Goal: Transaction & Acquisition: Purchase product/service

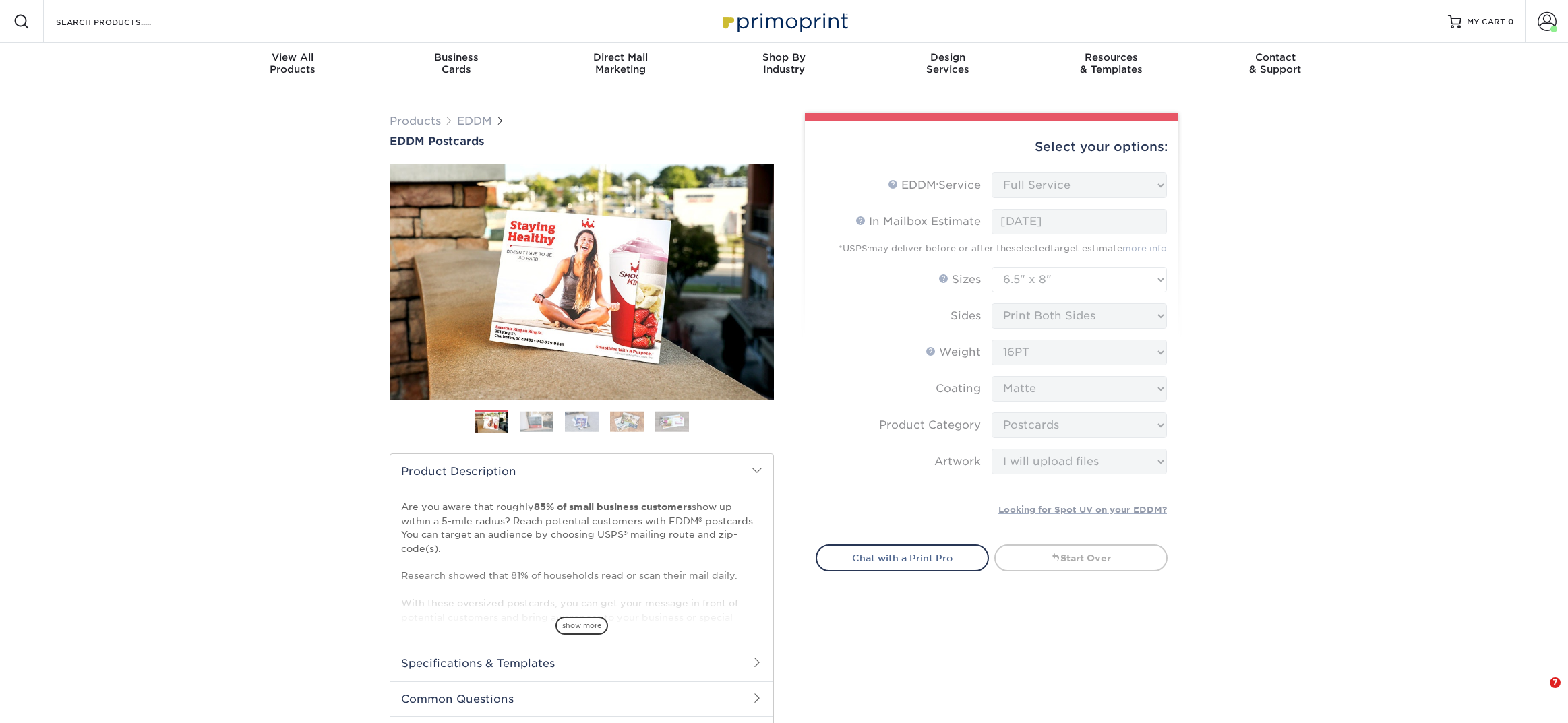
select select "full_service"
select select "6.50x8.00"
select select "9b7272e0-d6c8-4c3c-8e97-d3a1bcdab858"
select select "upload"
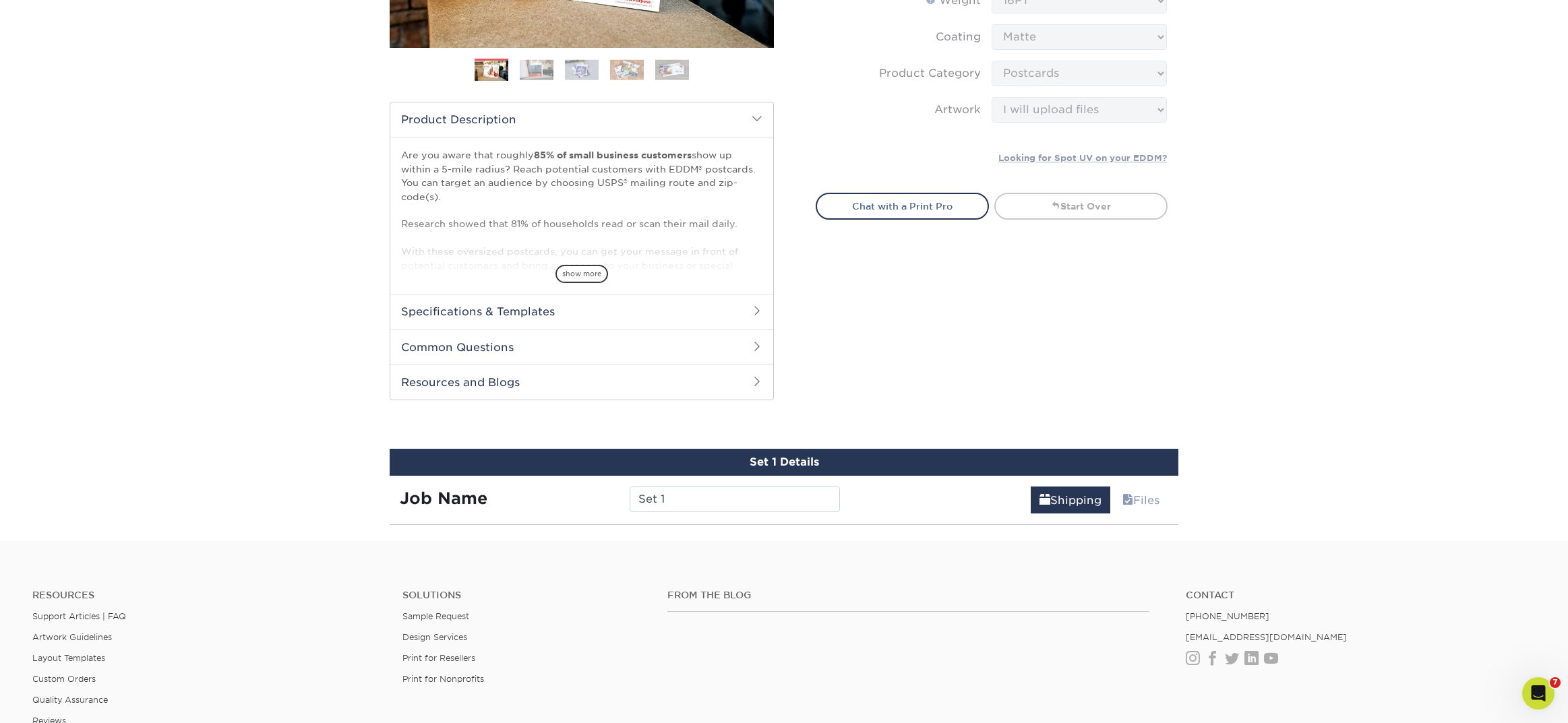
click at [252, 212] on div "Products EDDM EDDM Postcards Previous Next" at bounding box center [784, 138] width 1568 height 807
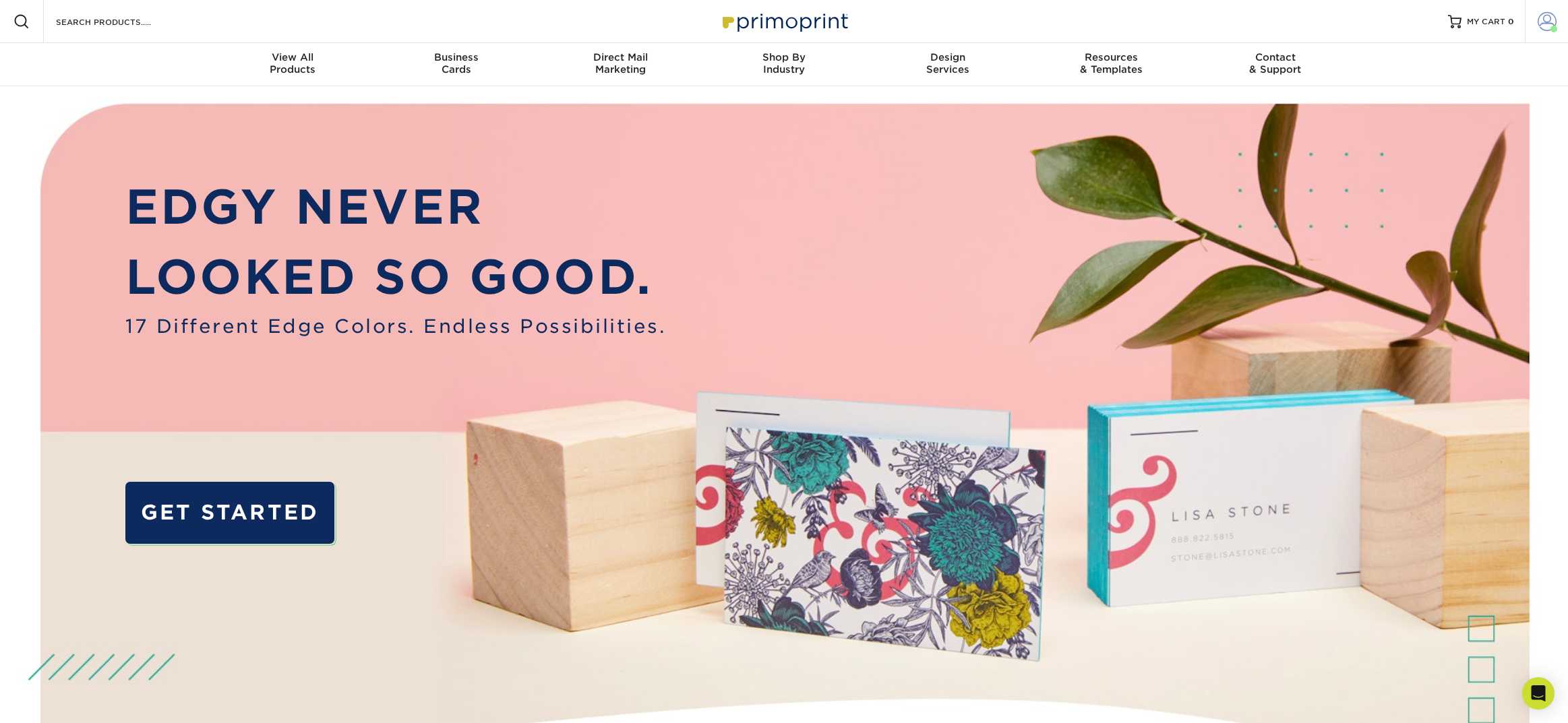
click at [1536, 21] on link "Account" at bounding box center [1546, 22] width 43 height 43
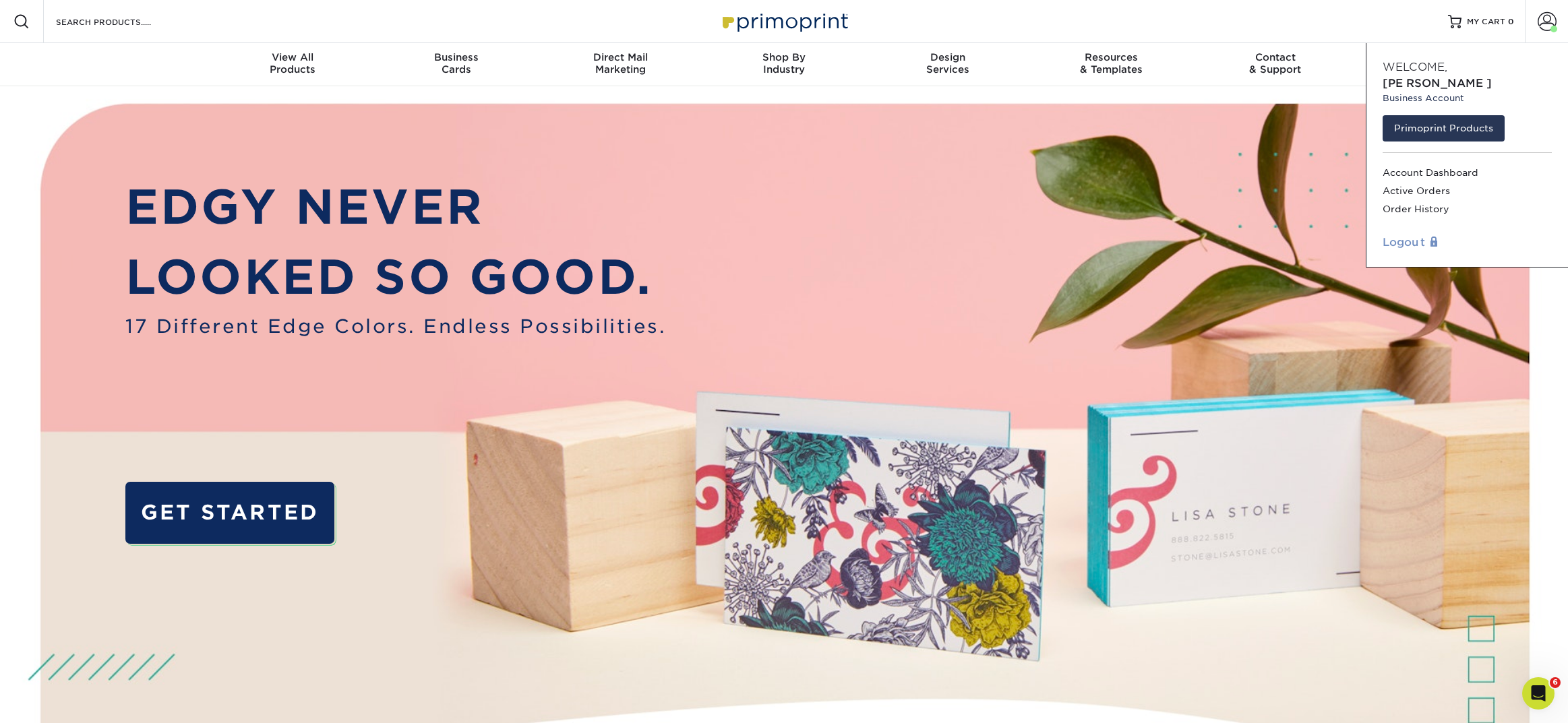
click at [1408, 234] on link "Logout" at bounding box center [1467, 242] width 169 height 16
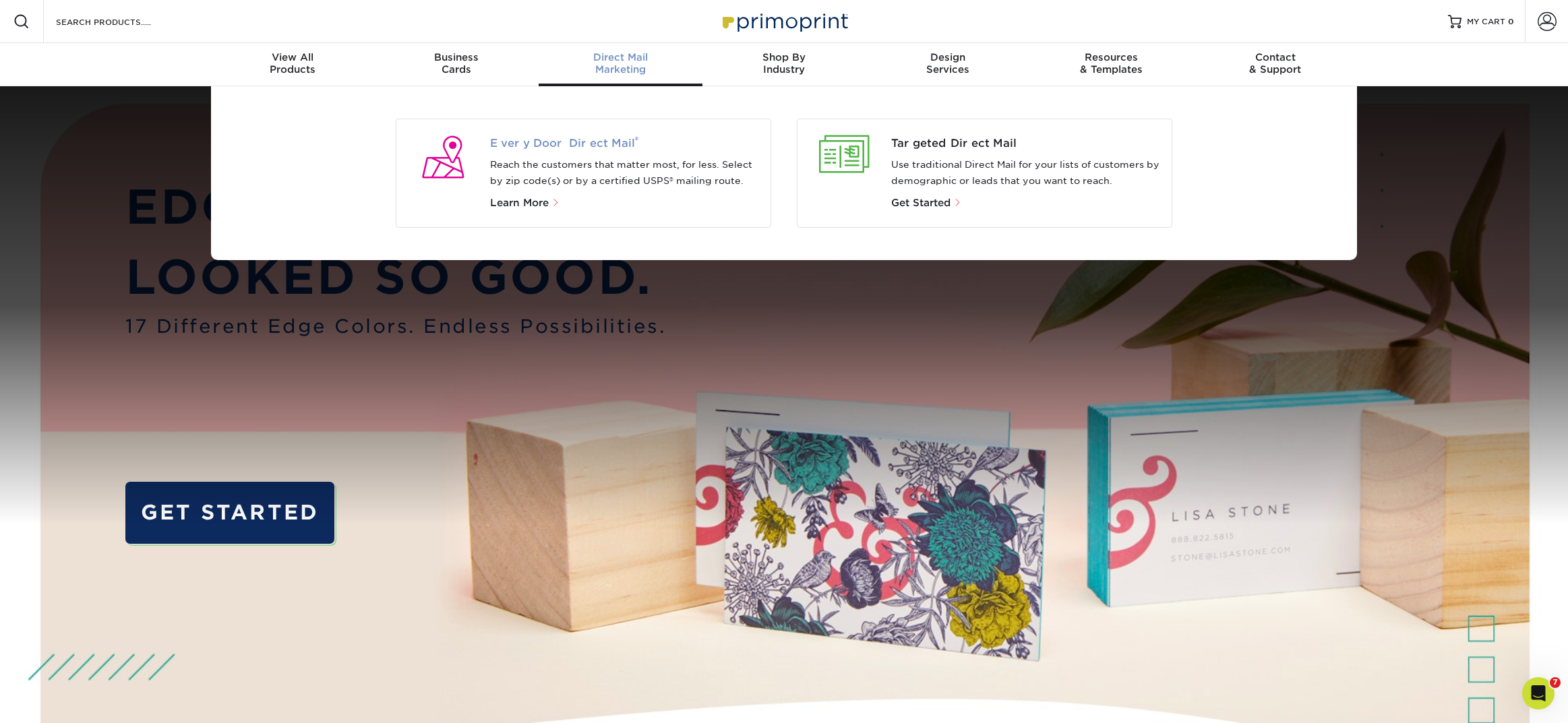
click at [615, 139] on span "Every Door Direct Mail ®" at bounding box center [625, 143] width 270 height 16
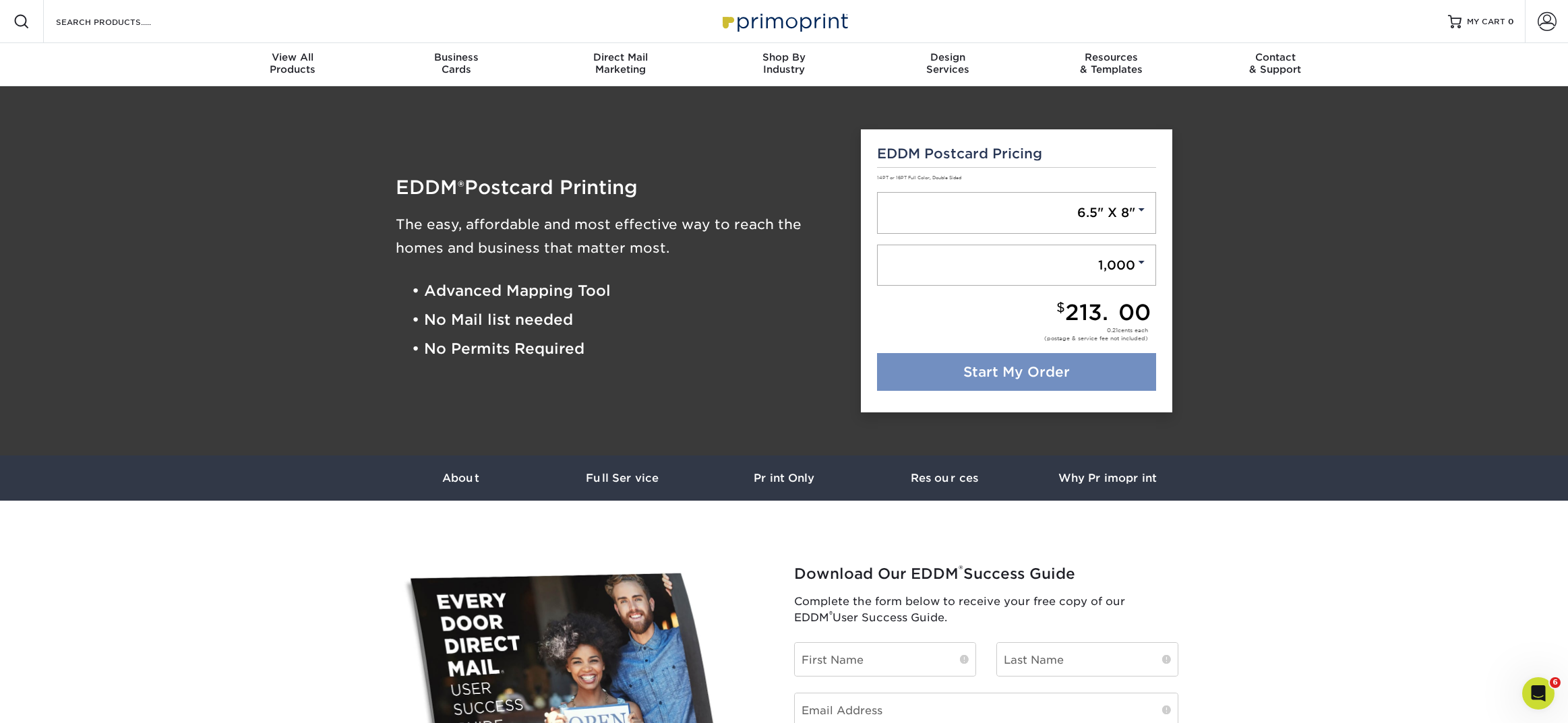
click at [1075, 370] on link "Start My Order" at bounding box center [1017, 372] width 280 height 37
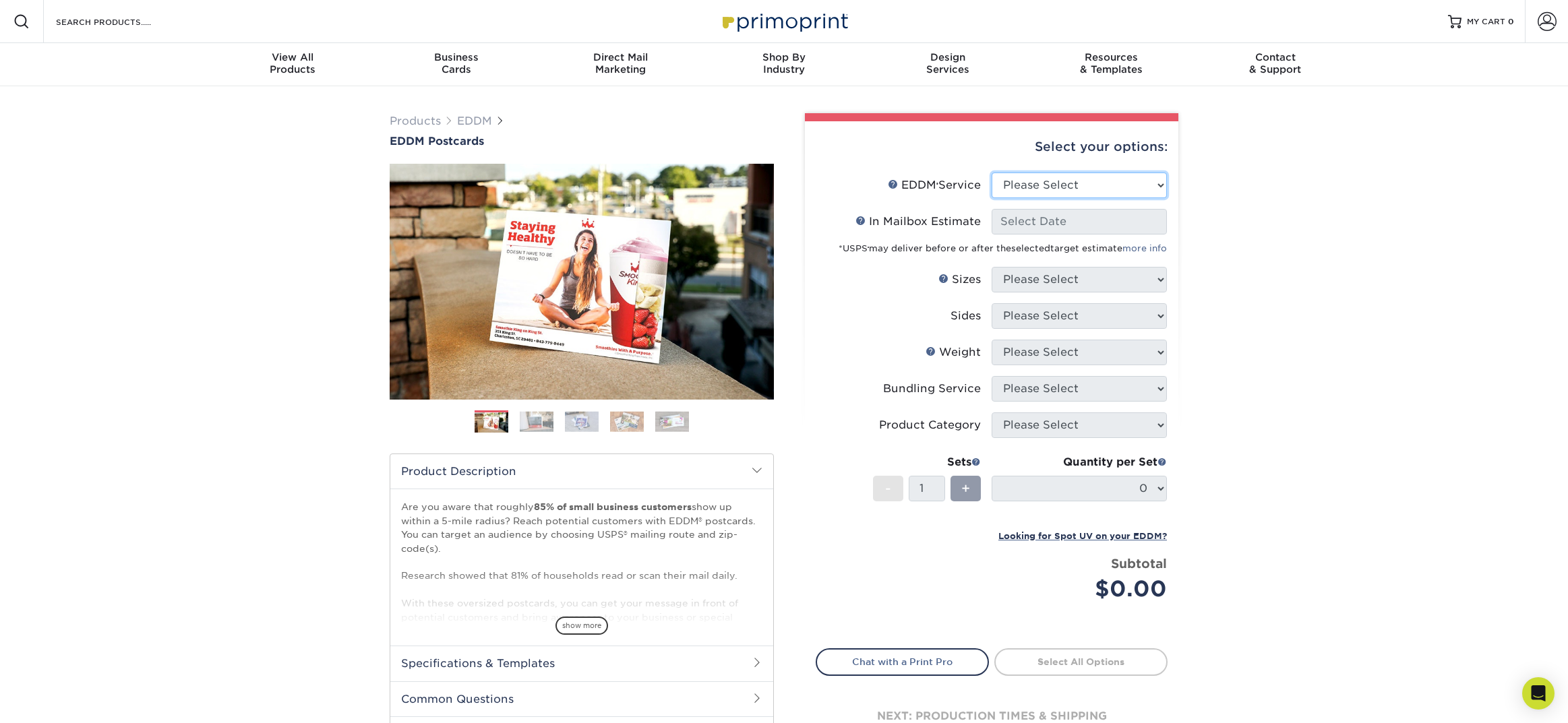
click at [1005, 185] on select "Please Select Full Service Print Only" at bounding box center [1079, 185] width 175 height 26
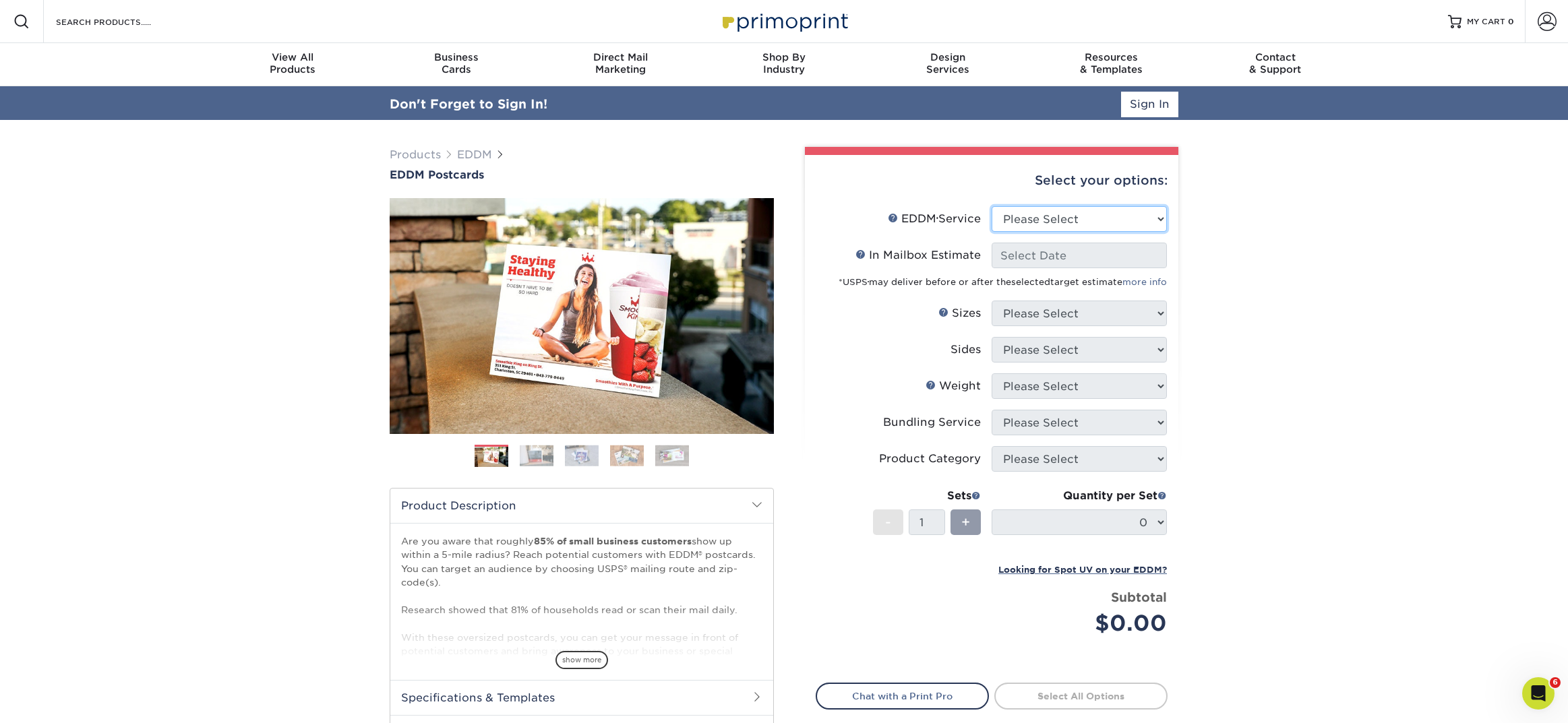
select select "full_service"
click at [992, 207] on select "Please Select Full Service Print Only" at bounding box center [1079, 219] width 175 height 26
select select "-1"
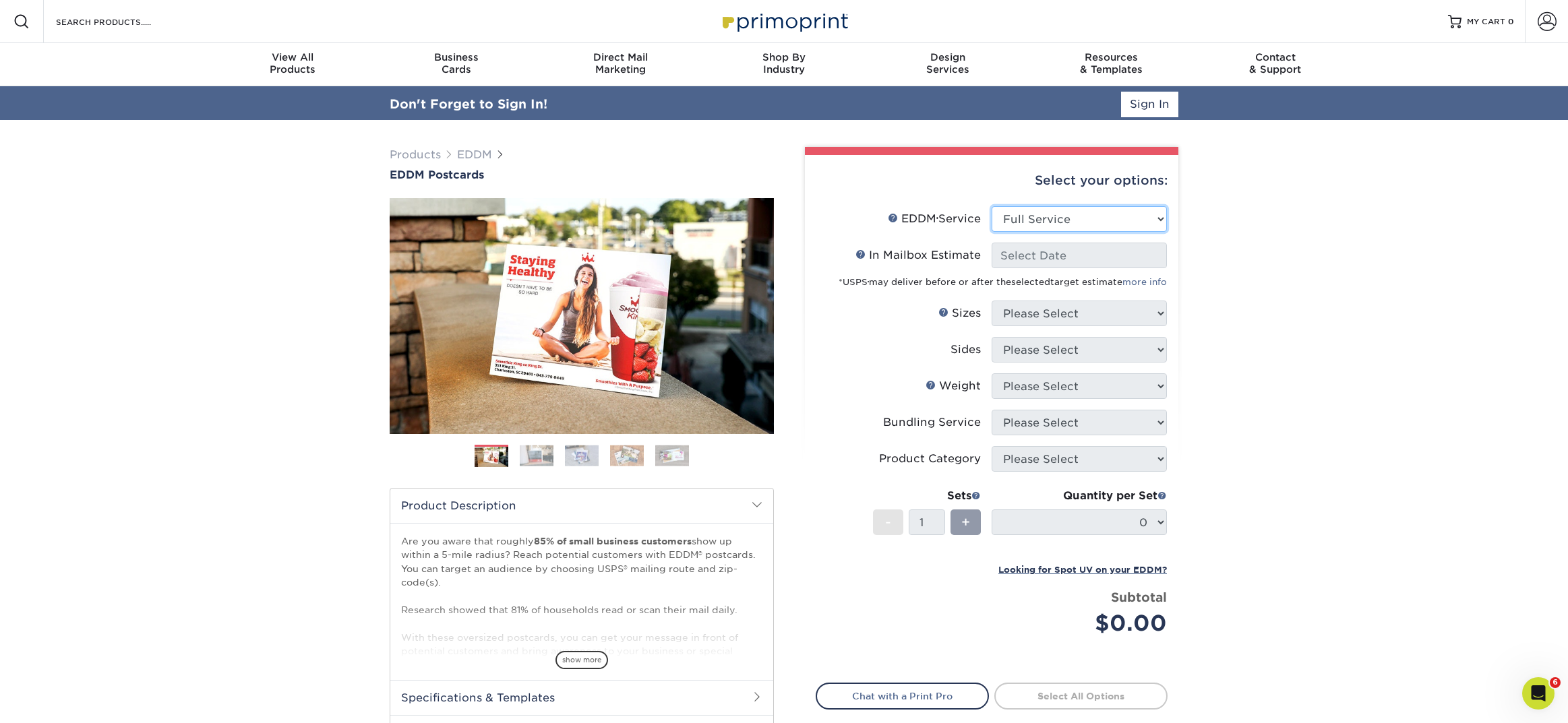
select select "-1"
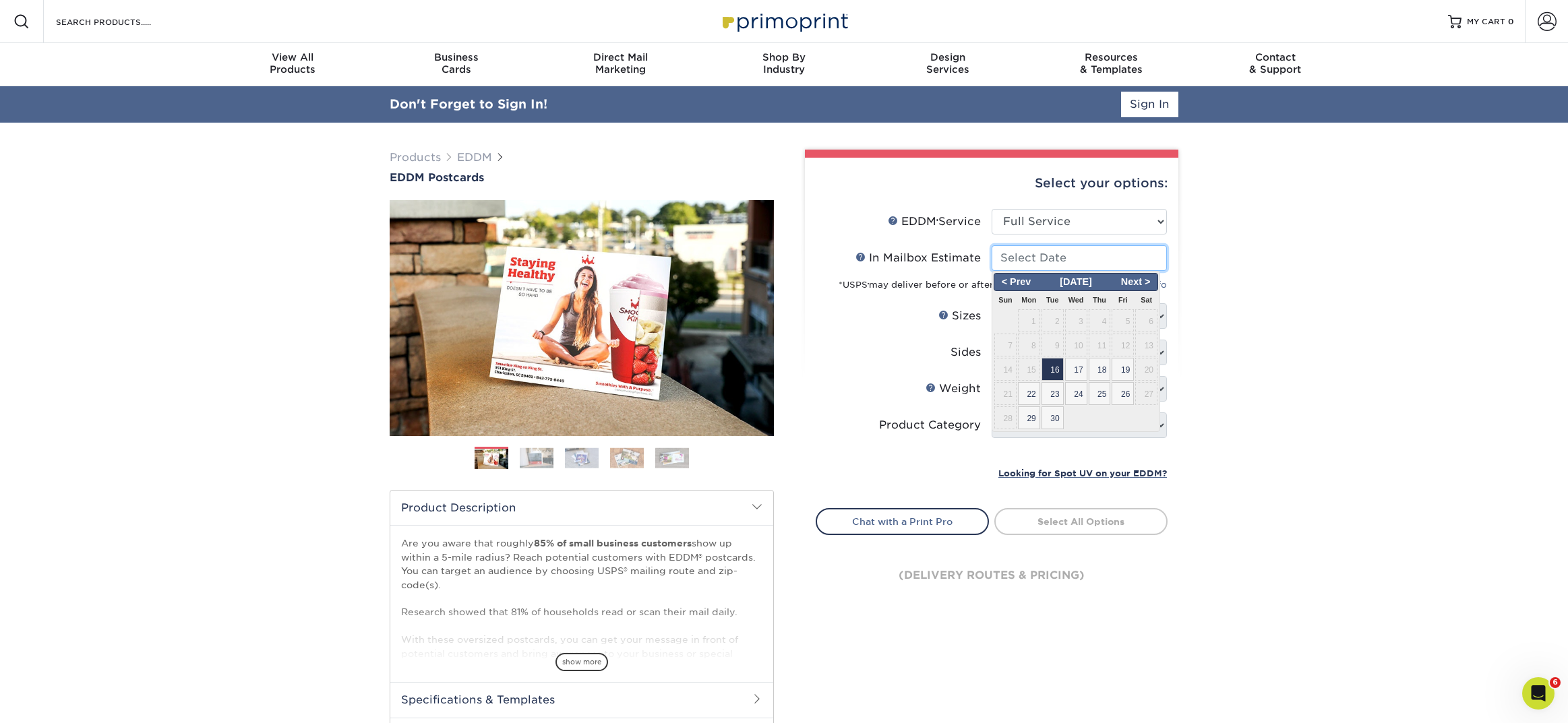
click at [1016, 259] on input "In Mailbox Estimate Help In Mailbox Estimate" at bounding box center [1079, 258] width 175 height 26
click at [1058, 371] on span "16" at bounding box center [1052, 369] width 22 height 23
type input "2025-09-16"
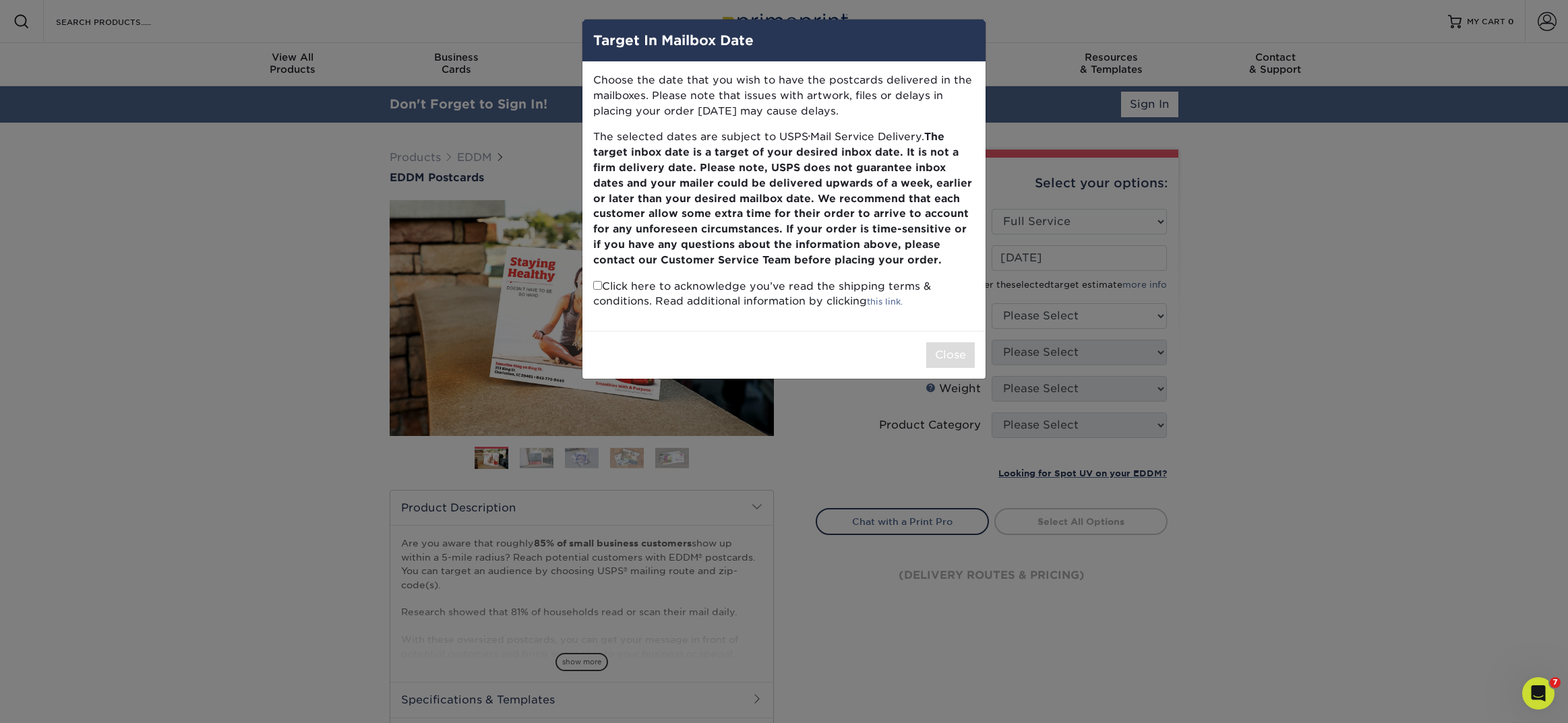
click at [596, 288] on input "checkbox" at bounding box center [597, 285] width 9 height 9
checkbox input "true"
click at [947, 352] on button "Close" at bounding box center [950, 355] width 48 height 26
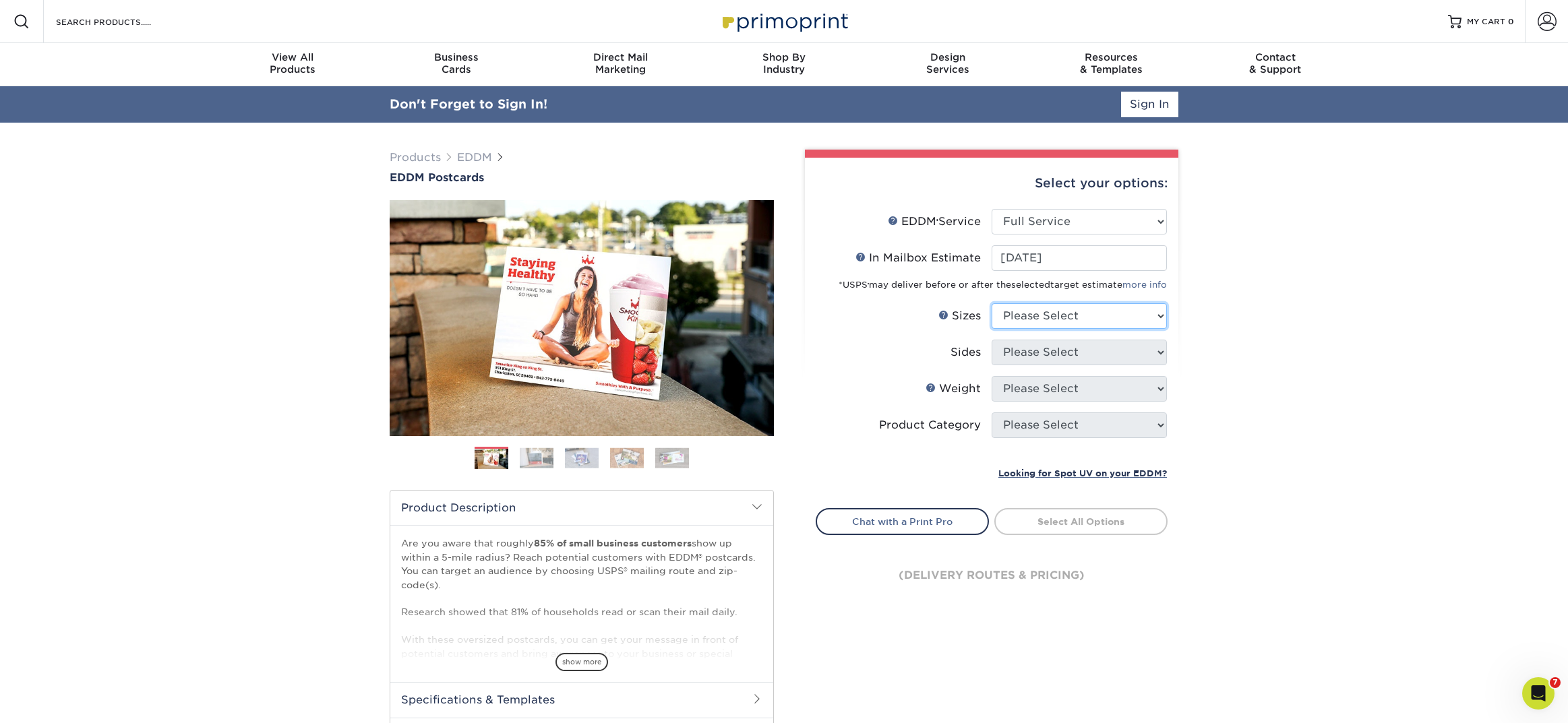
click at [1034, 316] on select "Please Select 4.5" x 12" 6" x 12" 6.5" x 8" 6.5" x 9" 6.5" x 12" 7" x 8.5" 8" x…" at bounding box center [1079, 316] width 175 height 26
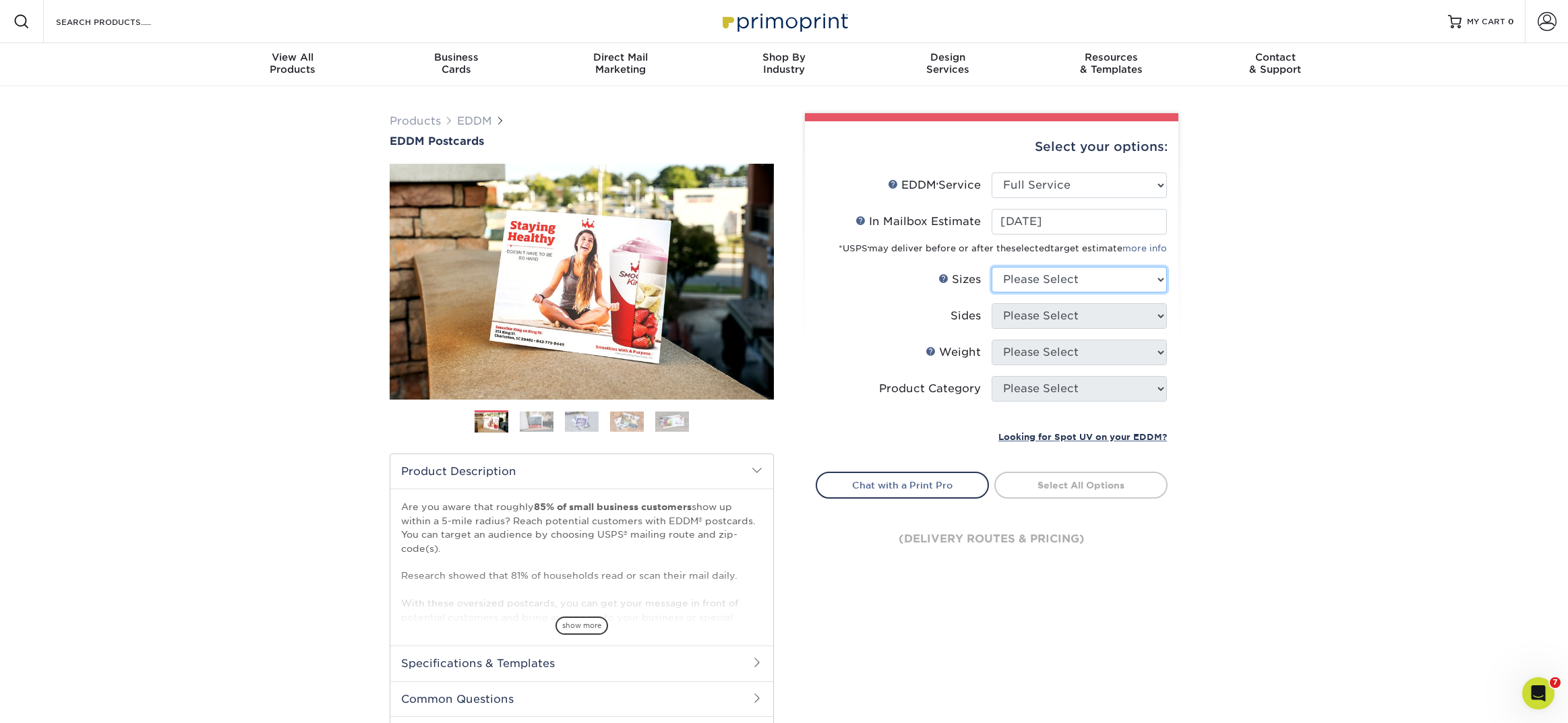
select select "6.50x12.00"
click at [992, 267] on select "Please Select 4.5" x 12" 6" x 12" 6.5" x 8" 6.5" x 9" 6.5" x 12" 7" x 8.5" 8" x…" at bounding box center [1079, 280] width 175 height 26
click at [1025, 323] on select "Please Select Print Both Sides Print Front Only" at bounding box center [1079, 316] width 175 height 26
select select "13abbda7-1d64-4f25-8bb2-c179b224825d"
click at [992, 303] on select "Please Select Print Both Sides Print Front Only" at bounding box center [1079, 316] width 175 height 26
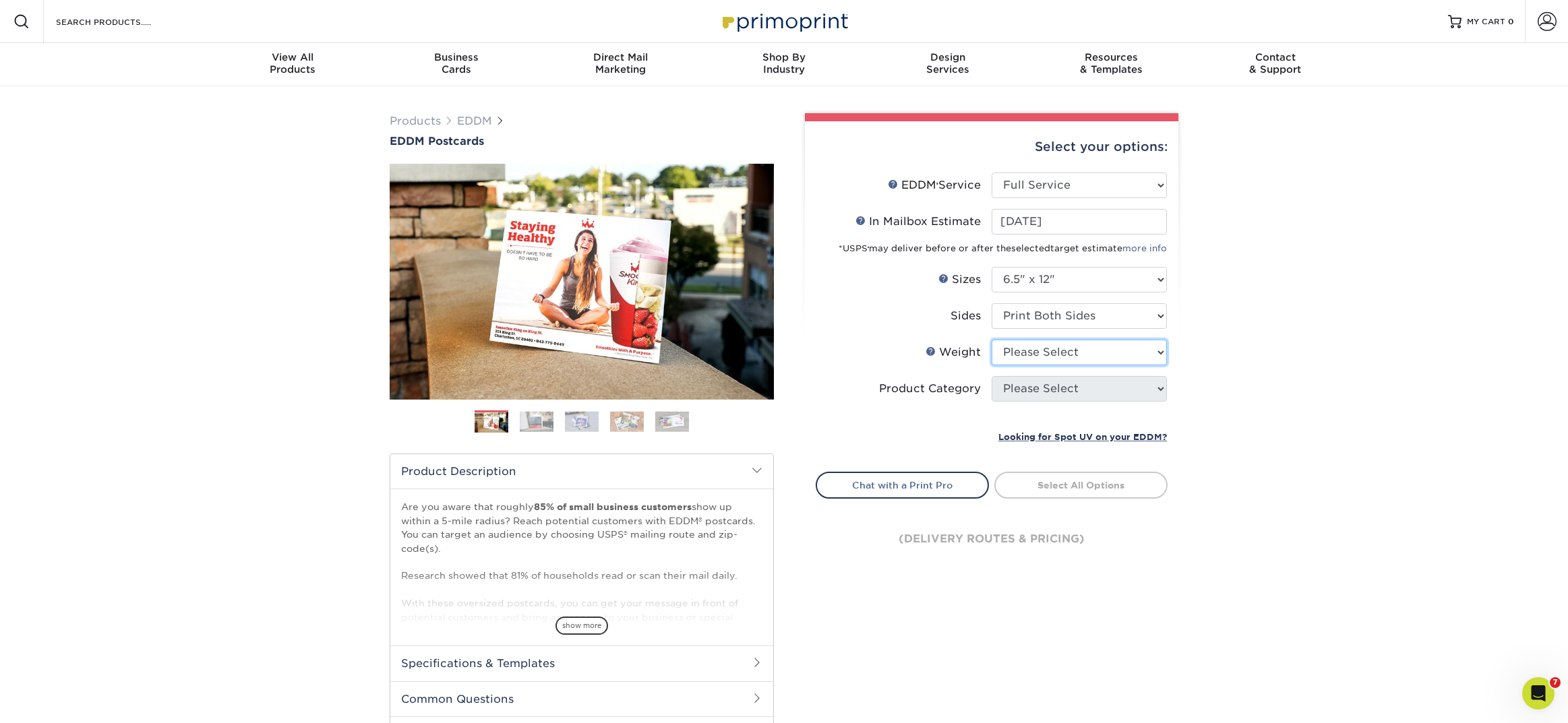
click at [1029, 357] on select "Please Select 14PT 16PT" at bounding box center [1079, 352] width 175 height 26
select select "14PT"
click at [992, 340] on select "Please Select 14PT 16PT" at bounding box center [1079, 352] width 175 height 26
click at [0, 0] on select at bounding box center [0, 0] width 0 height 0
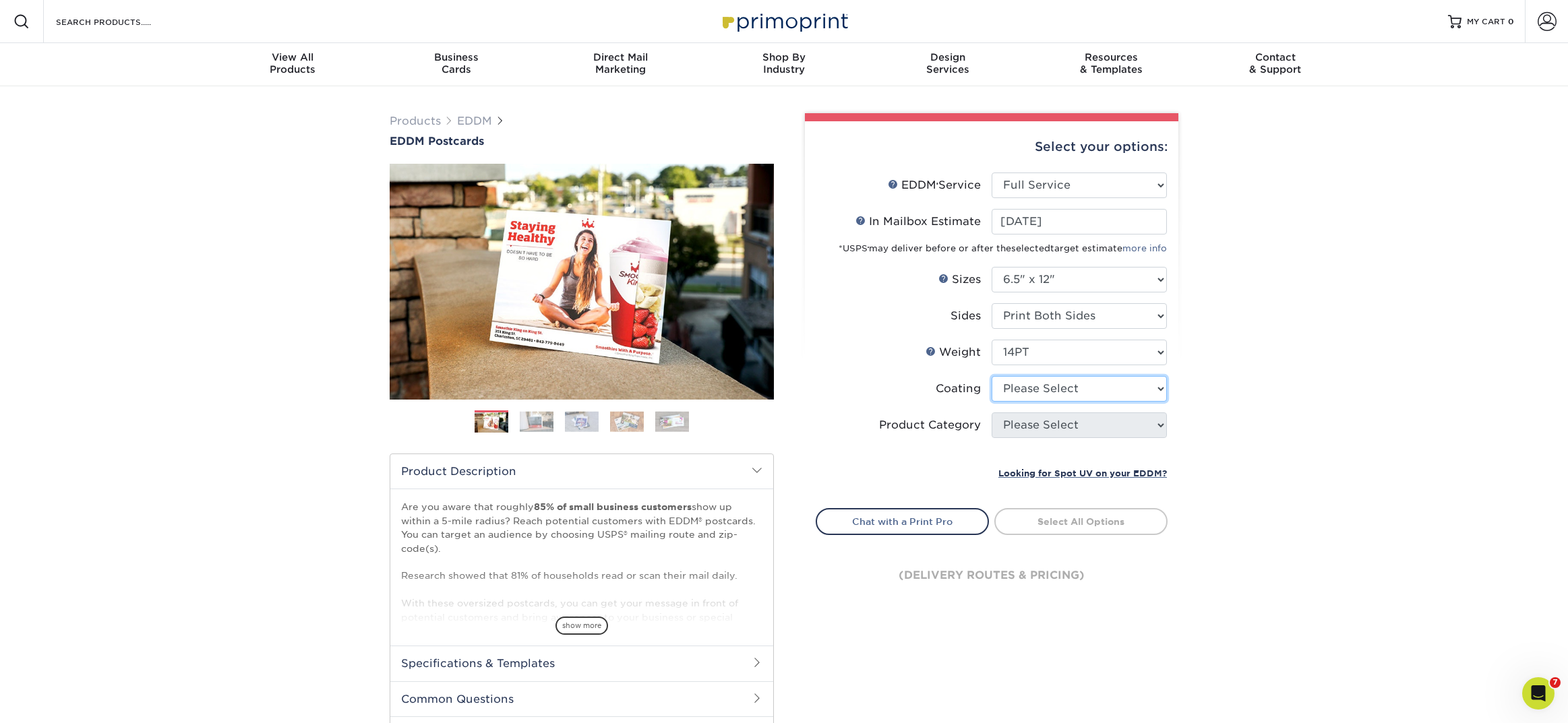
select select "121bb7b5-3b4d-429f-bd8d-bbf80e953313"
click at [992, 376] on select at bounding box center [1079, 389] width 175 height 26
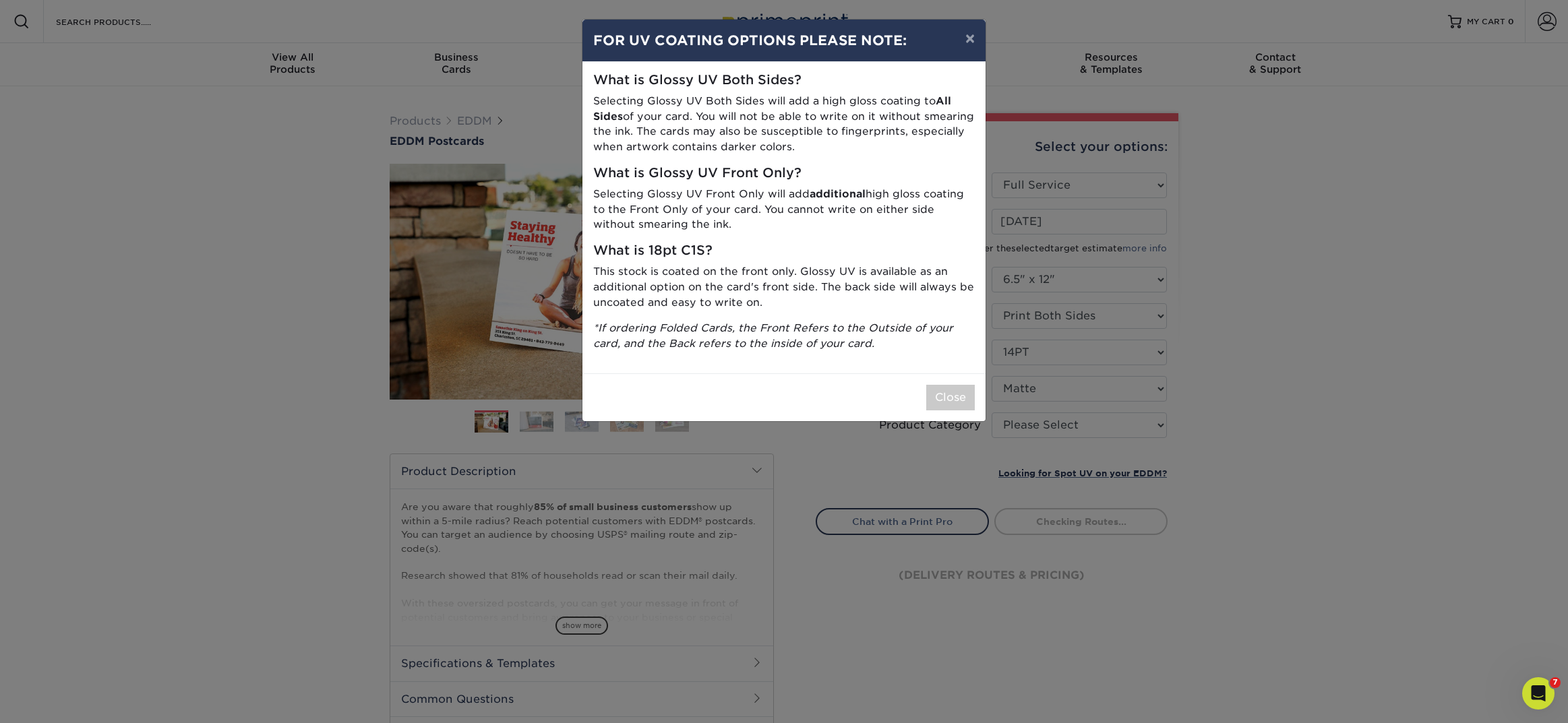
click at [1030, 433] on div "× FOR UV COATING OPTIONS PLEASE NOTE: What is Glossy UV Both Sides? Selecting G…" at bounding box center [784, 361] width 1568 height 723
click at [962, 402] on button "Close" at bounding box center [950, 398] width 48 height 26
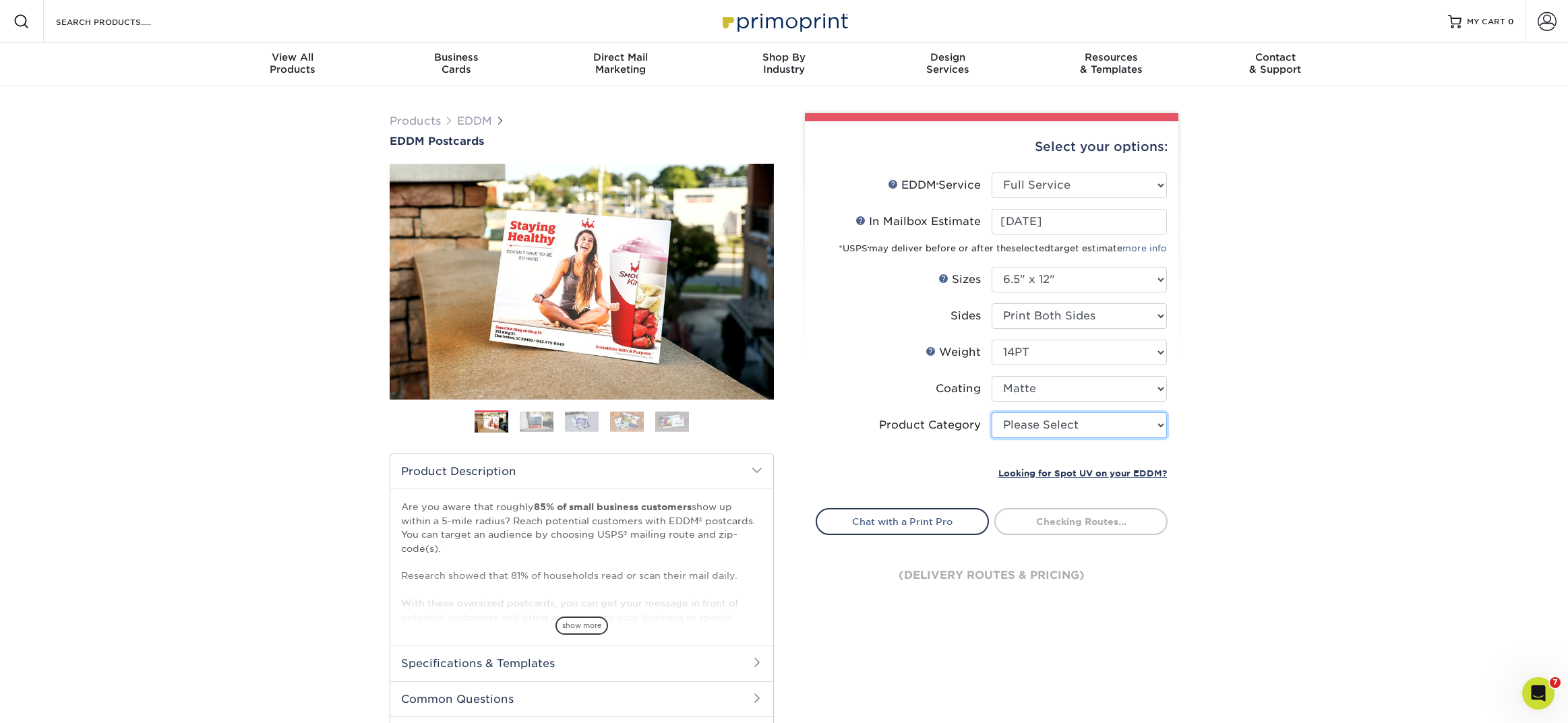
click at [1015, 427] on select "Please Select Postcards" at bounding box center [1079, 425] width 175 height 26
select select "9b7272e0-d6c8-4c3c-8e97-d3a1bcdab858"
click at [992, 412] on select "Please Select Postcards" at bounding box center [1079, 425] width 175 height 26
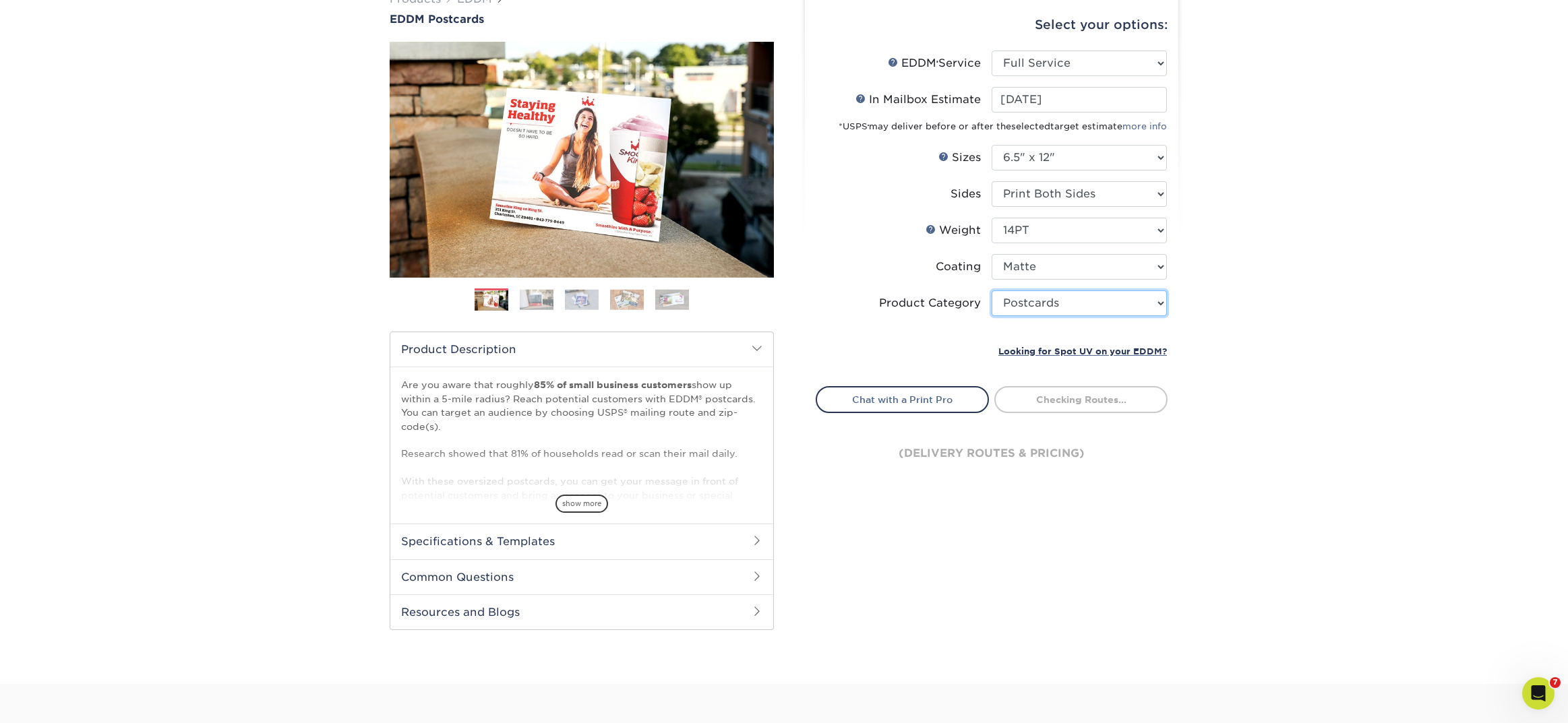
scroll to position [123, 0]
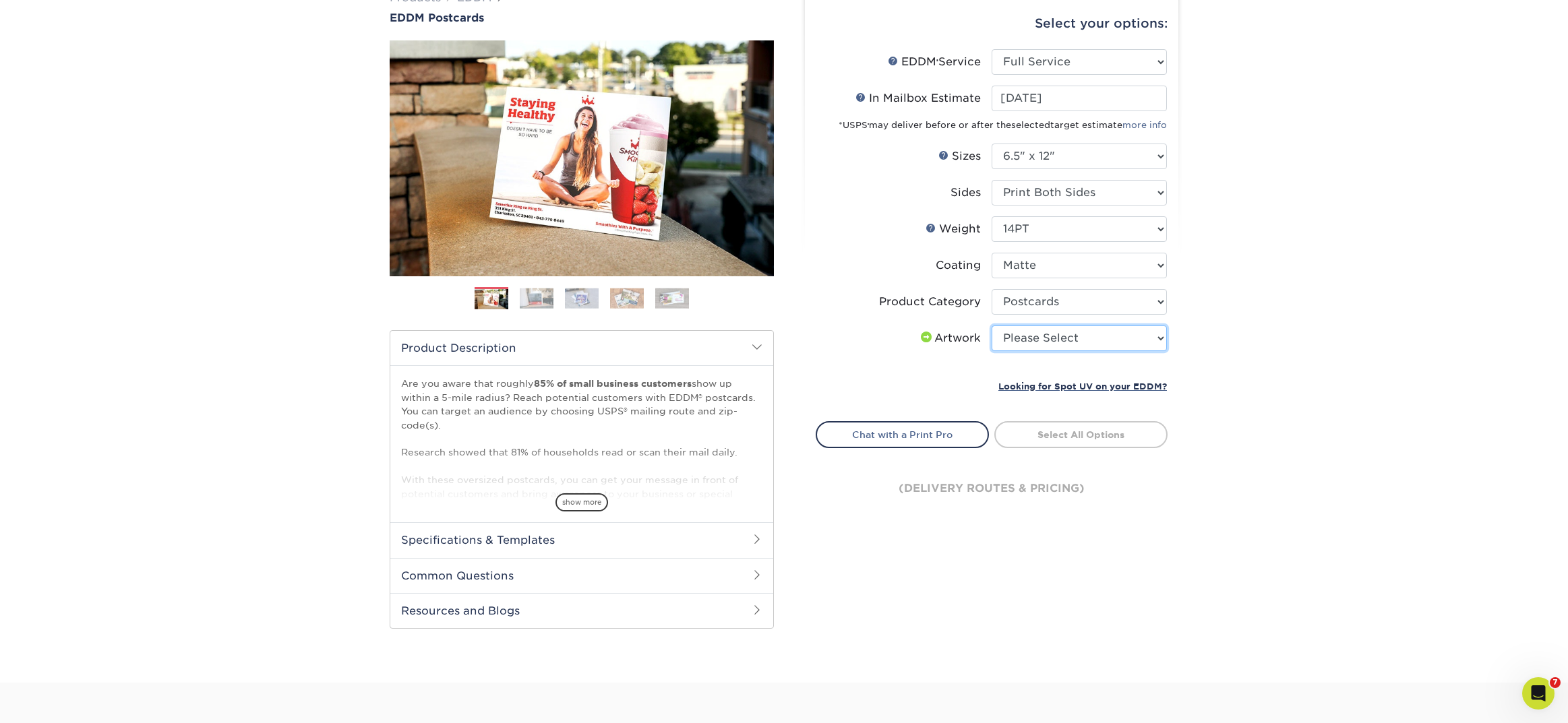
click at [1009, 330] on select "Please Select I will upload files I need a design - $150" at bounding box center [1079, 338] width 175 height 26
select select "upload"
click at [992, 325] on select "Please Select I will upload files I need a design - $150" at bounding box center [1079, 338] width 175 height 26
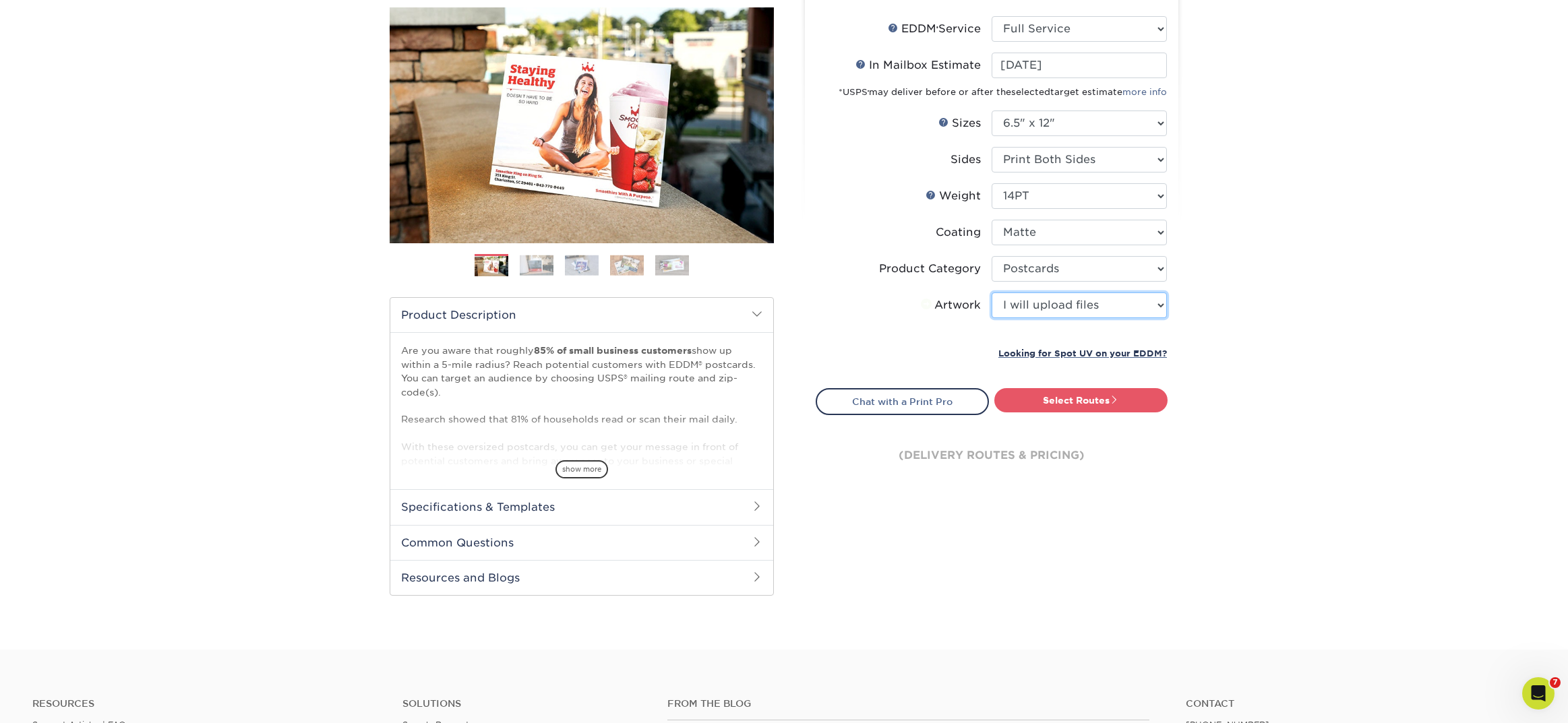
scroll to position [162, 0]
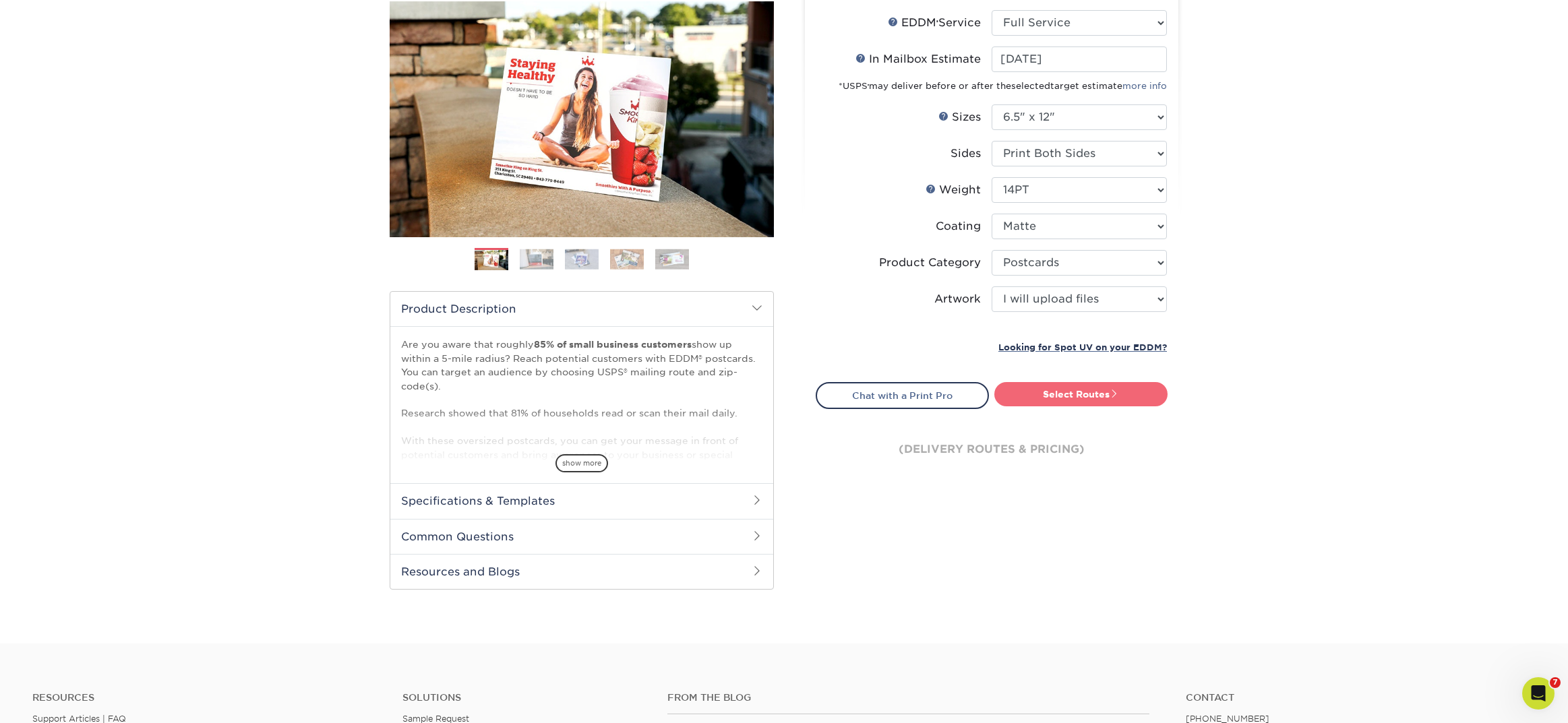
click at [1019, 386] on link "Select Routes" at bounding box center [1080, 394] width 173 height 25
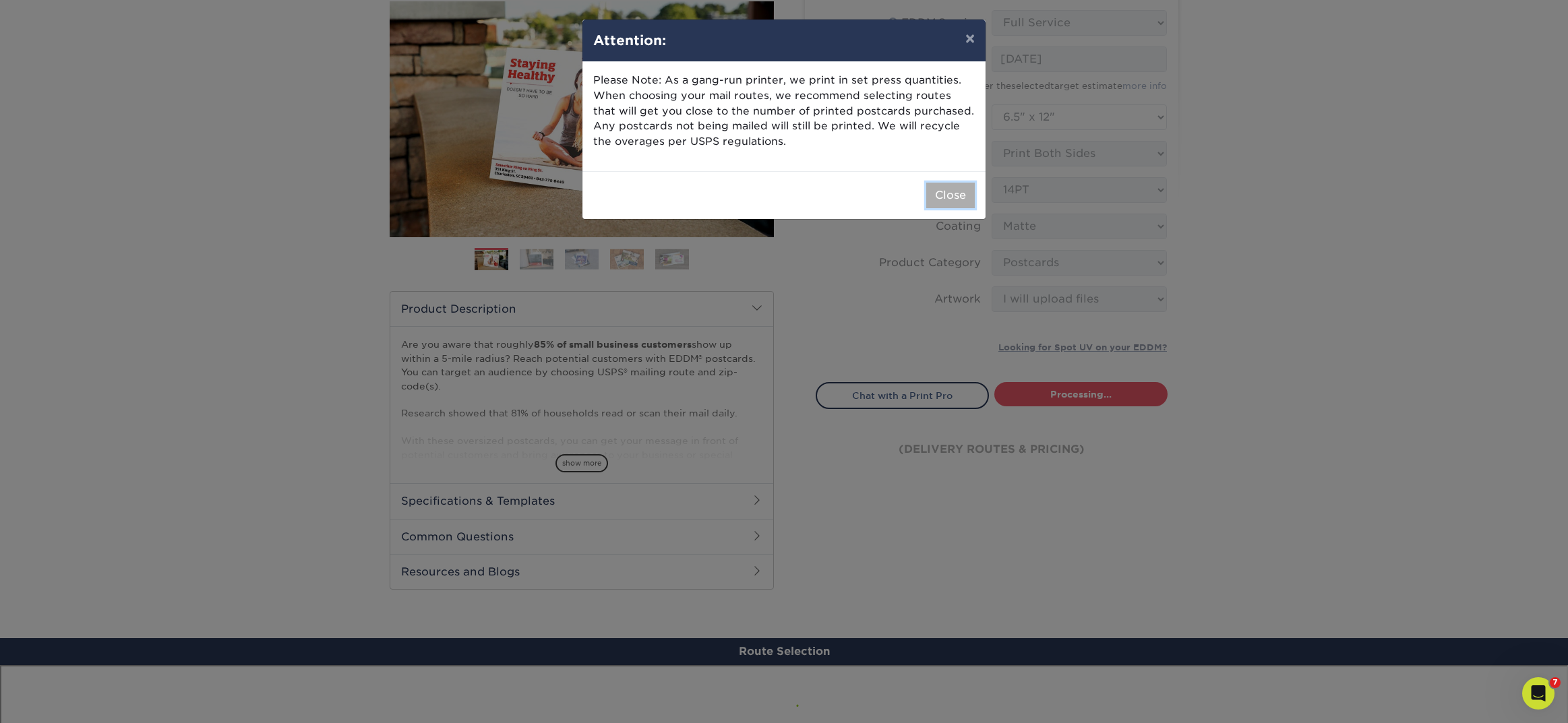
click at [938, 195] on button "Close" at bounding box center [950, 195] width 48 height 26
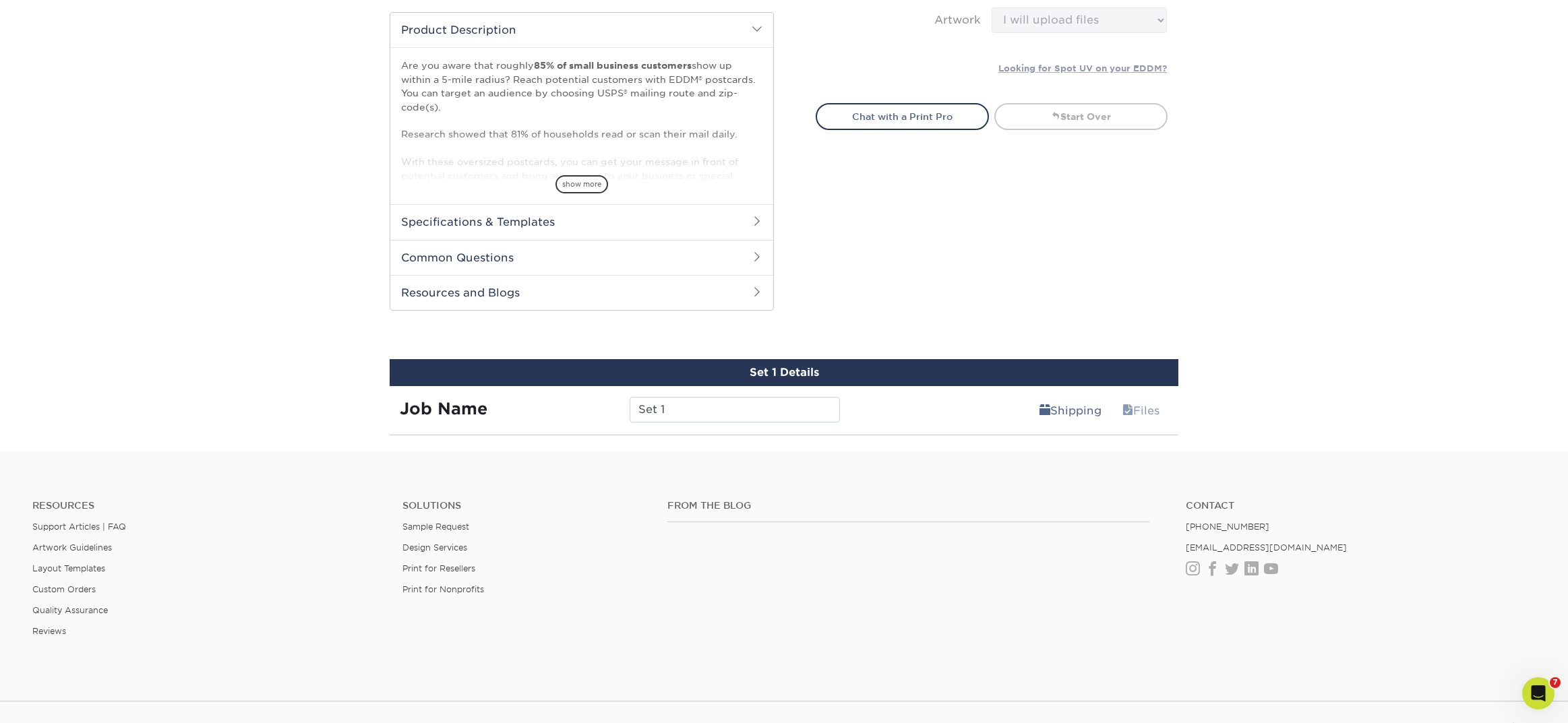
scroll to position [289, 0]
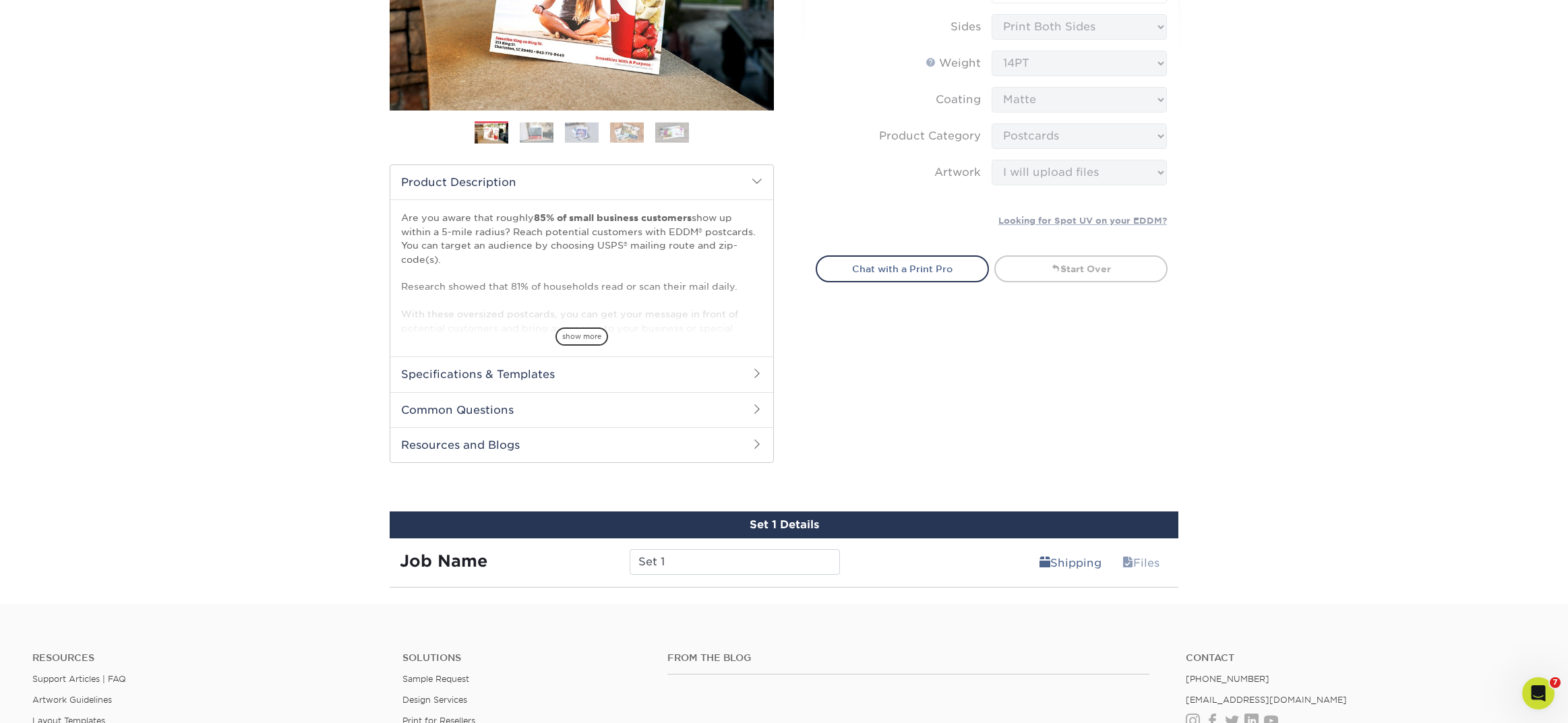
click at [884, 344] on div "Select your options: EDDM Service Help EDDM ® Service Please Select Full Servic…" at bounding box center [986, 151] width 405 height 655
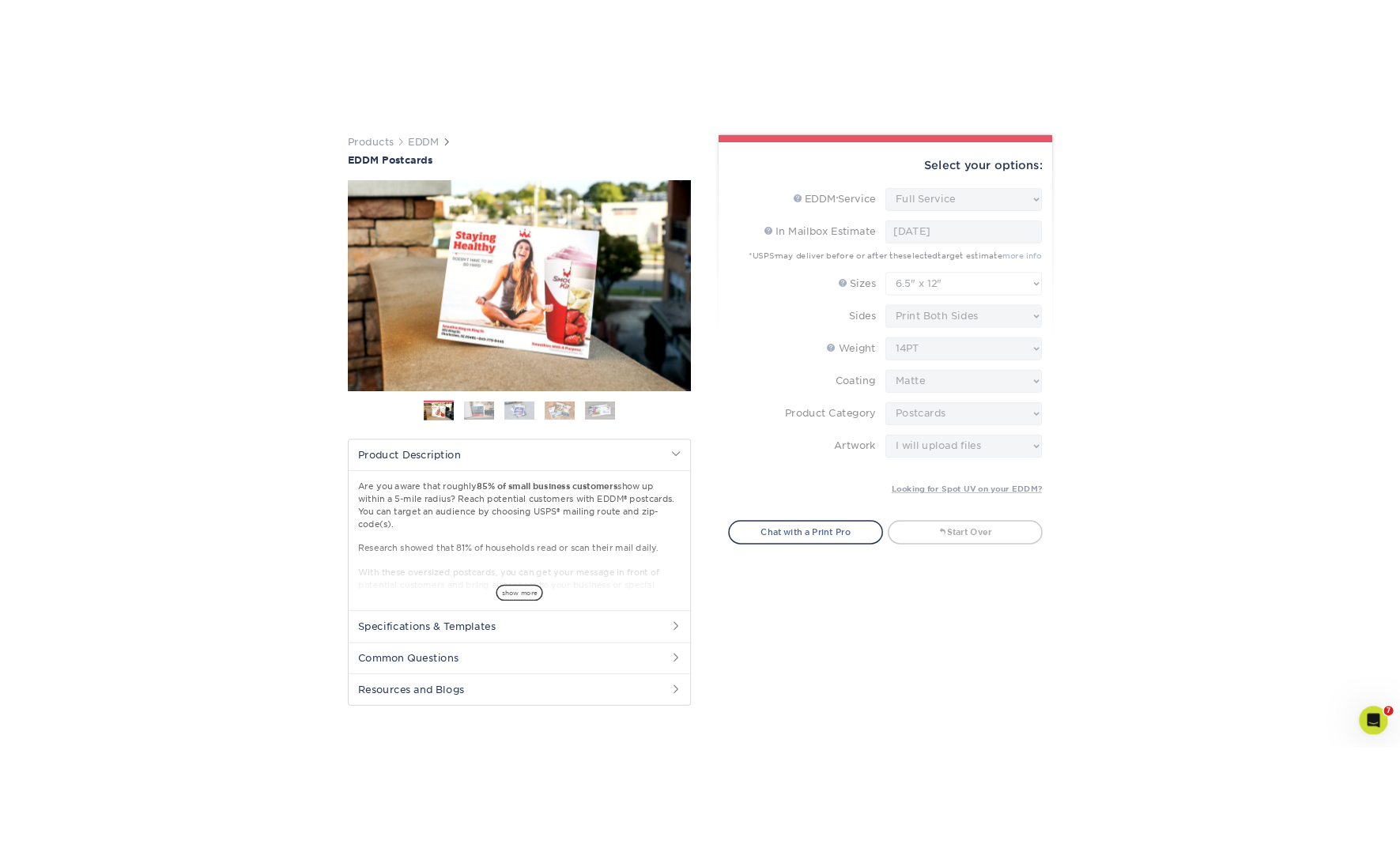
scroll to position [260, 0]
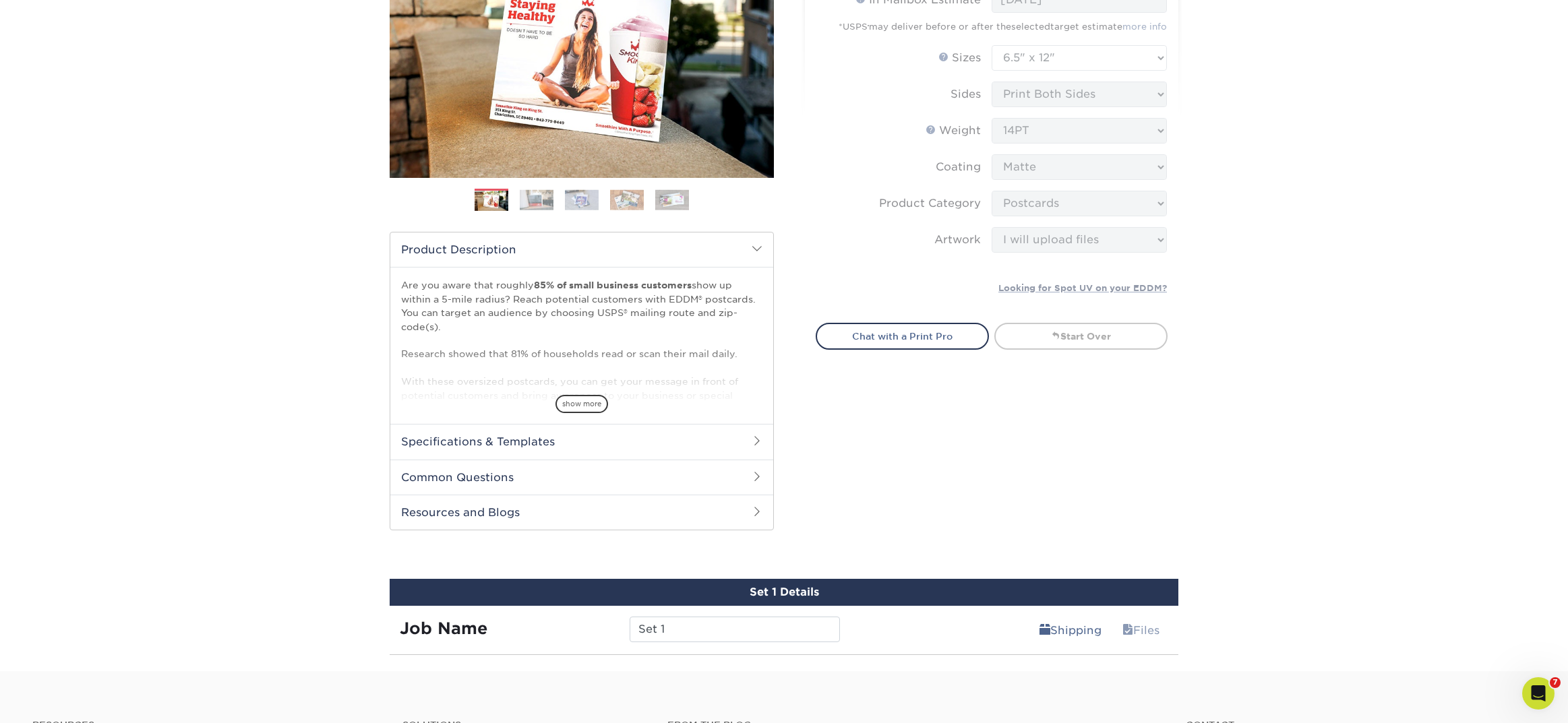
click at [1168, 447] on div "Select your options: EDDM Service Help EDDM ® Service Please Select Full Servic…" at bounding box center [986, 219] width 405 height 655
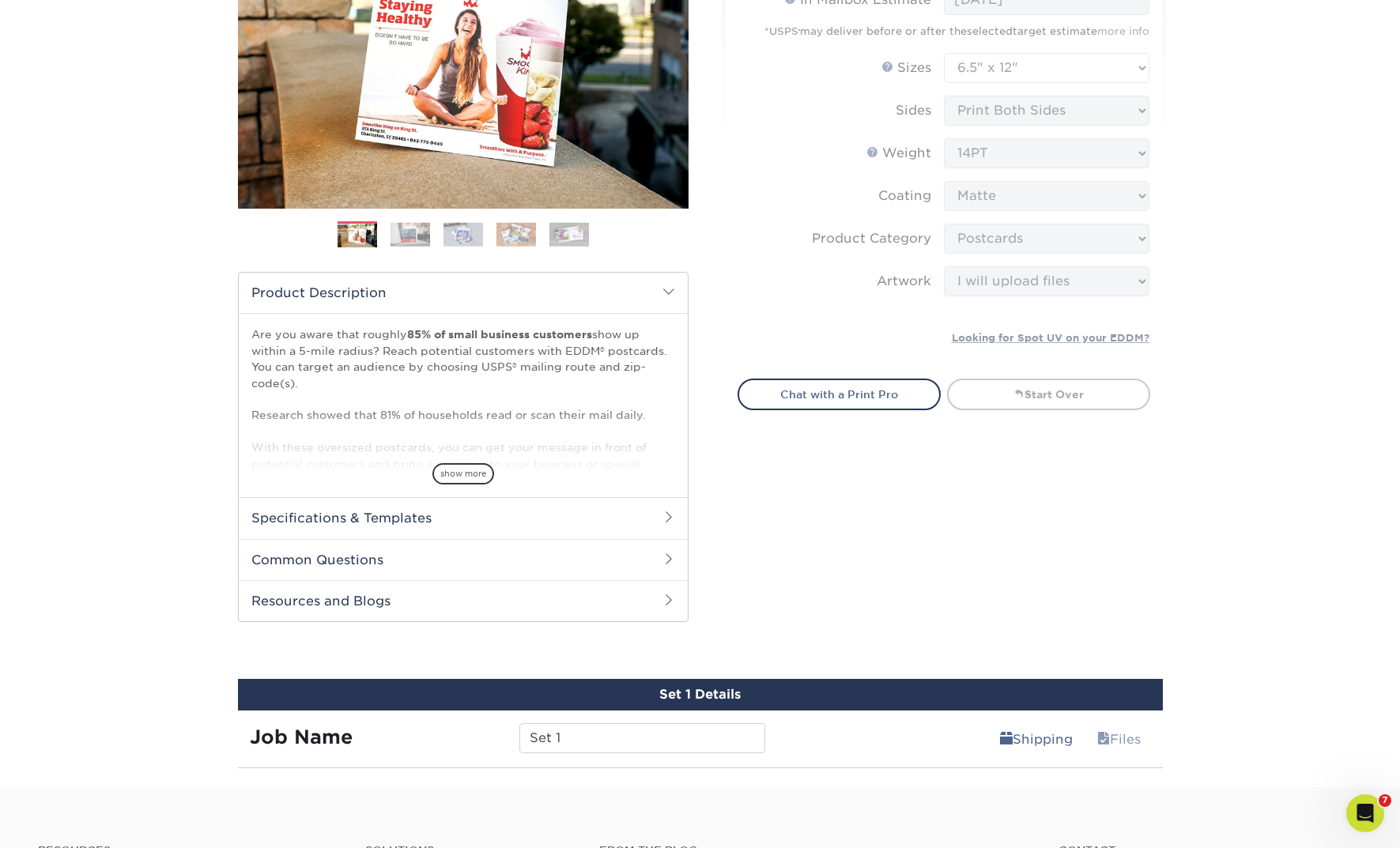
scroll to position [0, 0]
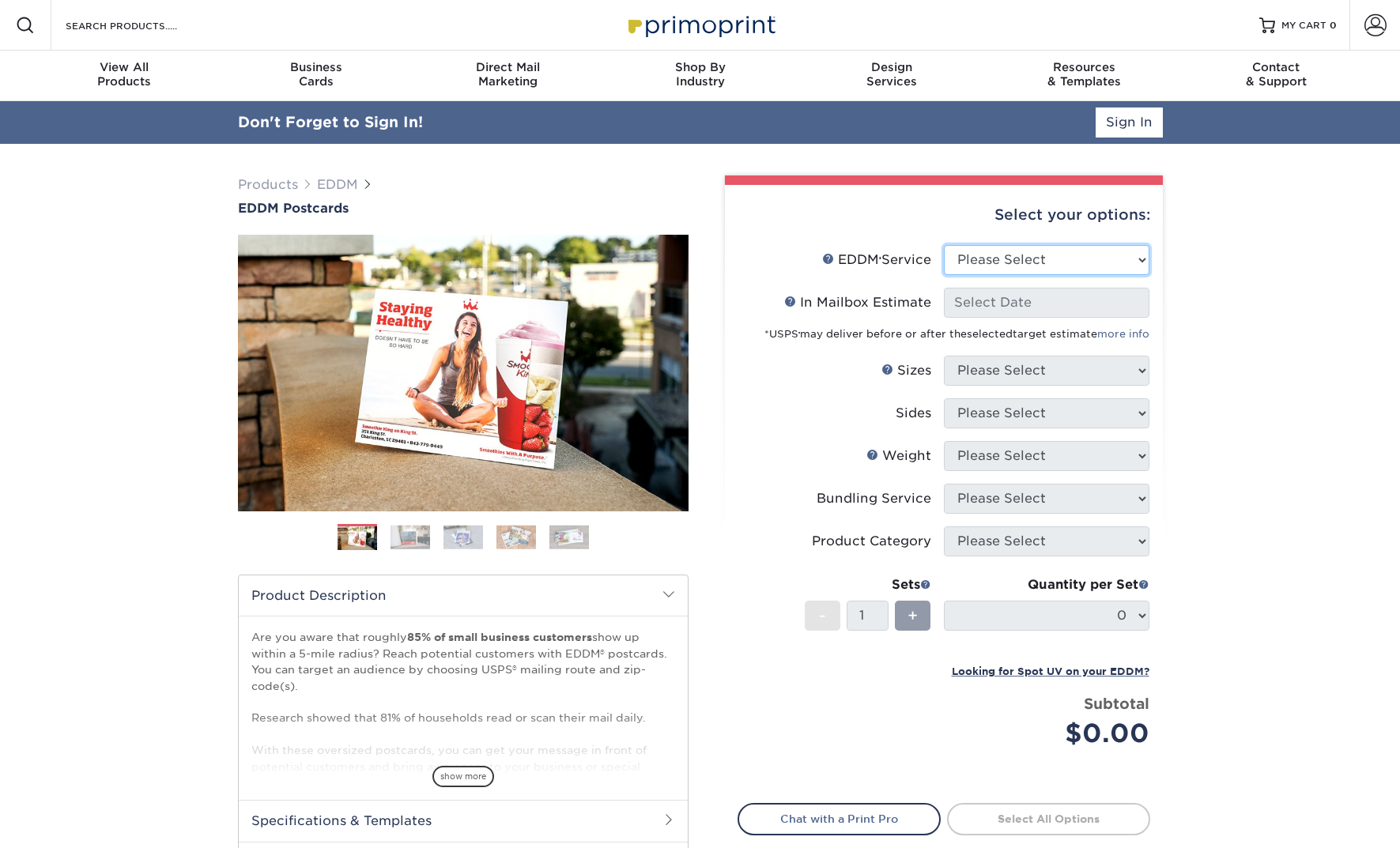
click at [985, 259] on select "Please Select Full Service Print Only" at bounding box center [1046, 260] width 206 height 30
select select "full_service"
click at [944, 245] on select "Please Select Full Service Print Only" at bounding box center [1046, 260] width 206 height 30
select select "-1"
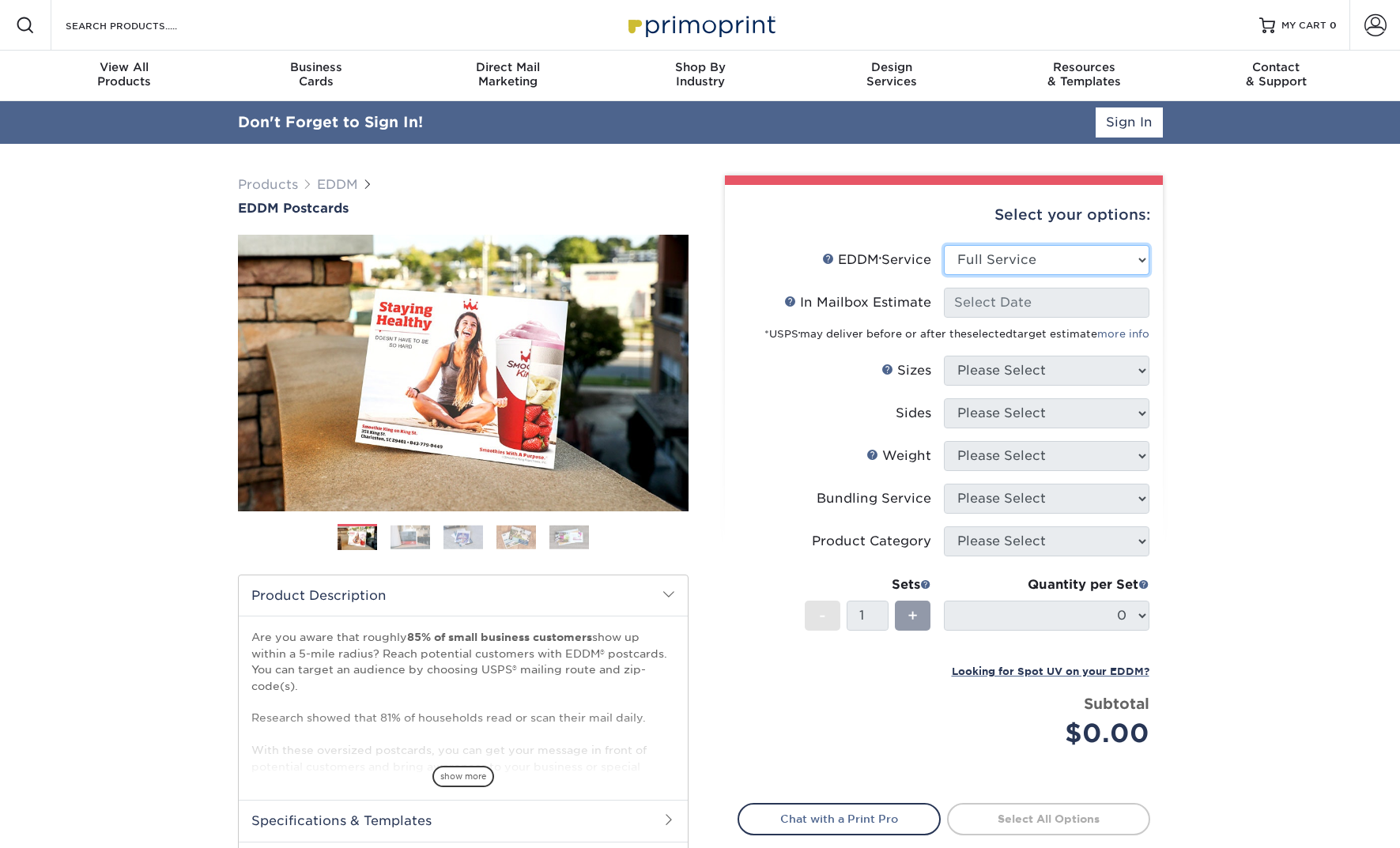
select select "-1"
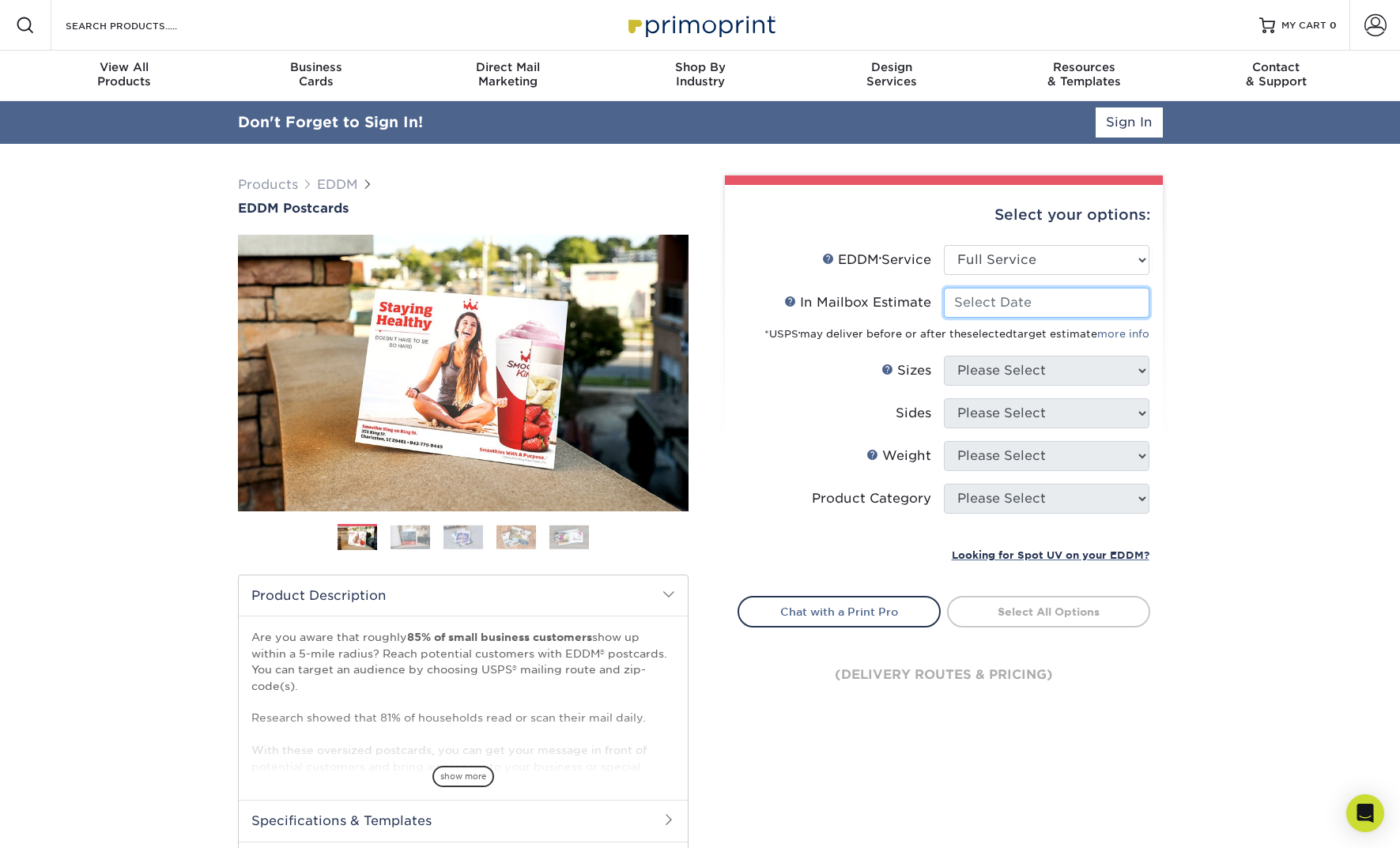
click at [1006, 300] on input "In Mailbox Estimate Help In Mailbox Estimate" at bounding box center [1046, 303] width 206 height 30
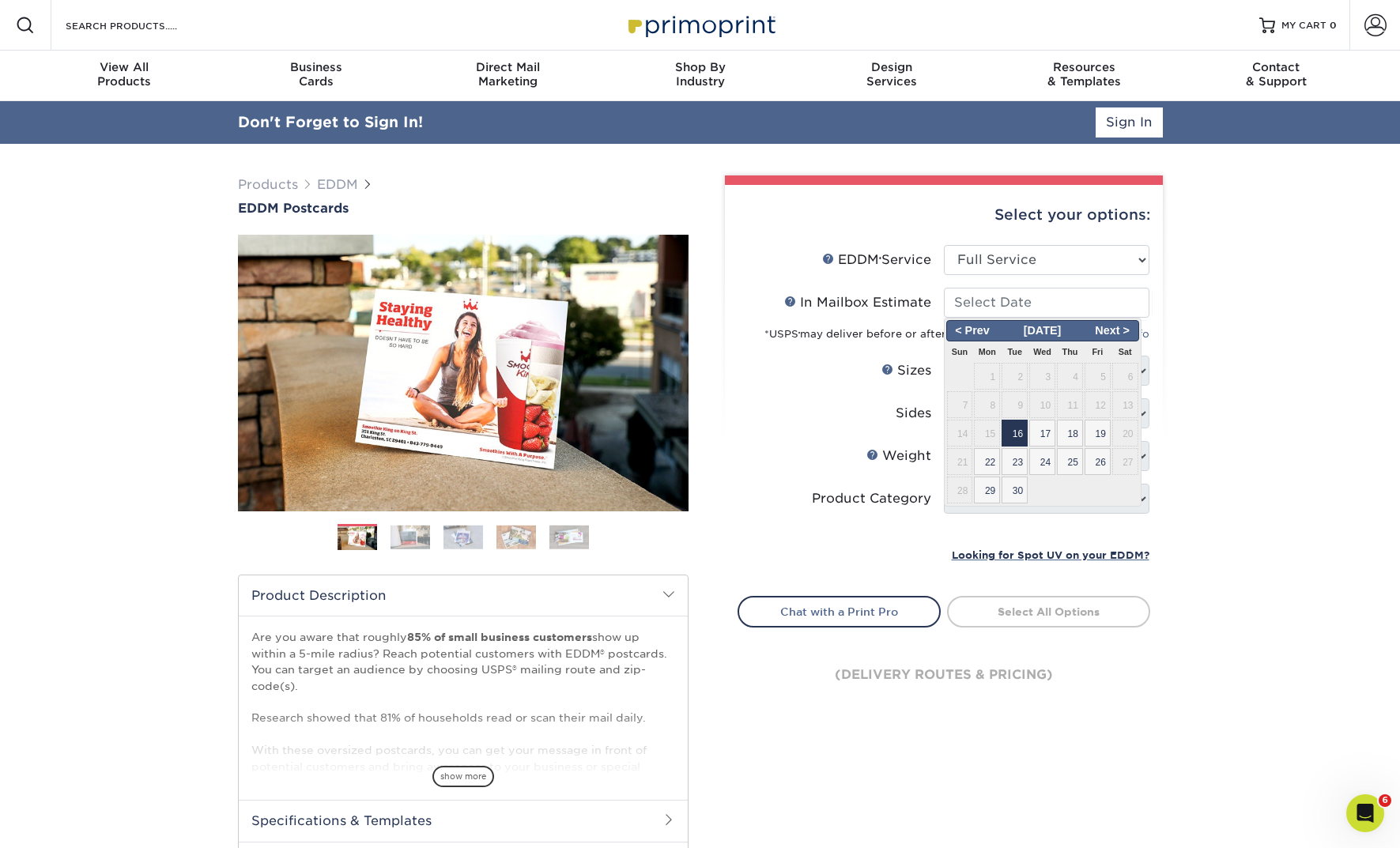
click at [1013, 441] on span "16" at bounding box center [1014, 433] width 26 height 27
type input "2025-09-16"
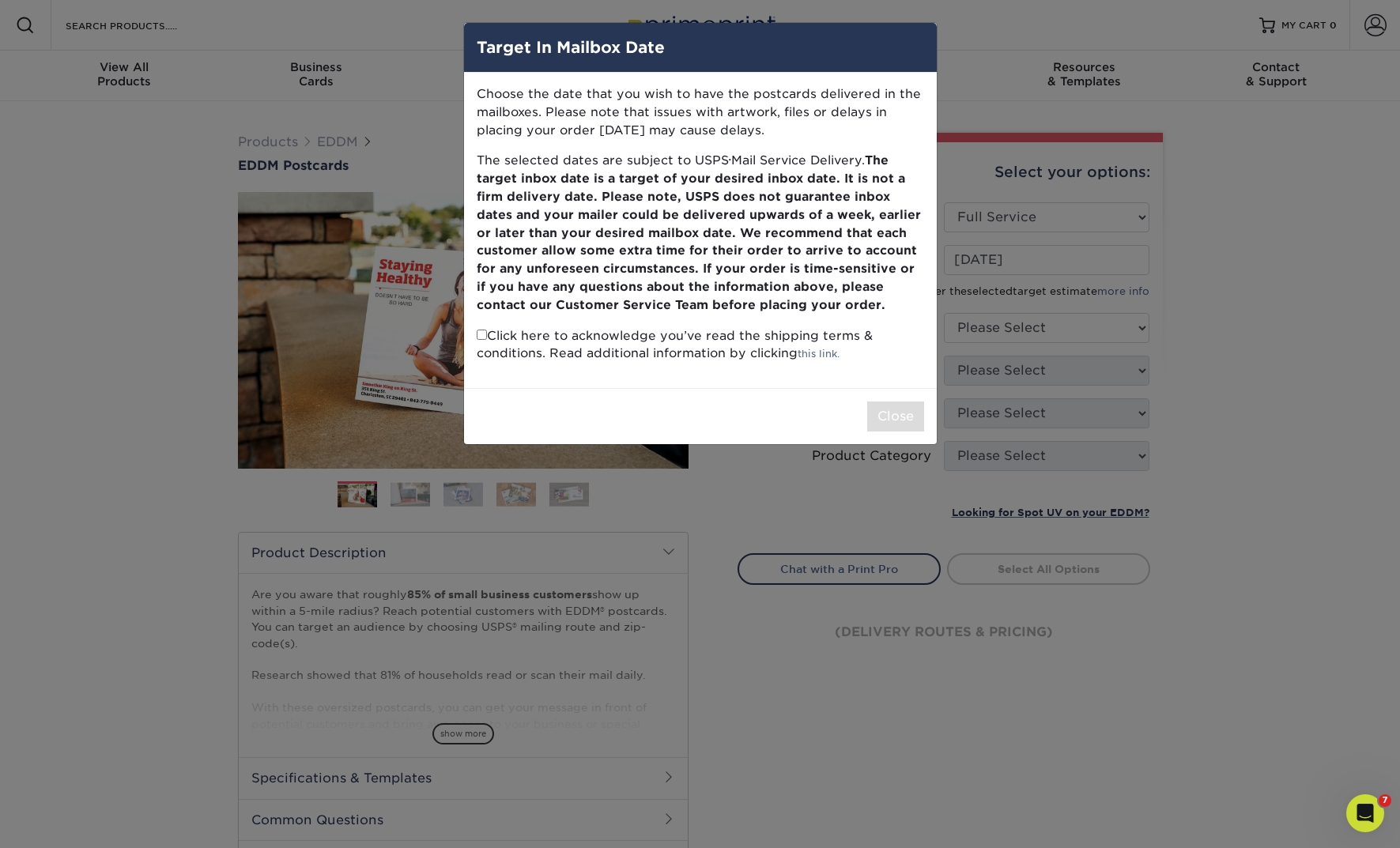
click at [486, 339] on input "checkbox" at bounding box center [481, 335] width 10 height 10
checkbox input "true"
click at [890, 417] on button "Close" at bounding box center [895, 417] width 57 height 30
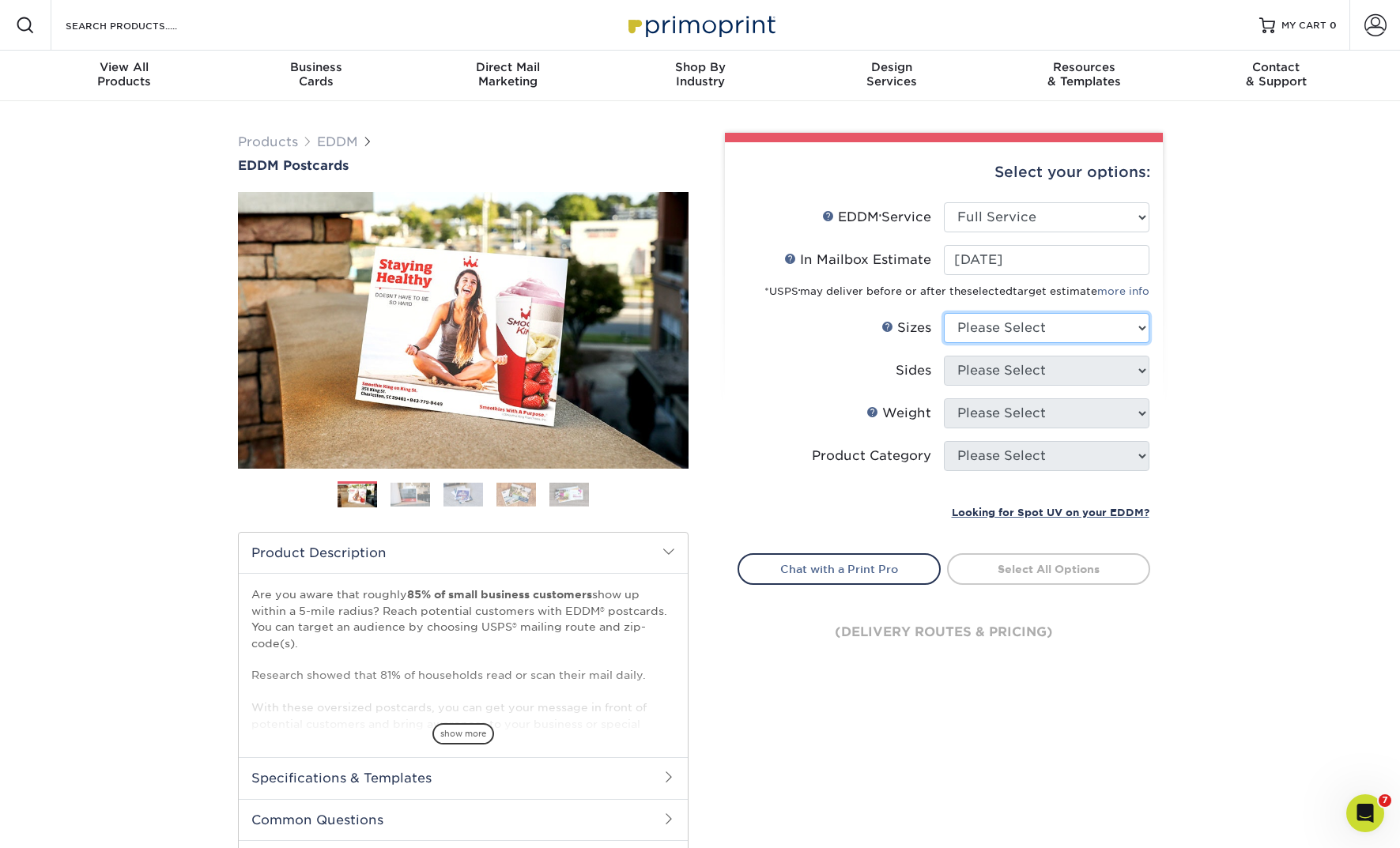
click at [991, 326] on select "Please Select 4.5" x 12" 6" x 12" 6.5" x 8" 6.5" x 9" 6.5" x 12" 7" x 8.5" 8" x…" at bounding box center [1046, 328] width 206 height 30
select select "6.50x12.00"
click at [944, 313] on select "Please Select 4.5" x 12" 6" x 12" 6.5" x 8" 6.5" x 9" 6.5" x 12" 7" x 8.5" 8" x…" at bounding box center [1046, 328] width 206 height 30
click at [977, 368] on select "Please Select Print Both Sides Print Front Only" at bounding box center [1046, 371] width 206 height 30
select select "13abbda7-1d64-4f25-8bb2-c179b224825d"
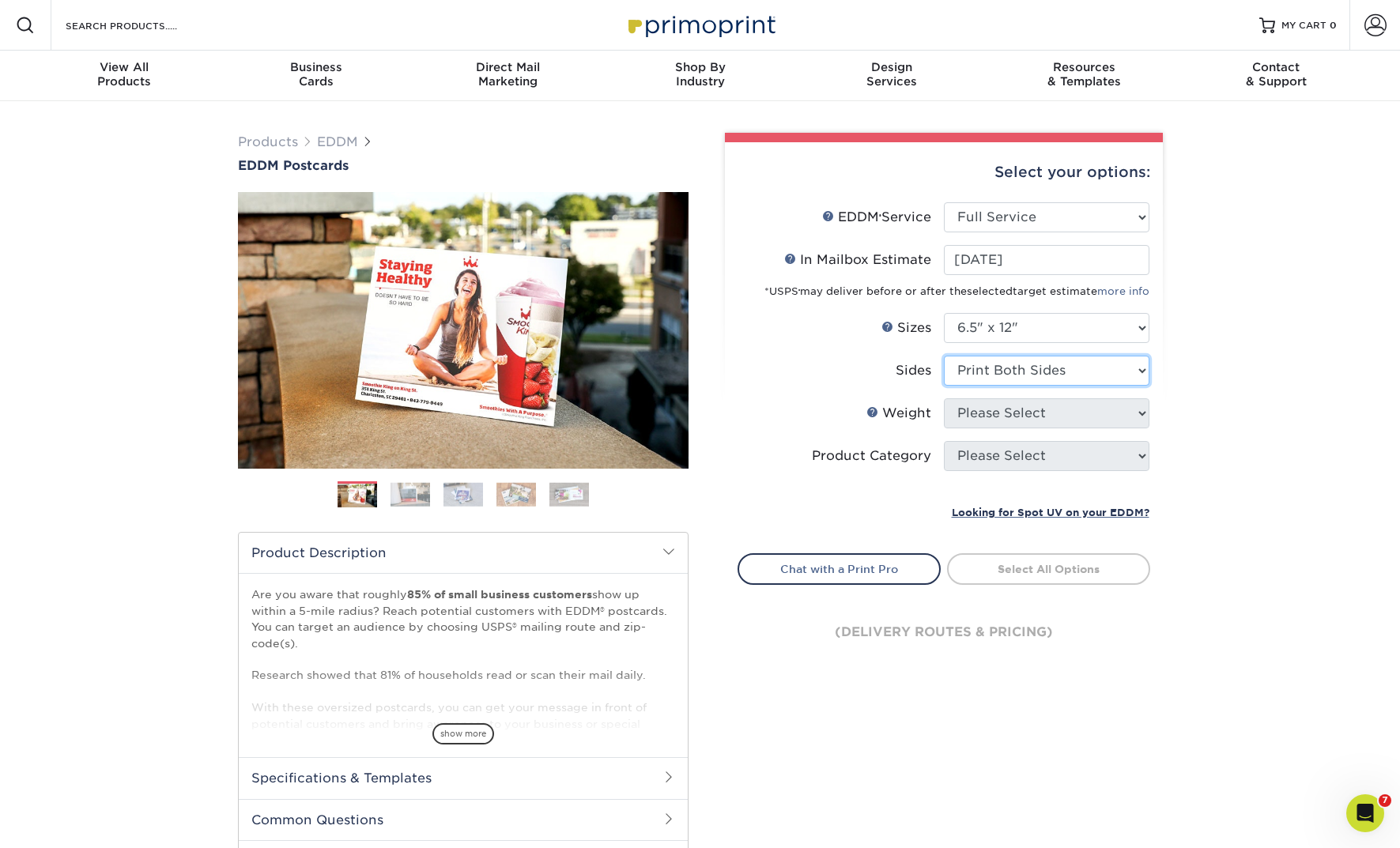
click at [944, 356] on select "Please Select Print Both Sides Print Front Only" at bounding box center [1046, 371] width 206 height 30
click at [973, 417] on select "Please Select 14PT 16PT" at bounding box center [1046, 413] width 206 height 30
select select "14PT"
click at [944, 398] on select "Please Select 14PT 16PT" at bounding box center [1046, 413] width 206 height 30
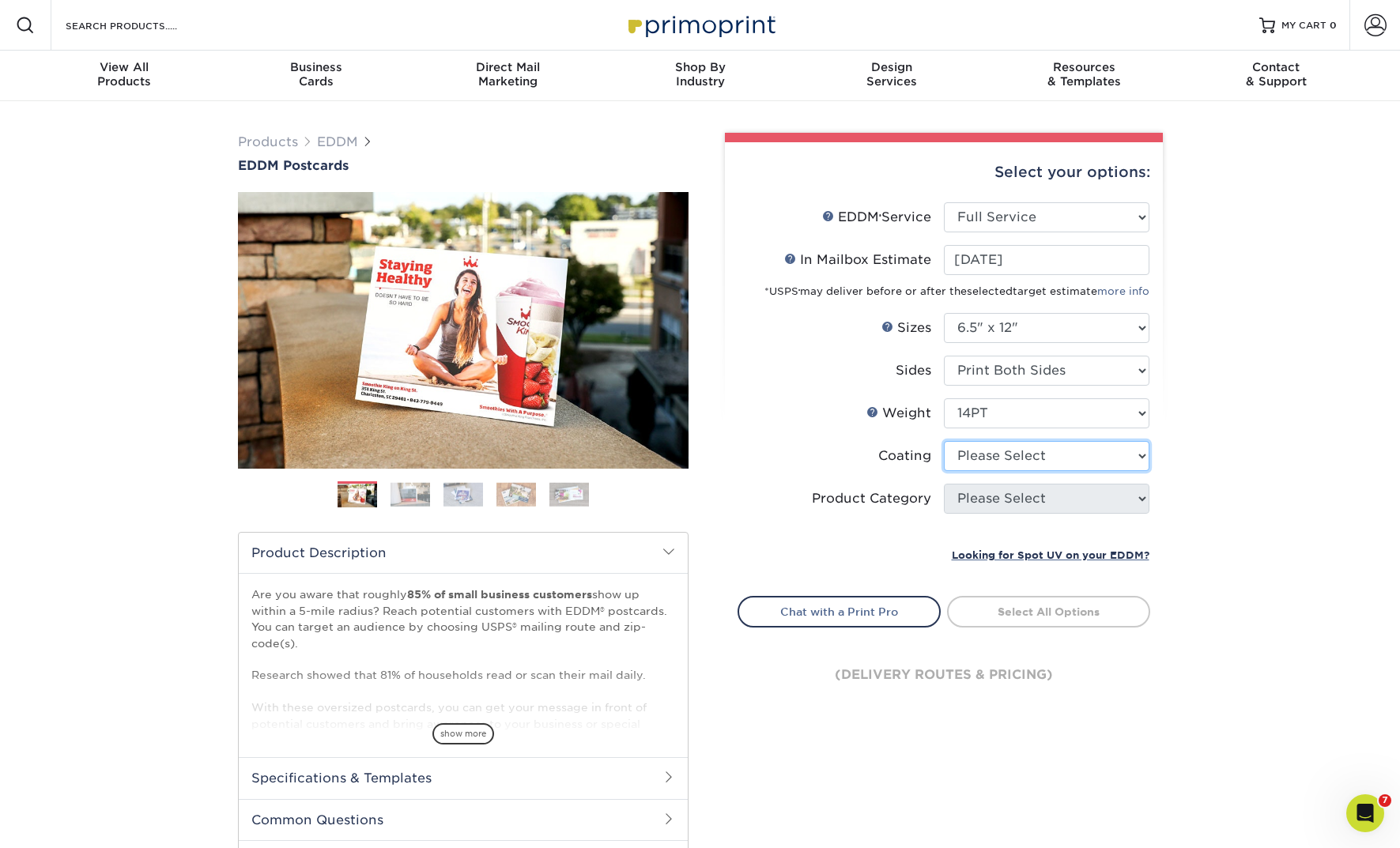
click at [972, 459] on select at bounding box center [1046, 456] width 206 height 30
select select "121bb7b5-3b4d-429f-bd8d-bbf80e953313"
click at [944, 440] on select at bounding box center [1046, 456] width 206 height 30
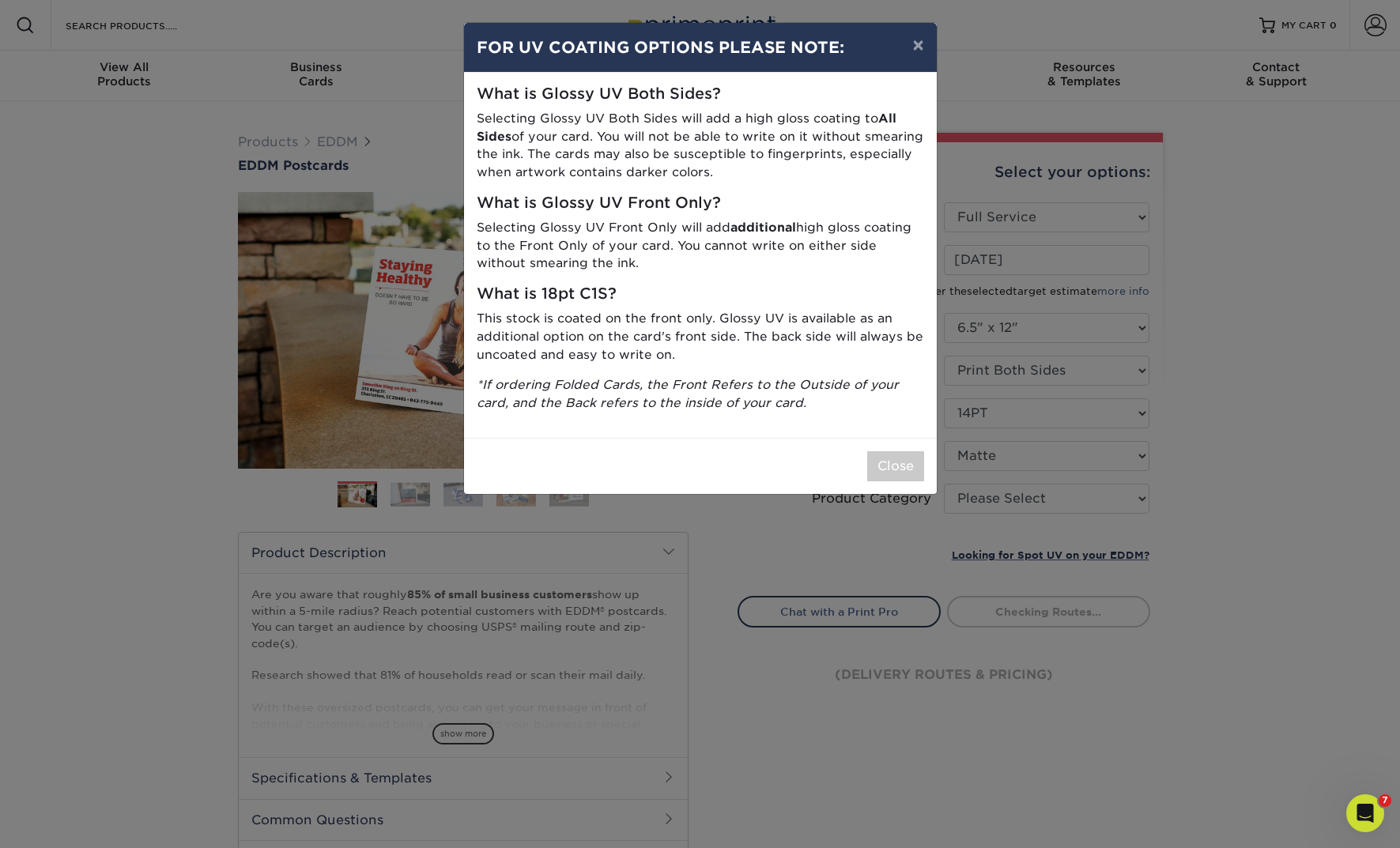
click at [970, 501] on div "× FOR UV COATING OPTIONS PLEASE NOTE: What is Glossy UV Both Sides? Selecting G…" at bounding box center [700, 424] width 1400 height 848
click at [906, 466] on button "Close" at bounding box center [895, 467] width 57 height 30
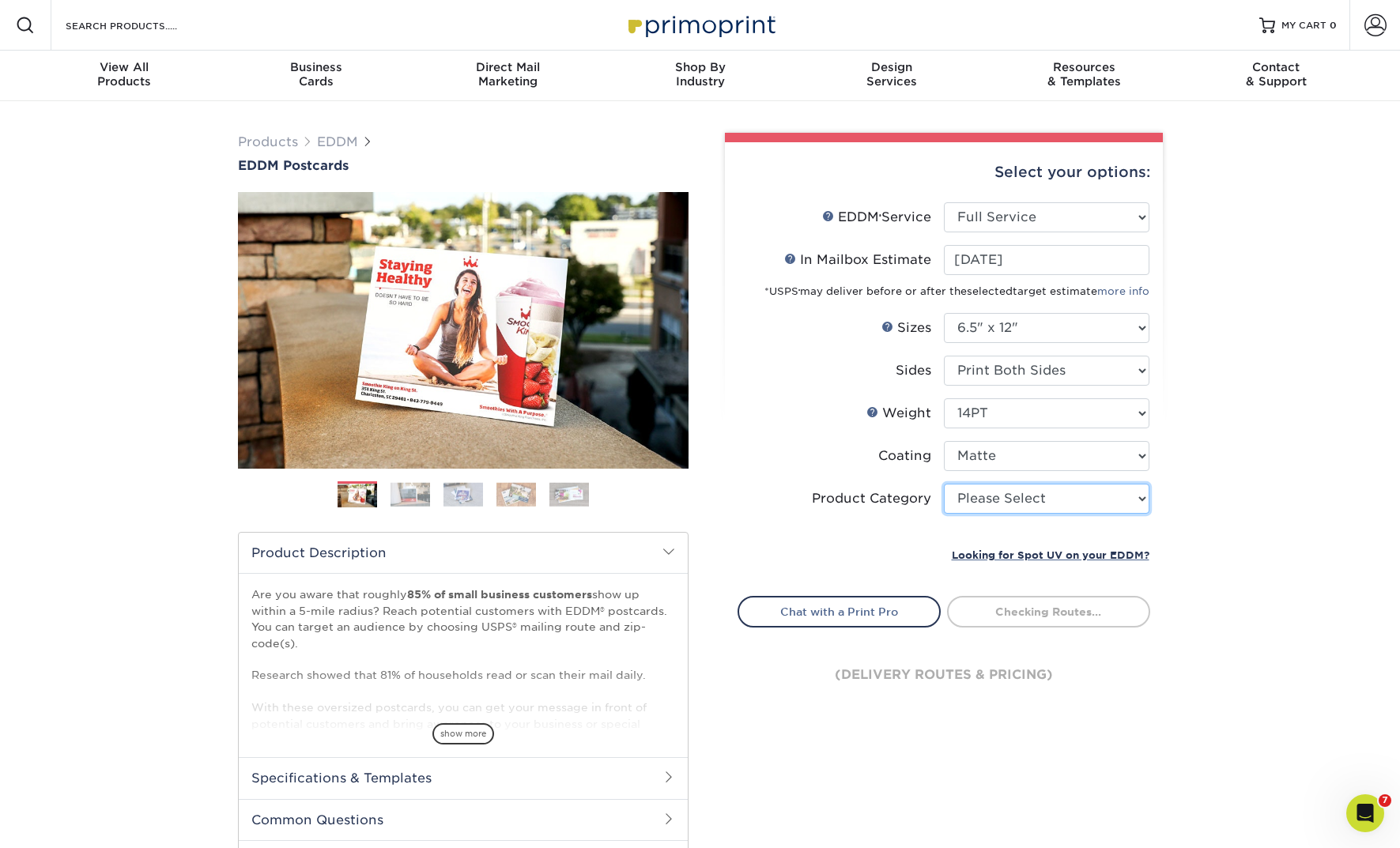
click at [1000, 501] on select "Please Select Postcards" at bounding box center [1046, 499] width 206 height 30
select select "9b7272e0-d6c8-4c3c-8e97-d3a1bcdab858"
click at [944, 484] on select "Please Select Postcards" at bounding box center [1046, 499] width 206 height 30
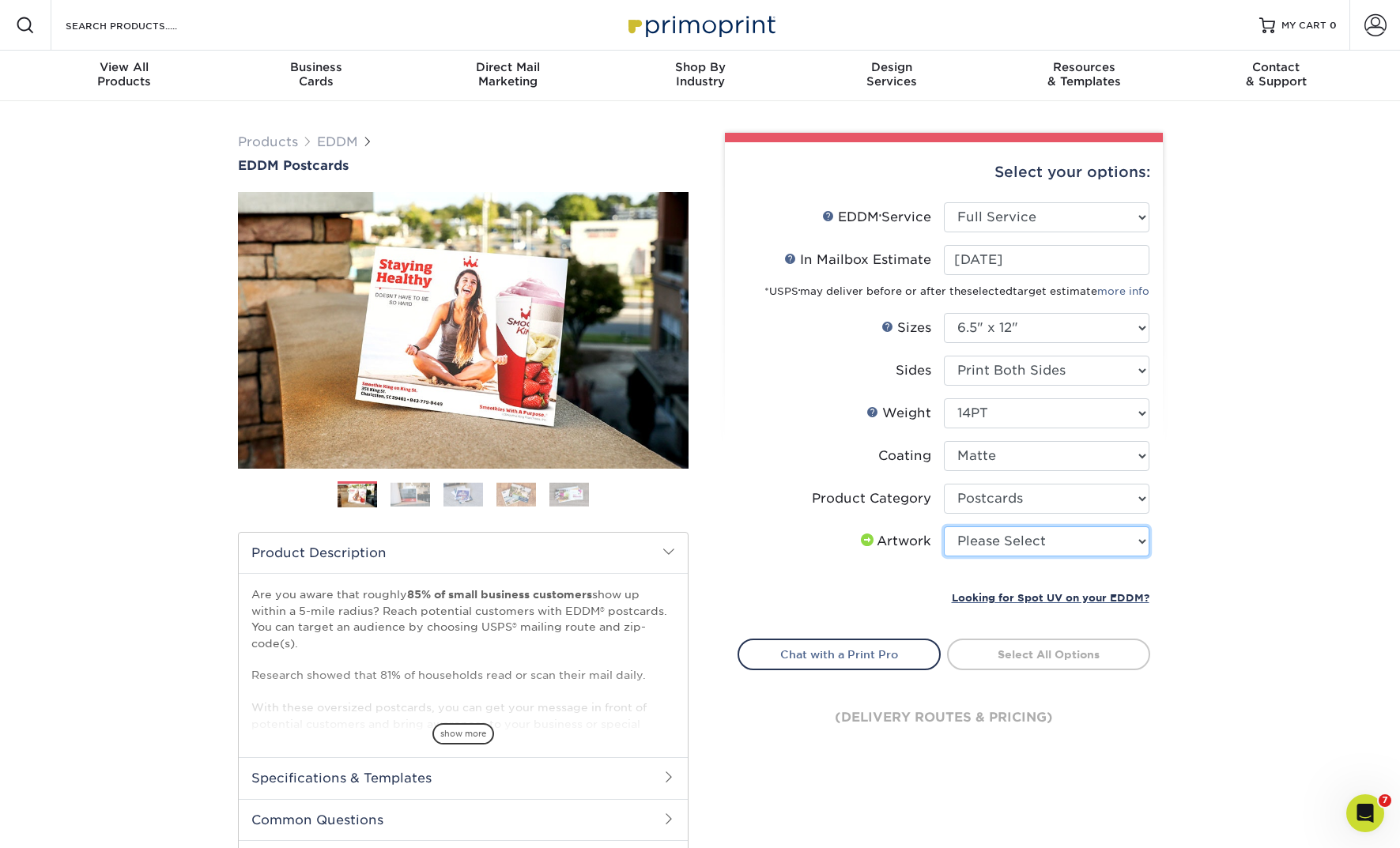
click at [1052, 544] on select "Please Select I will upload files I need a design - $150" at bounding box center [1046, 541] width 206 height 30
select select "upload"
click at [944, 526] on select "Please Select I will upload files I need a design - $150" at bounding box center [1046, 541] width 206 height 30
click at [1031, 659] on link "Select Routes" at bounding box center [1048, 653] width 203 height 29
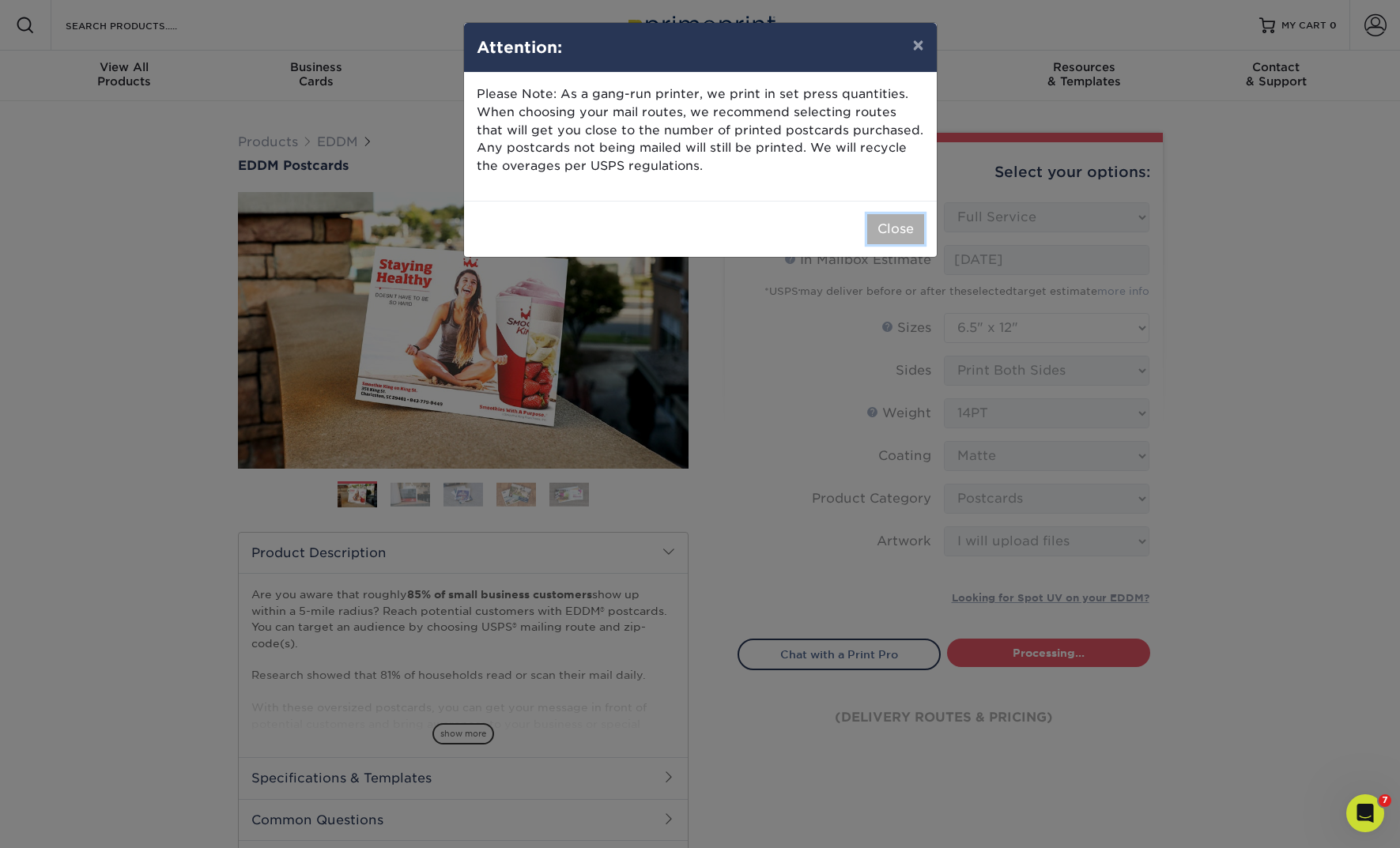
click at [892, 230] on button "Close" at bounding box center [895, 229] width 57 height 30
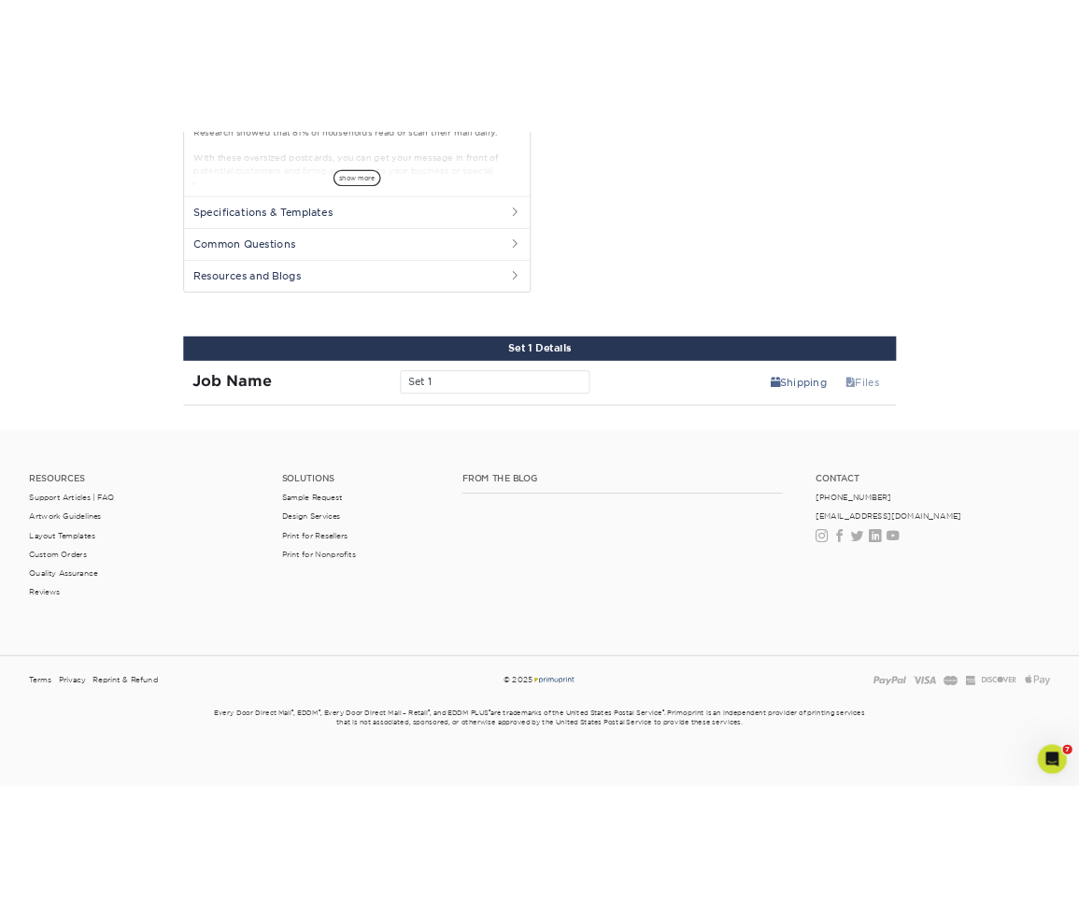
scroll to position [781, 0]
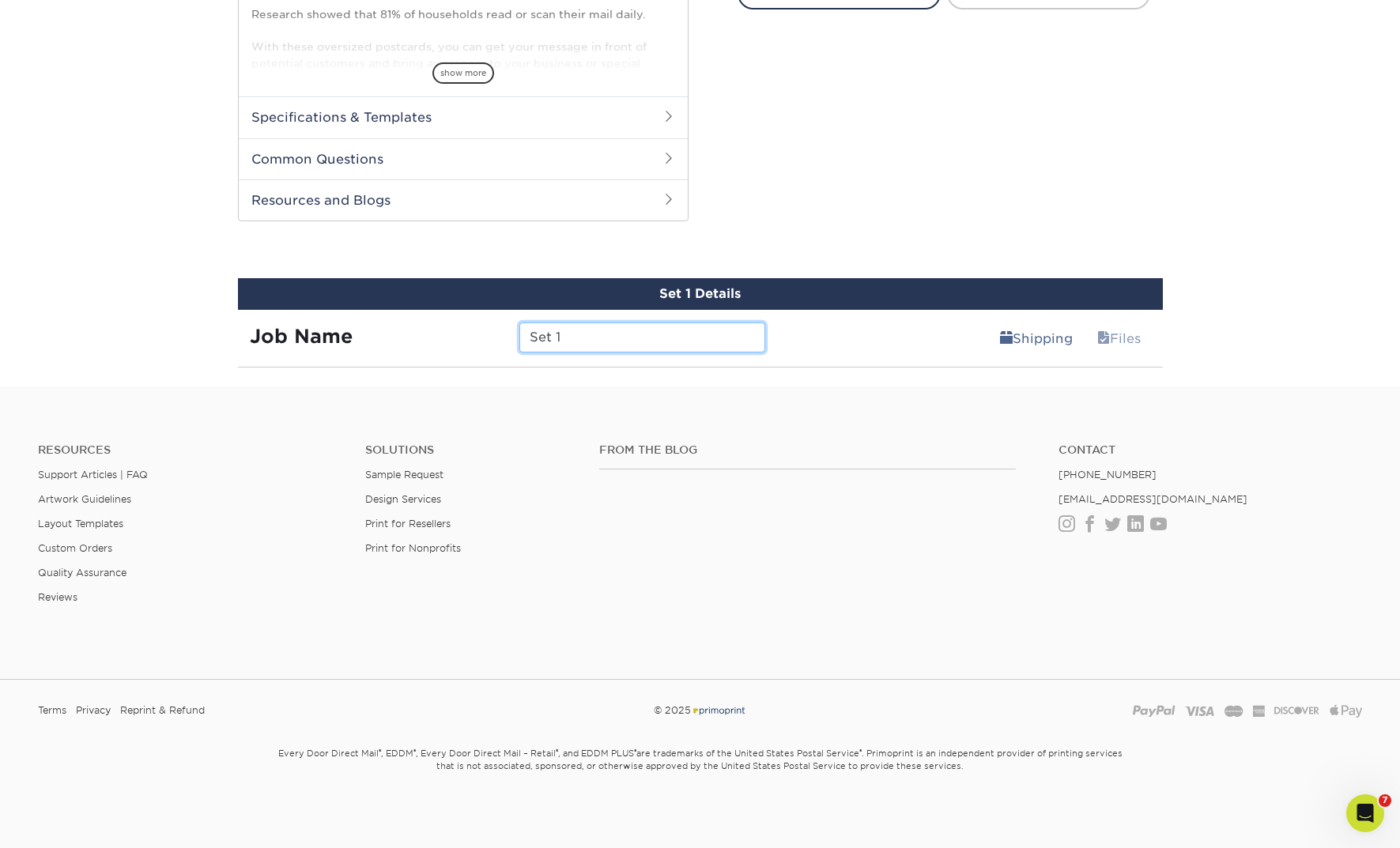
click at [760, 326] on input "Set 1" at bounding box center [642, 337] width 246 height 30
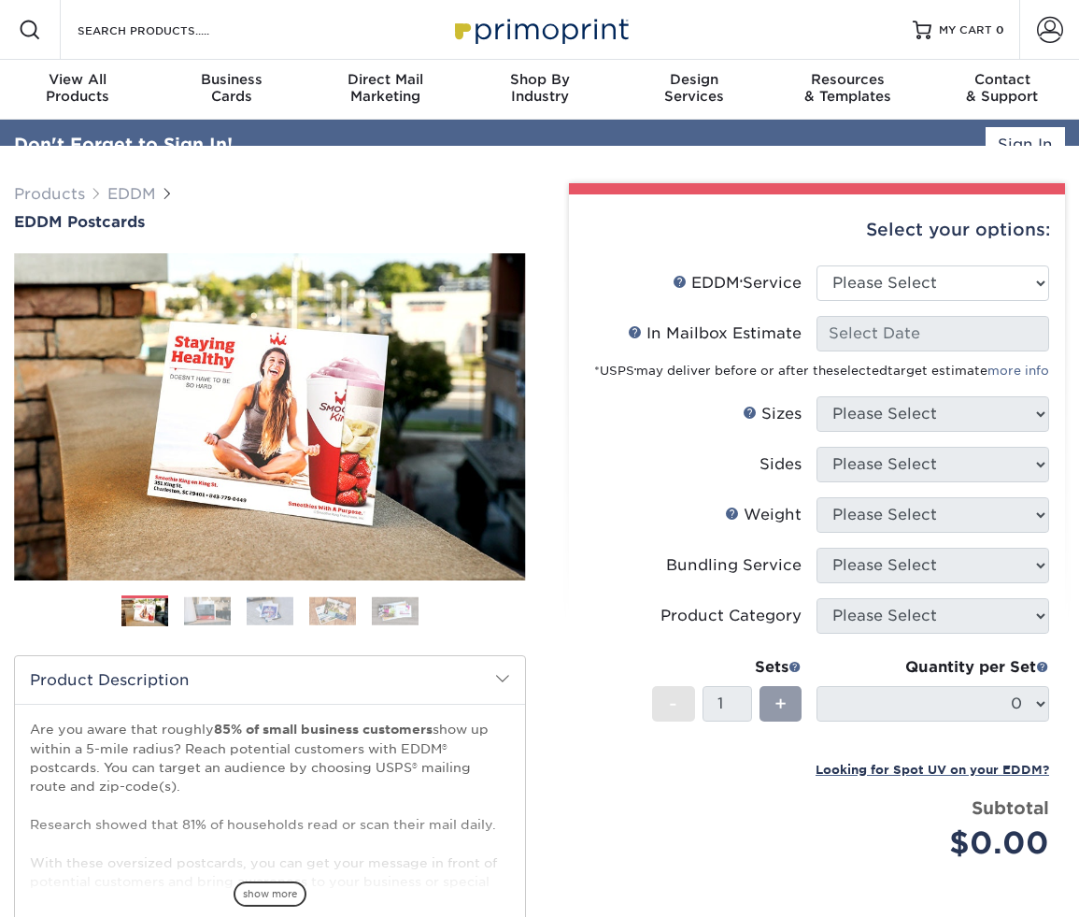
click at [876, 249] on div "Select your options:" at bounding box center [817, 229] width 467 height 71
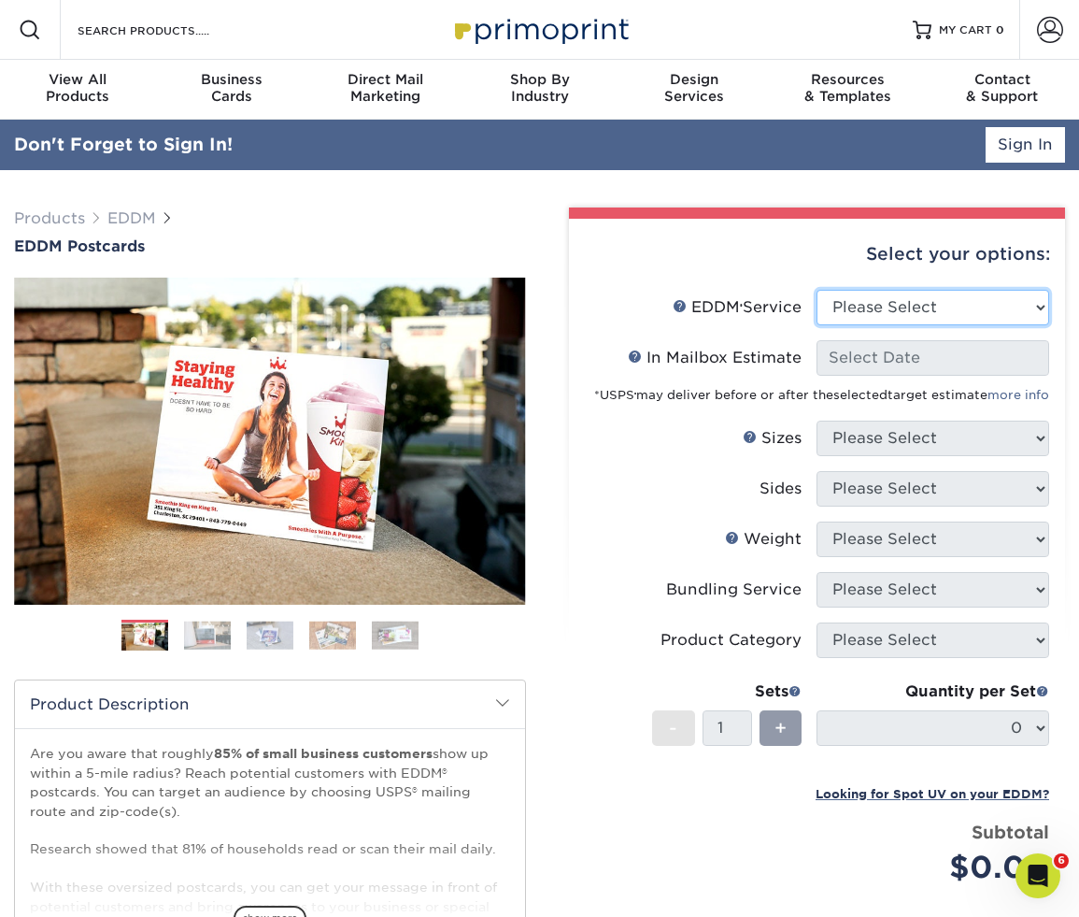
click at [883, 313] on select "Please Select Full Service Print Only" at bounding box center [933, 308] width 233 height 36
select select "full_service"
click at [817, 290] on select "Please Select Full Service Print Only" at bounding box center [933, 308] width 233 height 36
select select "-1"
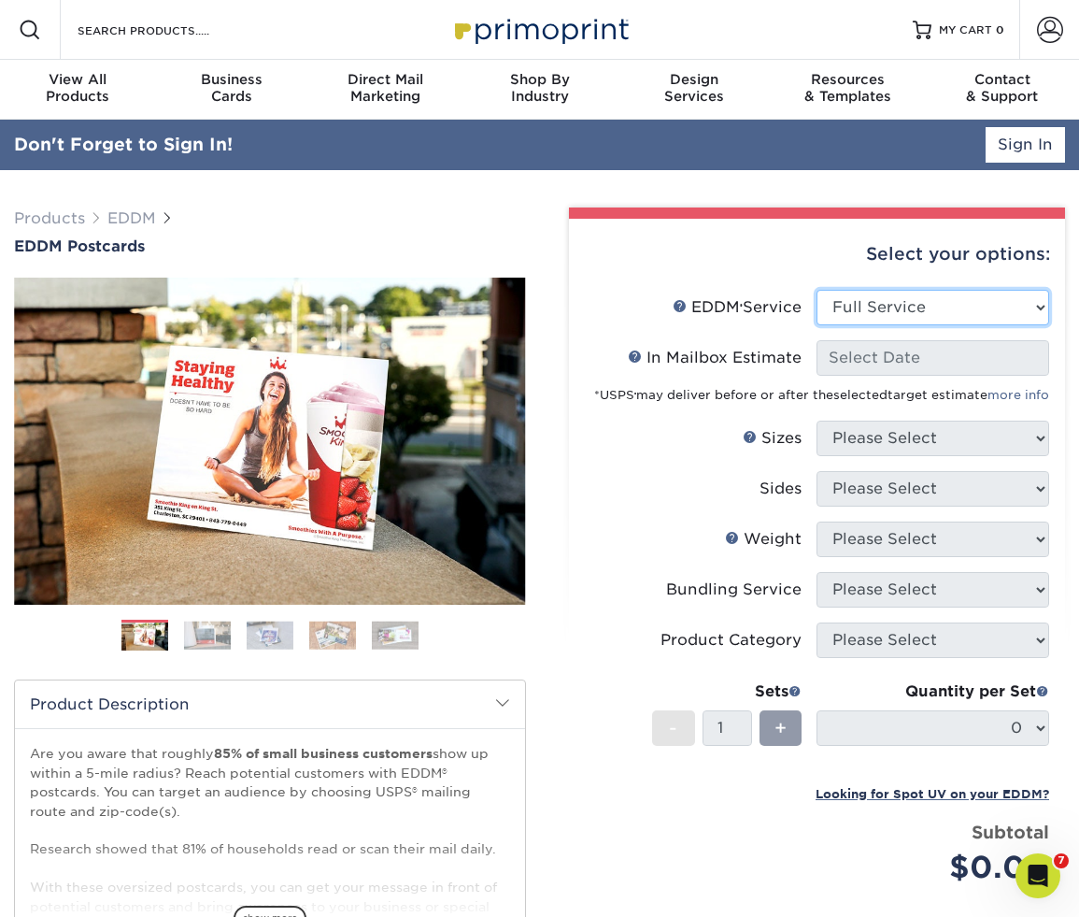
select select "-1"
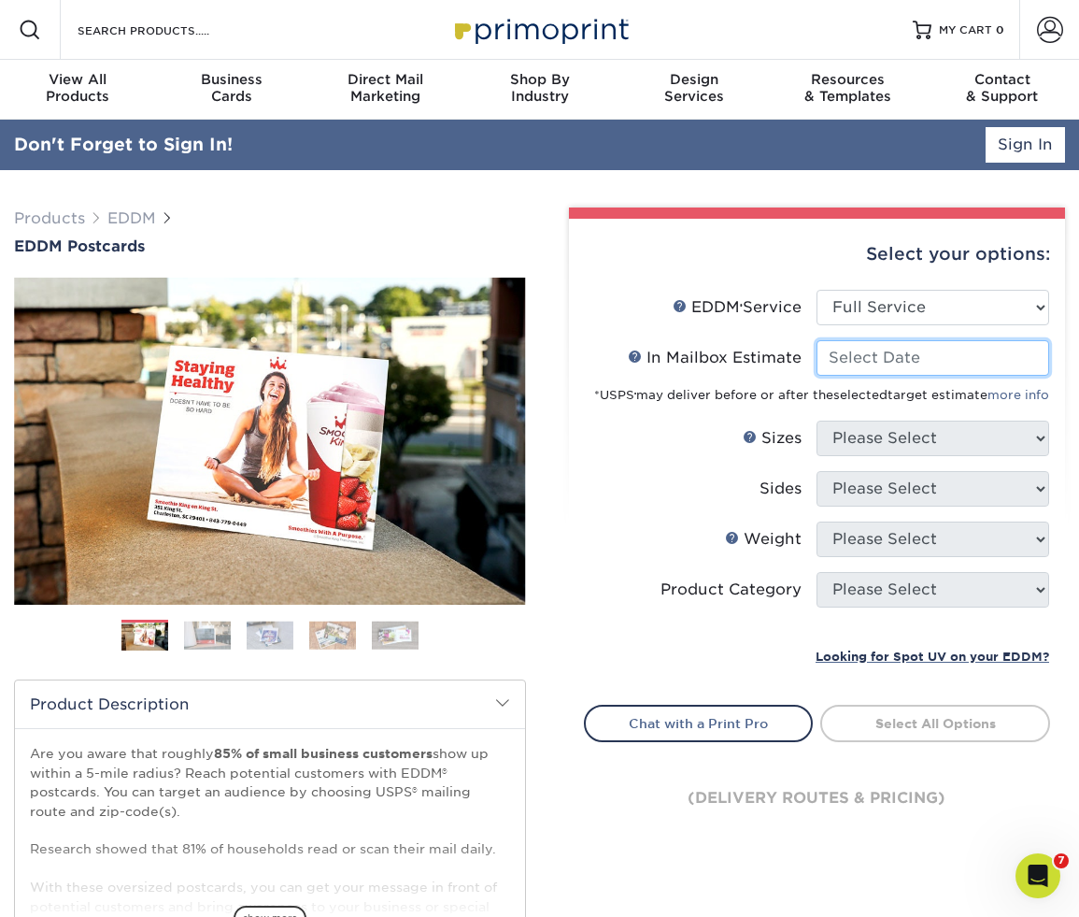
click at [877, 345] on input "In Mailbox Estimate Help In Mailbox Estimate" at bounding box center [933, 358] width 233 height 36
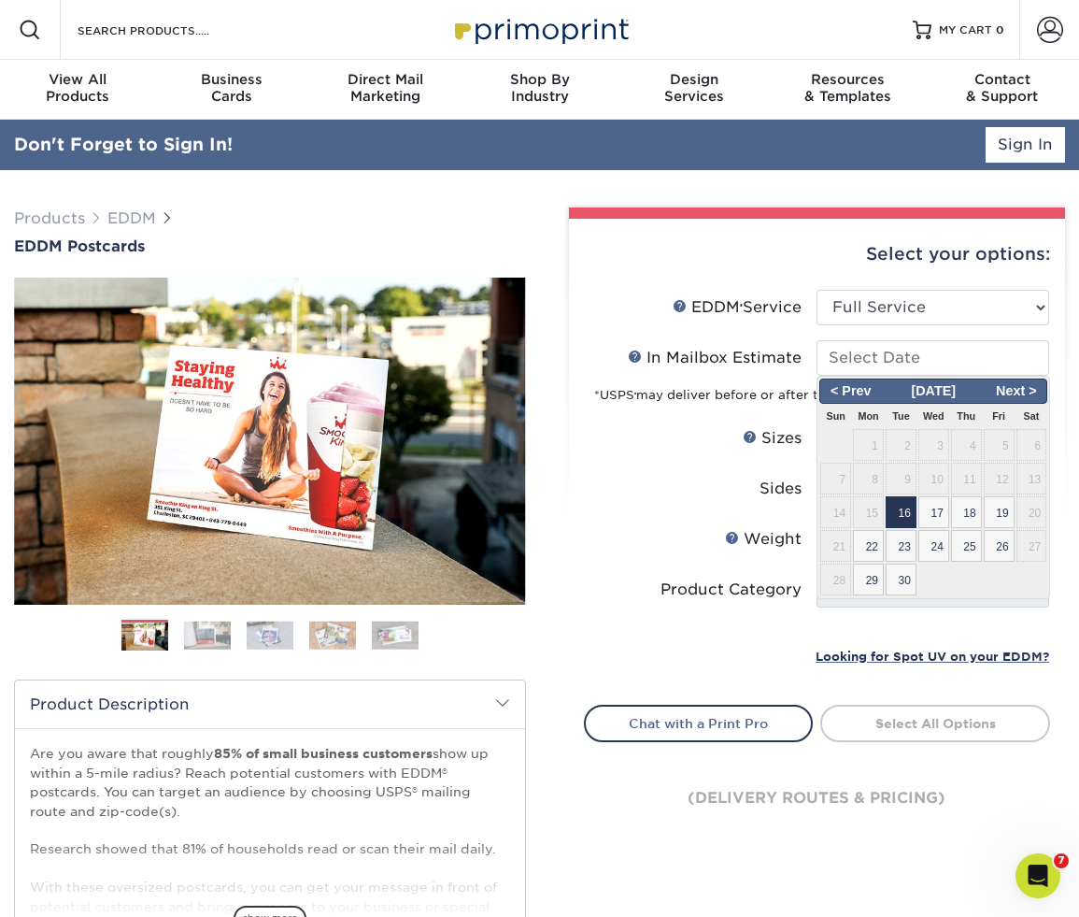
click at [909, 519] on span "16" at bounding box center [901, 512] width 31 height 32
type input "2025-09-16"
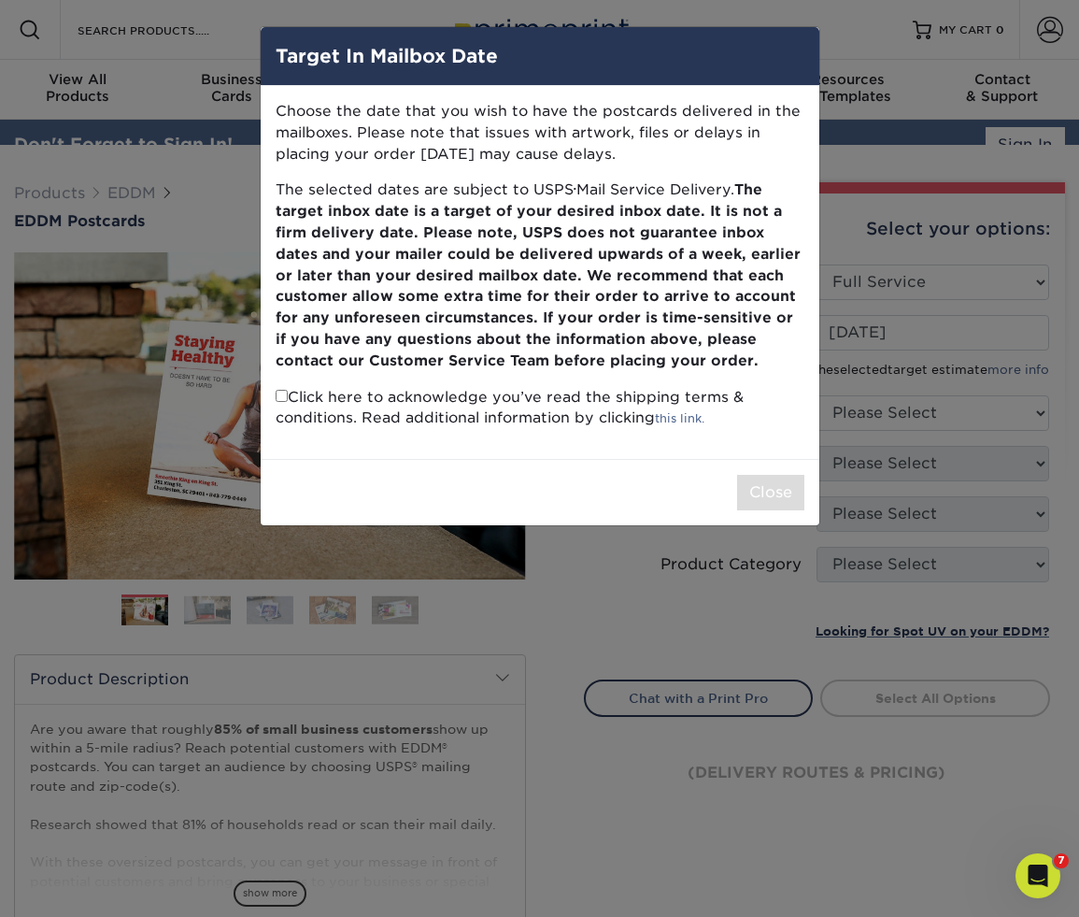
click at [283, 392] on input "checkbox" at bounding box center [282, 396] width 12 height 12
checkbox input "true"
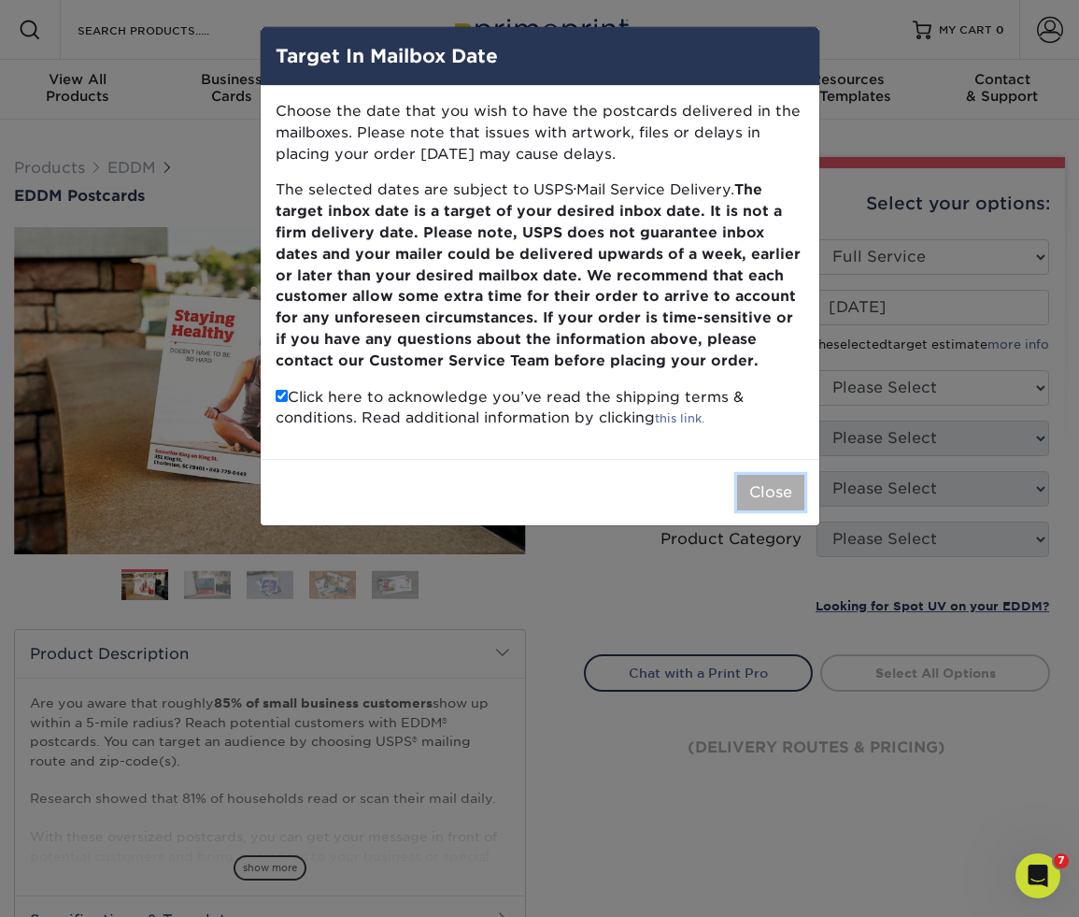
click at [779, 485] on button "Close" at bounding box center [770, 493] width 67 height 36
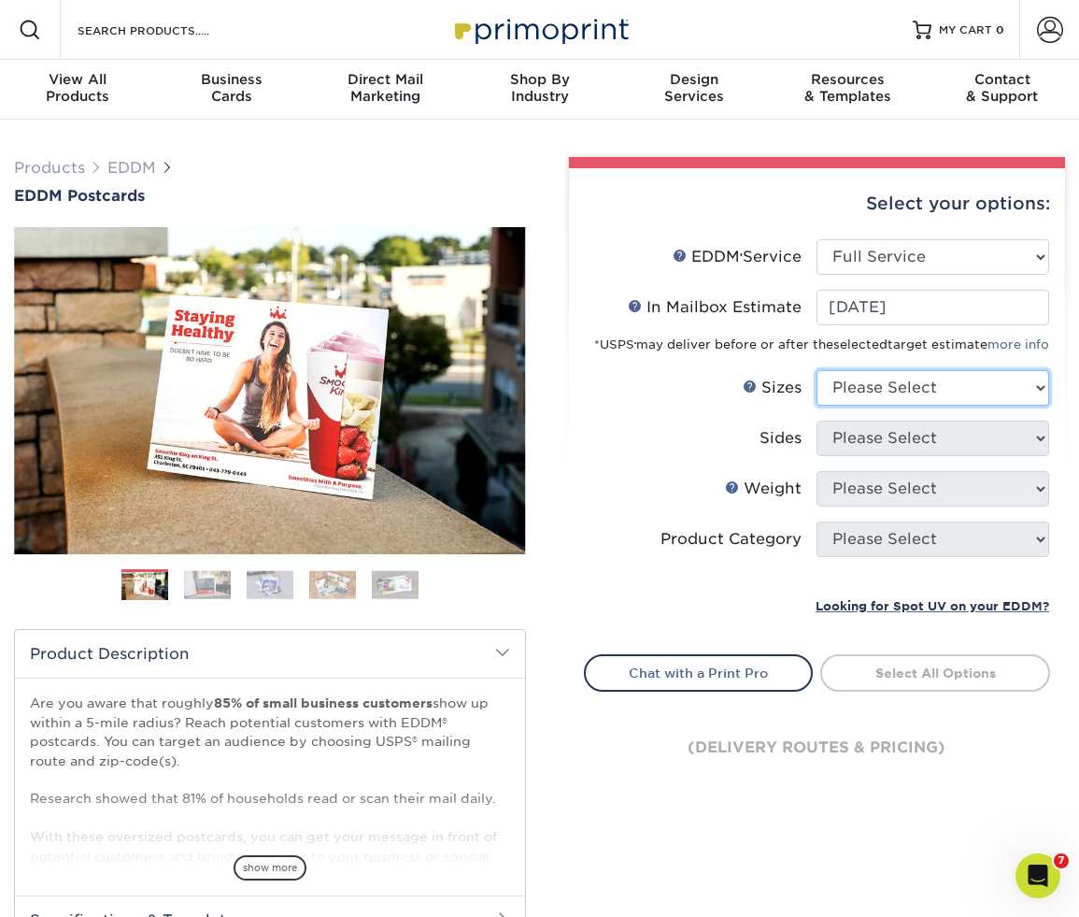
click at [894, 395] on select "Please Select 4.5" x 12" 6" x 12" 6.5" x 8" 6.5" x 9" 6.5" x 12" 7" x 8.5" 8" x…" at bounding box center [933, 388] width 233 height 36
select select "6.50x8.00"
click at [817, 370] on select "Please Select 4.5" x 12" 6" x 12" 6.5" x 8" 6.5" x 9" 6.5" x 12" 7" x 8.5" 8" x…" at bounding box center [933, 388] width 233 height 36
click at [889, 392] on select "Please Select 4.5" x 12" 6" x 12" 6.5" x 8" 6.5" x 9" 6.5" x 12" 7" x 8.5" 8" x…" at bounding box center [933, 388] width 233 height 36
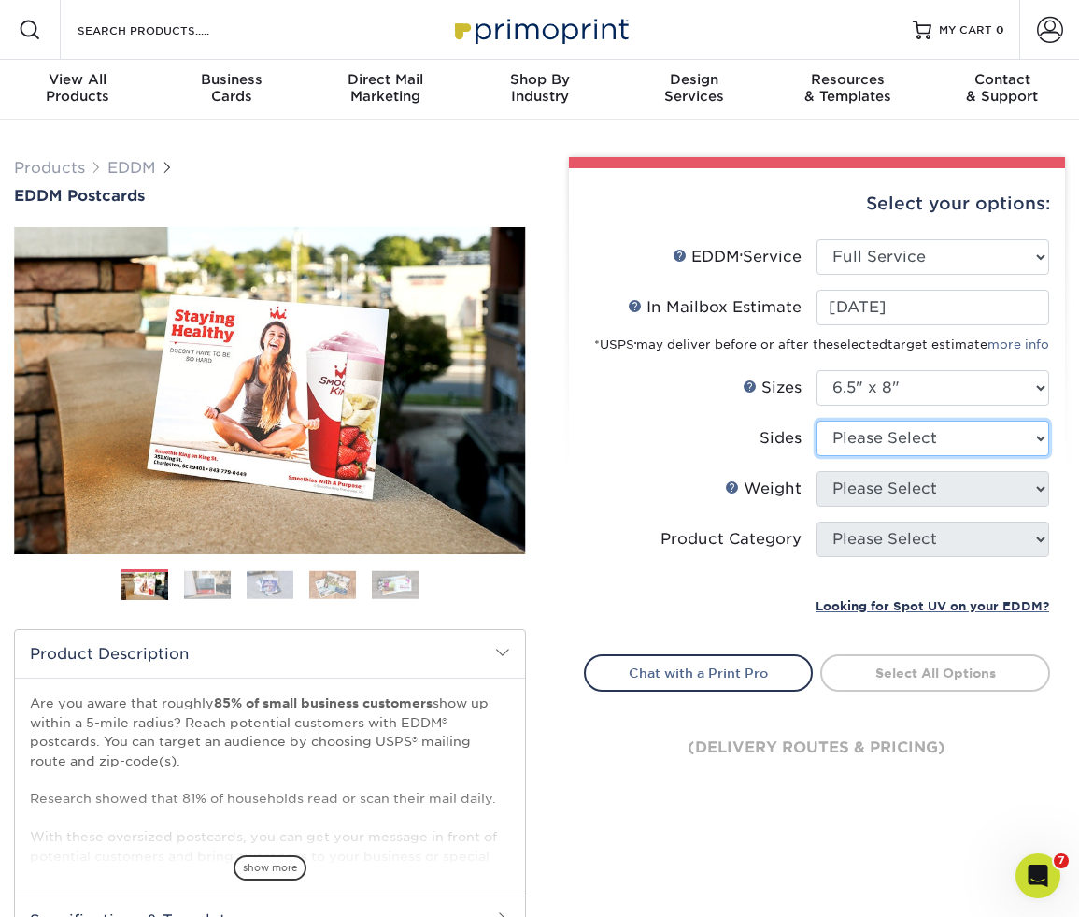
click at [927, 429] on select "Please Select Print Both Sides Print Front Only" at bounding box center [933, 439] width 233 height 36
select select "13abbda7-1d64-4f25-8bb2-c179b224825d"
click at [817, 421] on select "Please Select Print Both Sides Print Front Only" at bounding box center [933, 439] width 233 height 36
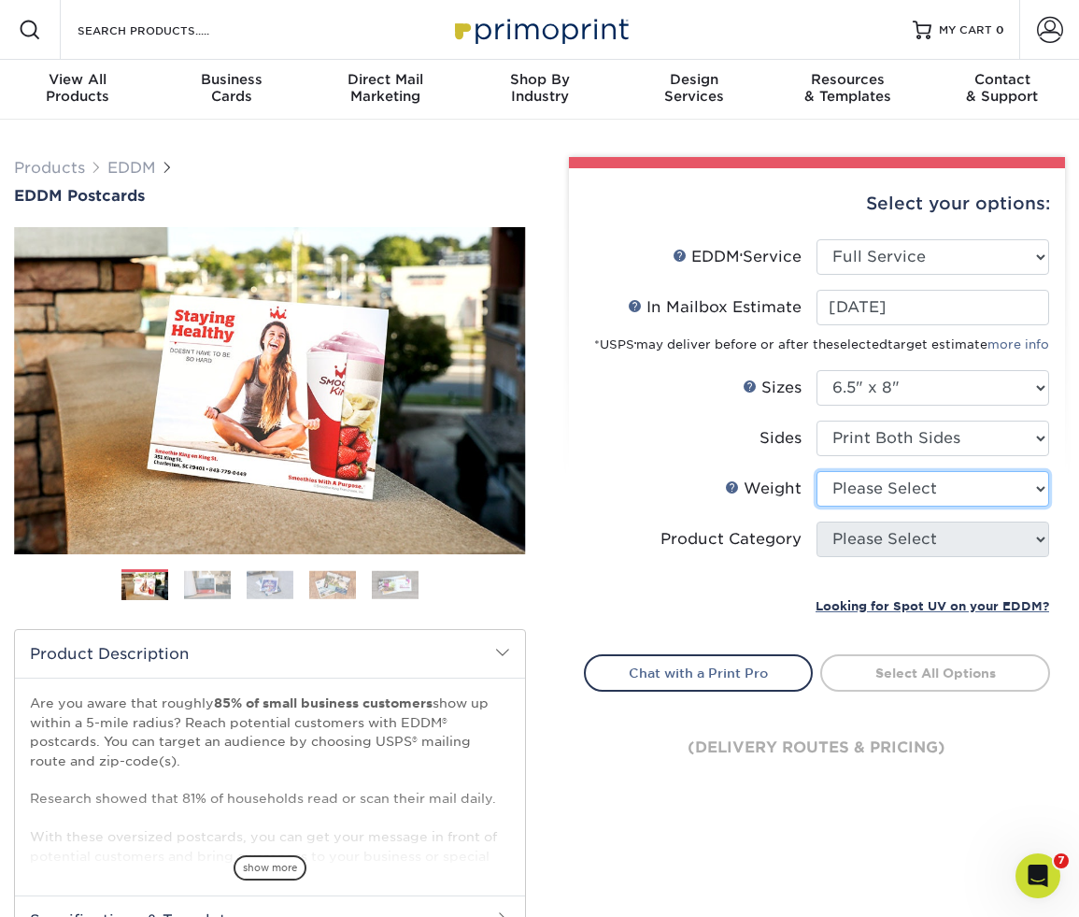
click at [872, 486] on select "Please Select 16PT 14PT" at bounding box center [933, 489] width 233 height 36
select select "16PT"
click at [817, 471] on select "Please Select 16PT 14PT" at bounding box center [933, 489] width 233 height 36
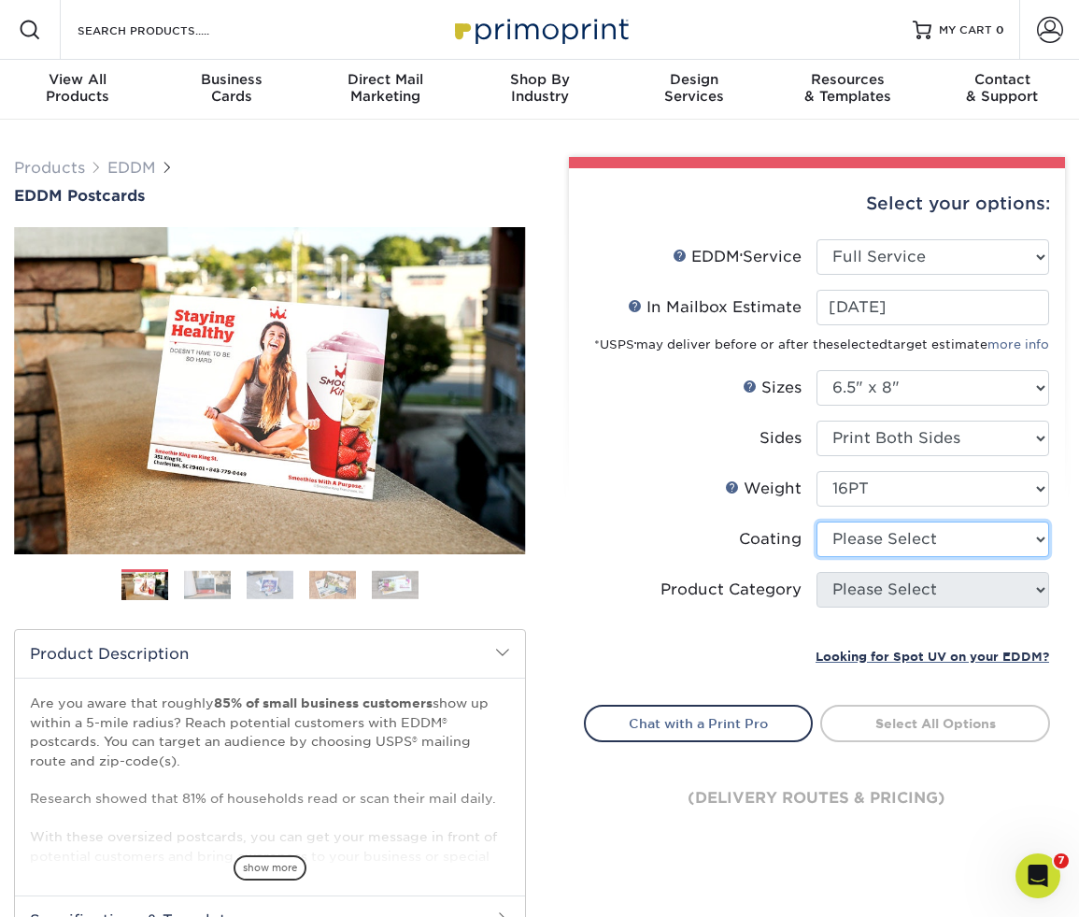
click at [867, 523] on select at bounding box center [933, 539] width 233 height 36
select select "121bb7b5-3b4d-429f-bd8d-bbf80e953313"
click at [817, 521] on select at bounding box center [933, 539] width 233 height 36
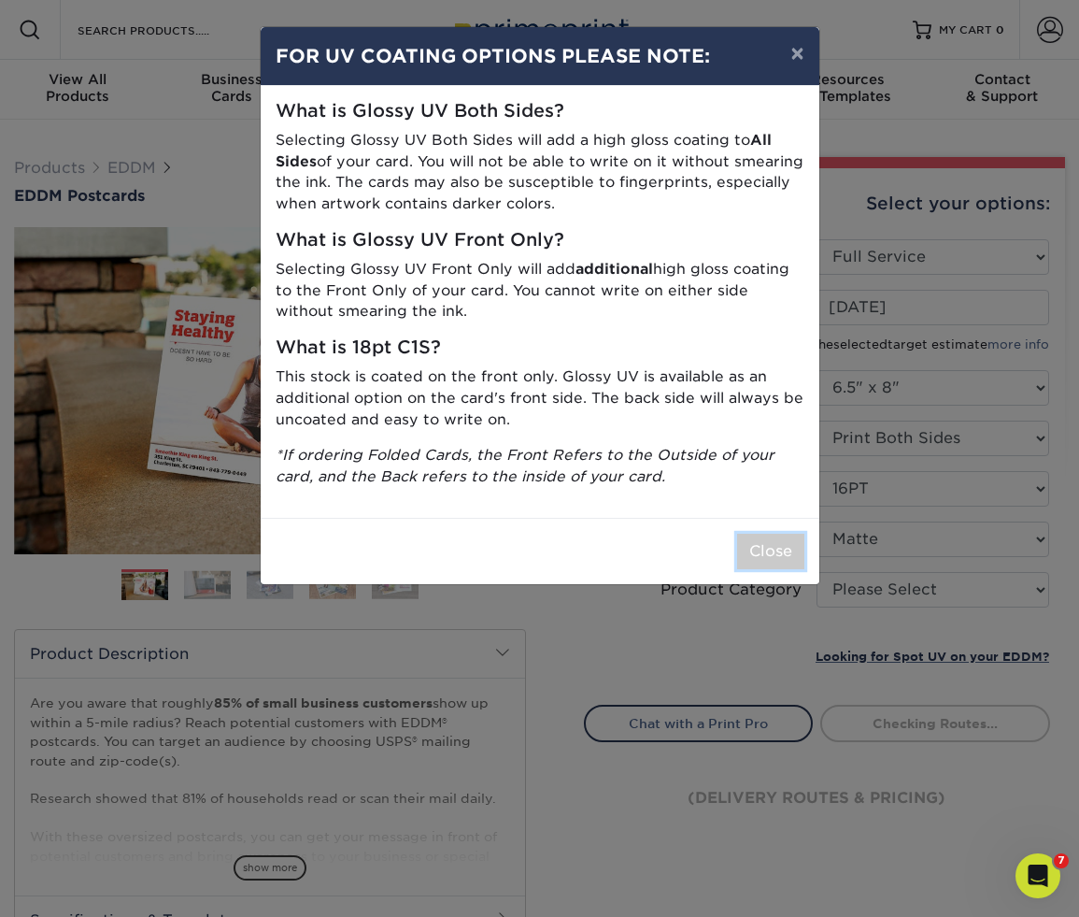
click at [804, 563] on button "Close" at bounding box center [770, 552] width 67 height 36
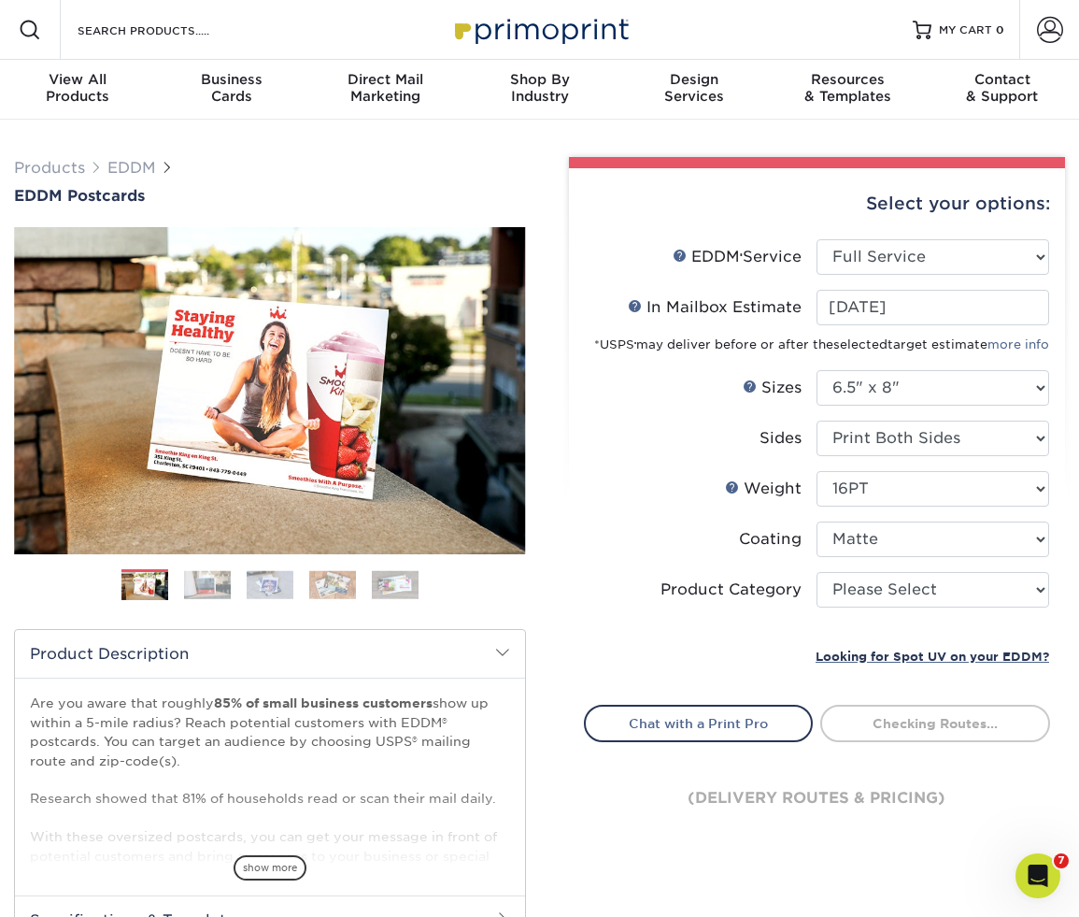
click at [782, 554] on li "Coating" at bounding box center [817, 546] width 465 height 50
click at [882, 587] on select "Please Select Postcards" at bounding box center [933, 590] width 233 height 36
select select "9b7272e0-d6c8-4c3c-8e97-d3a1bcdab858"
click at [817, 572] on select "Please Select Postcards" at bounding box center [933, 590] width 233 height 36
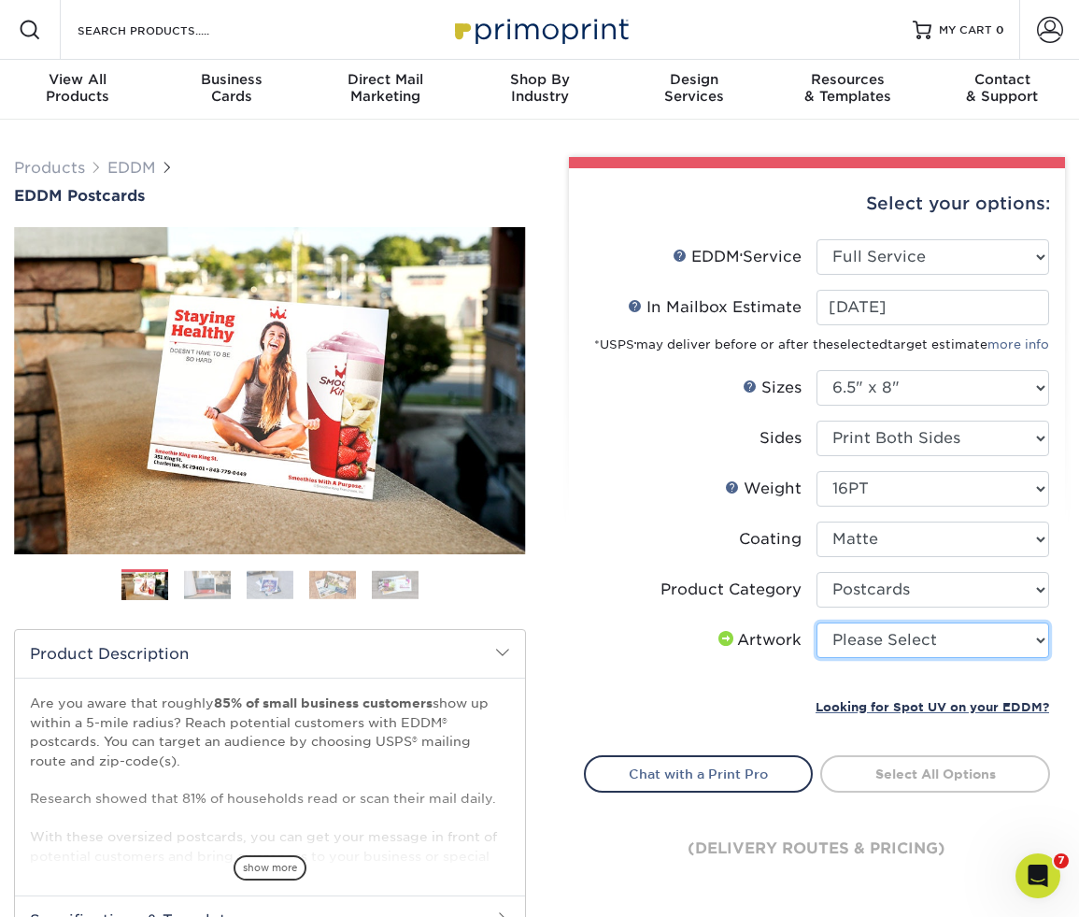
click at [879, 633] on select "Please Select I will upload files I need a design - $150" at bounding box center [933, 640] width 233 height 36
select select "upload"
click at [817, 622] on select "Please Select I will upload files I need a design - $150" at bounding box center [933, 640] width 233 height 36
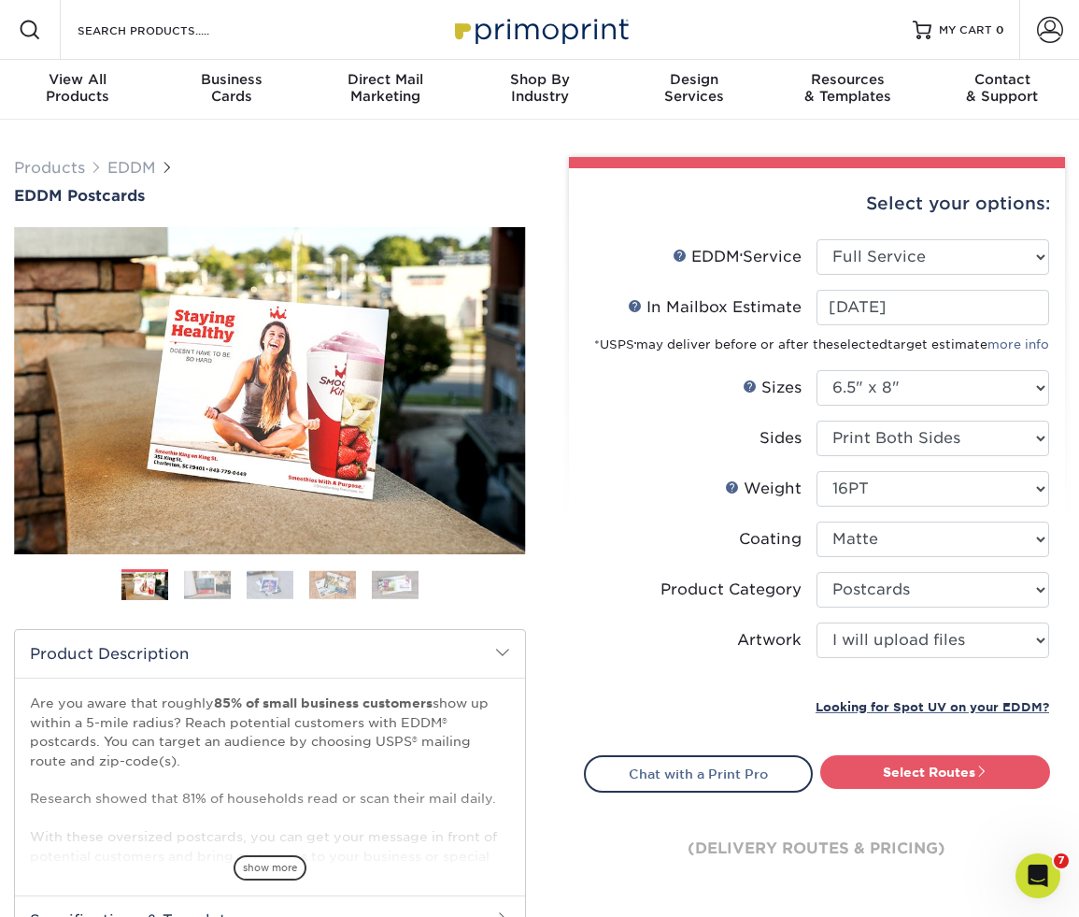
click at [901, 771] on link "Select Routes" at bounding box center [935, 772] width 230 height 34
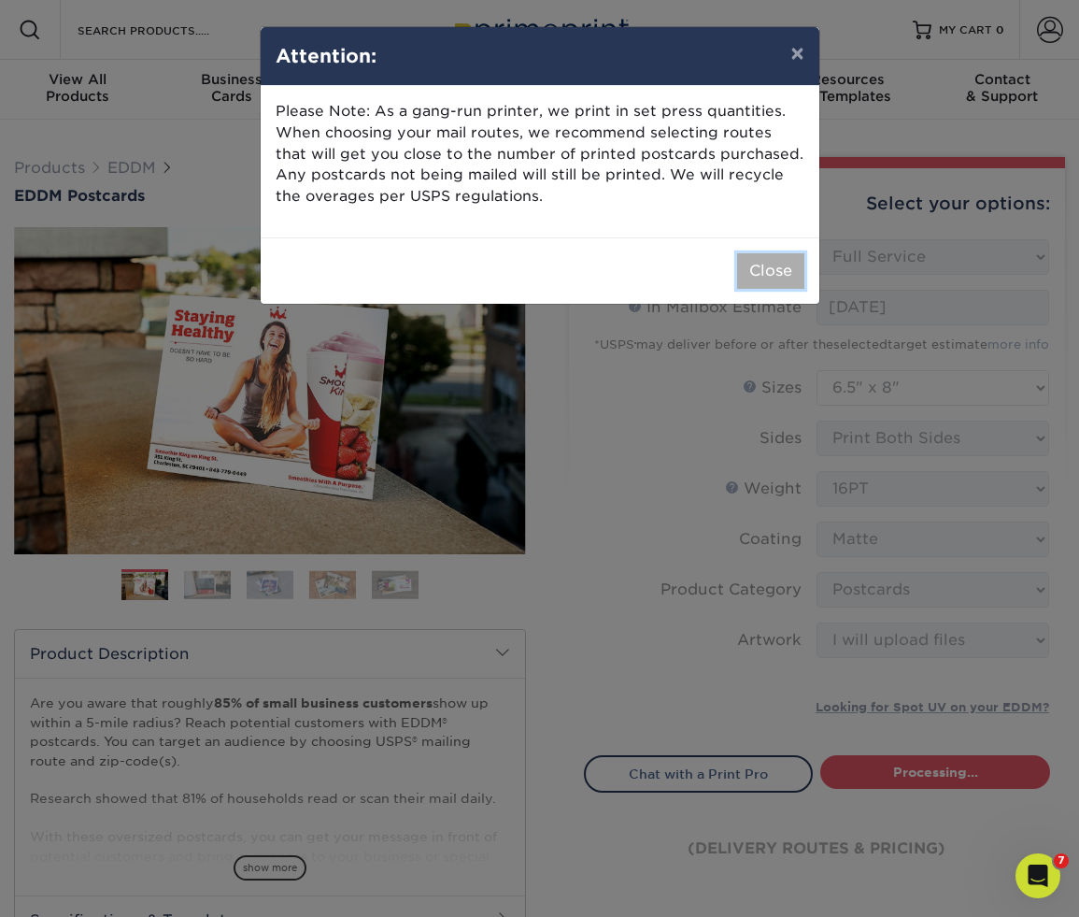
click at [765, 265] on button "Close" at bounding box center [770, 271] width 67 height 36
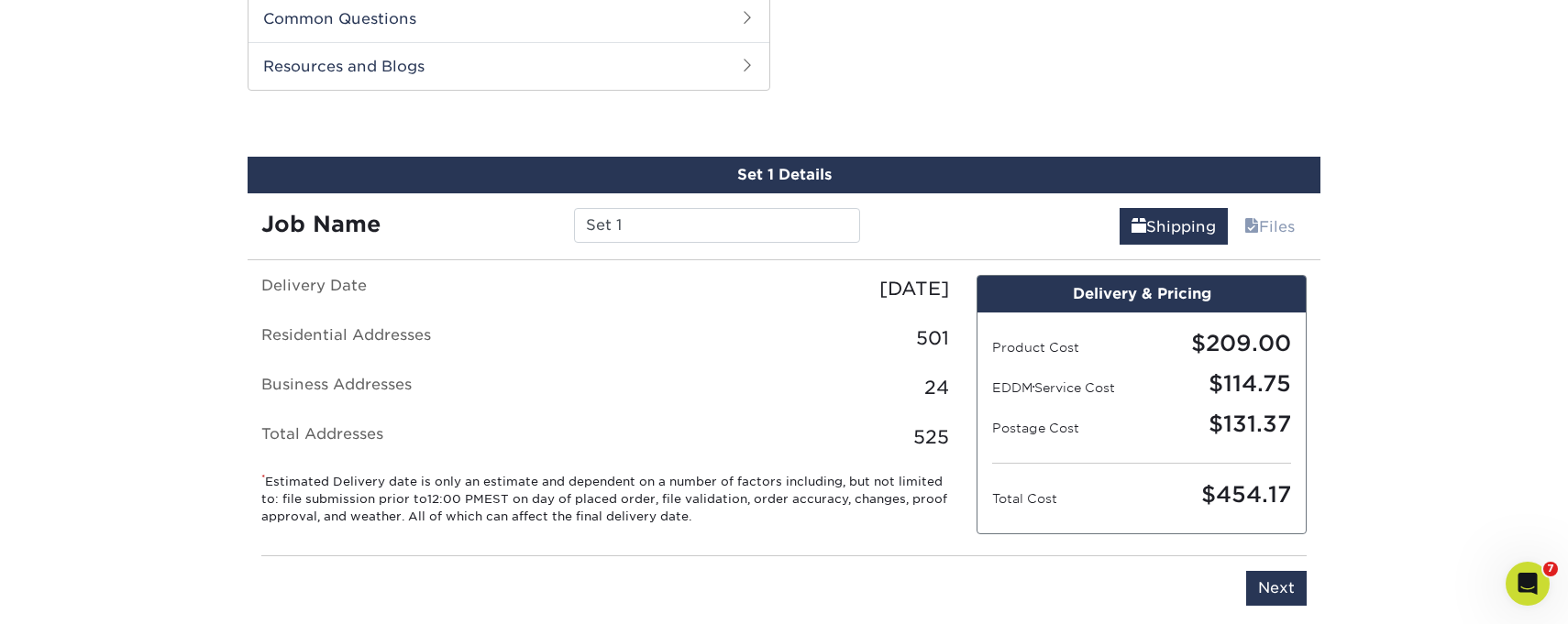
scroll to position [932, 0]
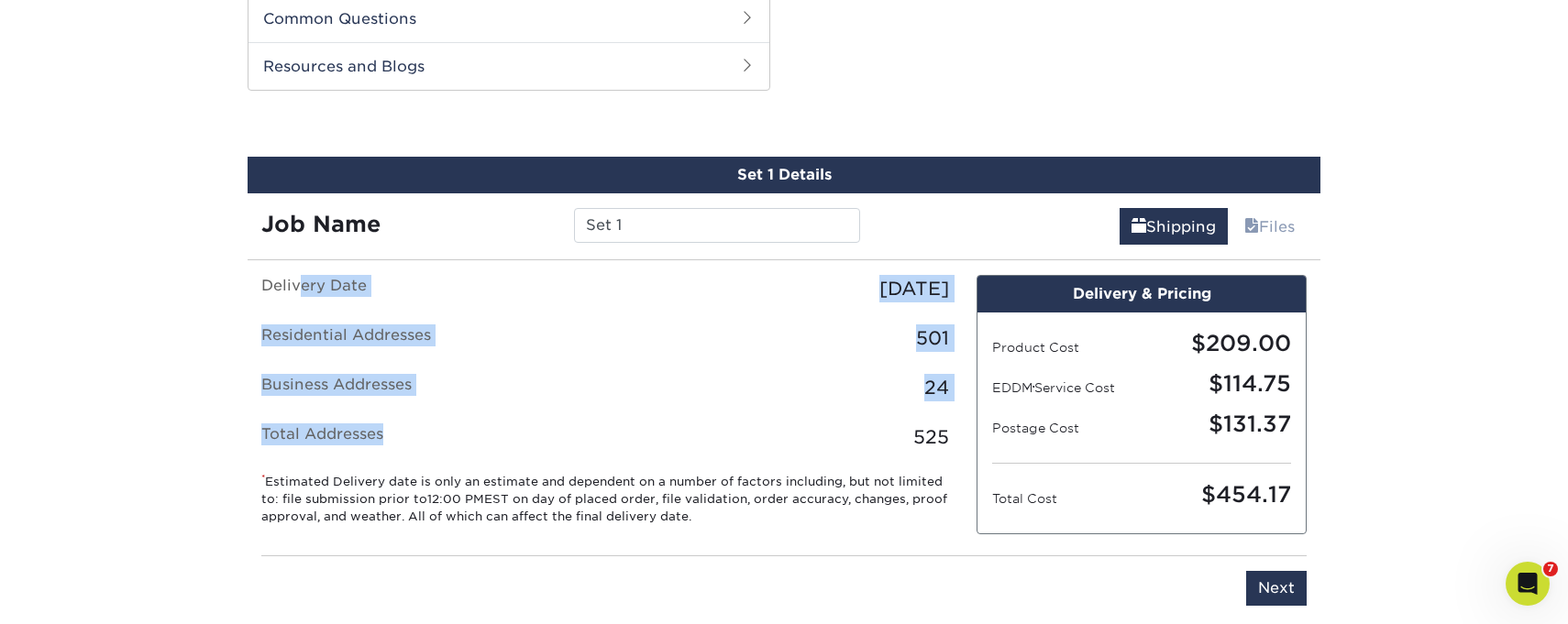
drag, startPoint x: 425, startPoint y: 425, endPoint x: 490, endPoint y: 475, distance: 82.0
click at [482, 470] on fieldset "Delivery Date Tuesday, September 16th 2025 Residential Addresses 501 Business A…" at bounding box center [604, 374] width 688 height 198
drag, startPoint x: 567, startPoint y: 465, endPoint x: 558, endPoint y: 455, distance: 13.5
click at [565, 461] on fieldset "Delivery Date Tuesday, September 16th 2025 Residential Addresses 501 Business A…" at bounding box center [604, 374] width 688 height 198
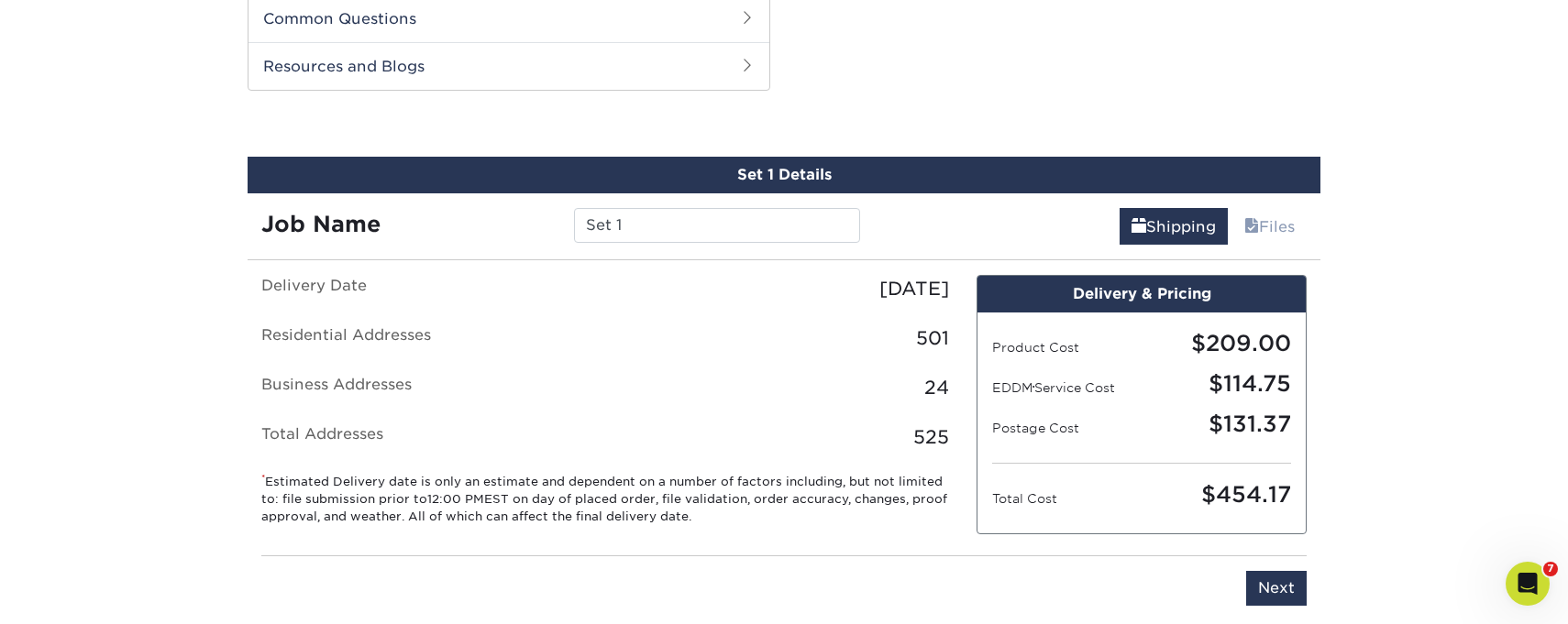
click at [558, 455] on fieldset "Delivery Date Tuesday, September 16th 2025 Residential Addresses 501 Business A…" at bounding box center [604, 374] width 688 height 198
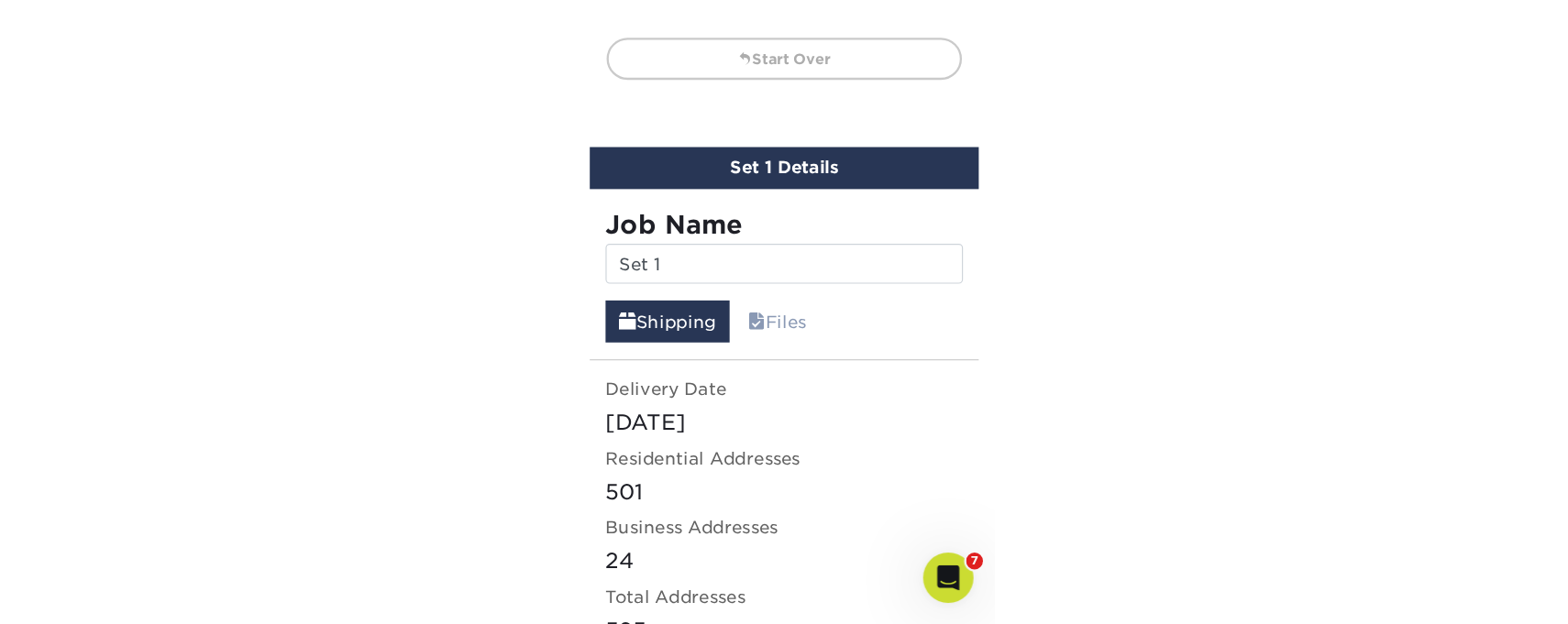
scroll to position [1273, 0]
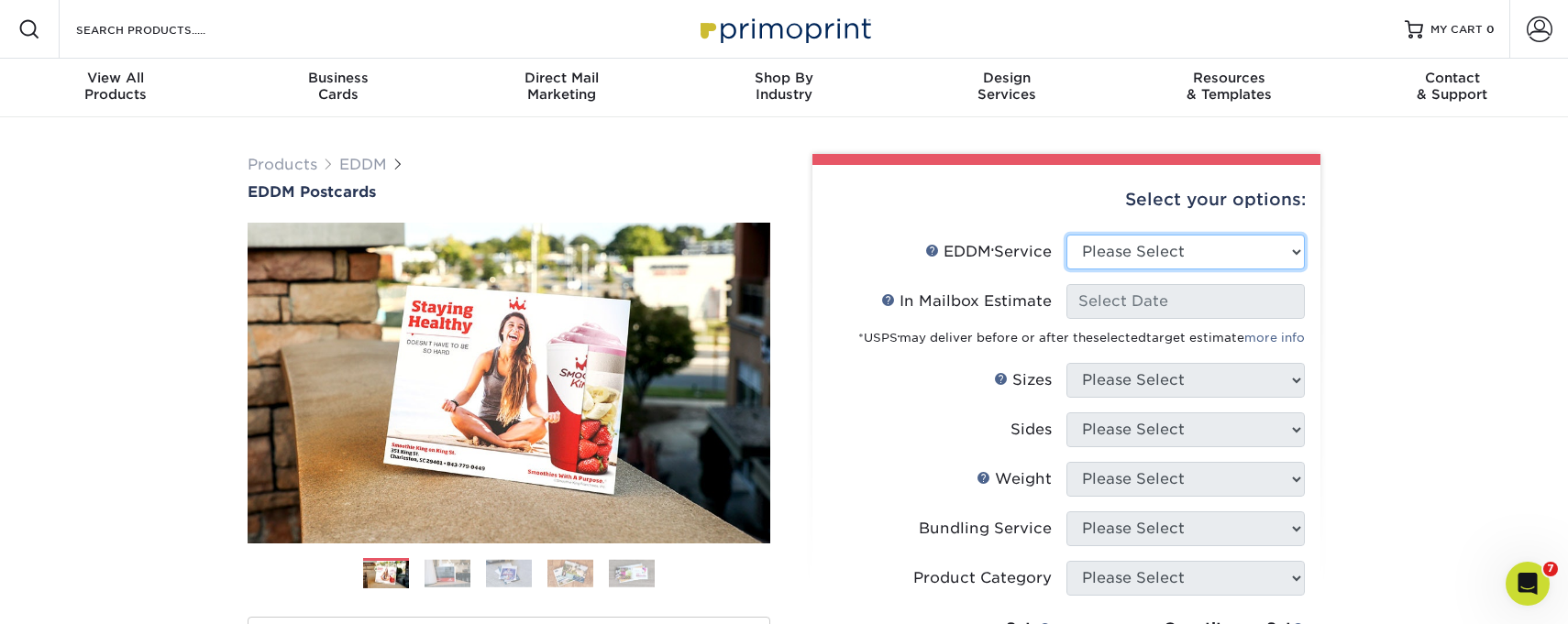
click at [1170, 252] on select "Please Select Full Service Print Only" at bounding box center [1185, 252] width 238 height 35
select select "full_service"
click at [1067, 234] on select "Please Select Full Service Print Only" at bounding box center [1185, 252] width 238 height 35
select select "-1"
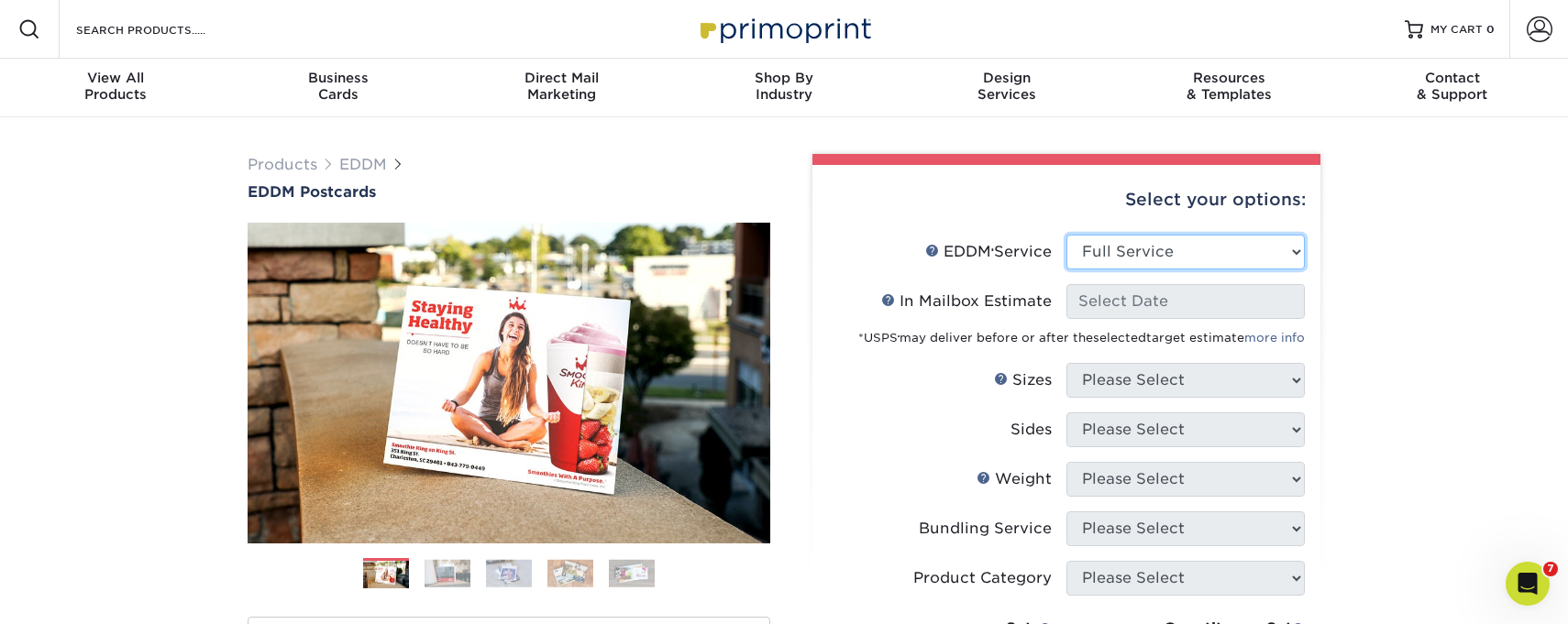
select select "-1"
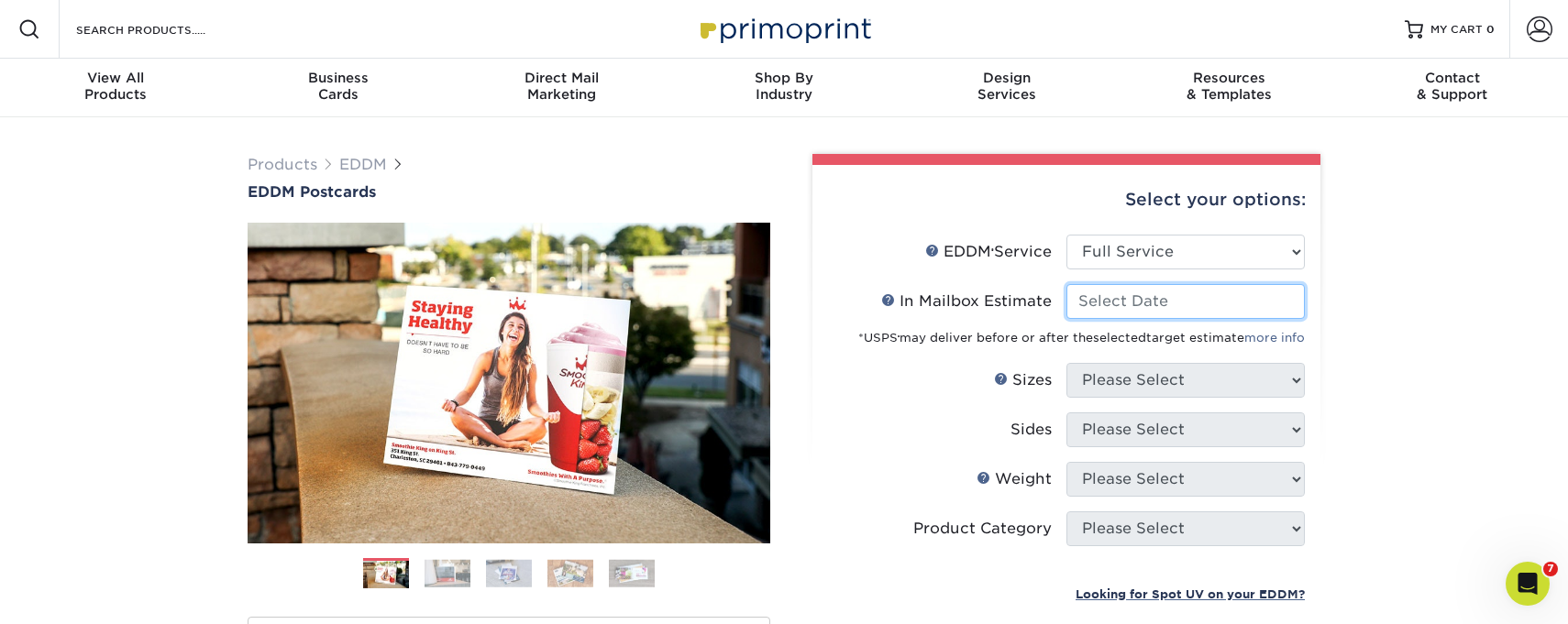
click at [1142, 296] on input "In Mailbox Estimate Help In Mailbox Estimate" at bounding box center [1185, 302] width 238 height 35
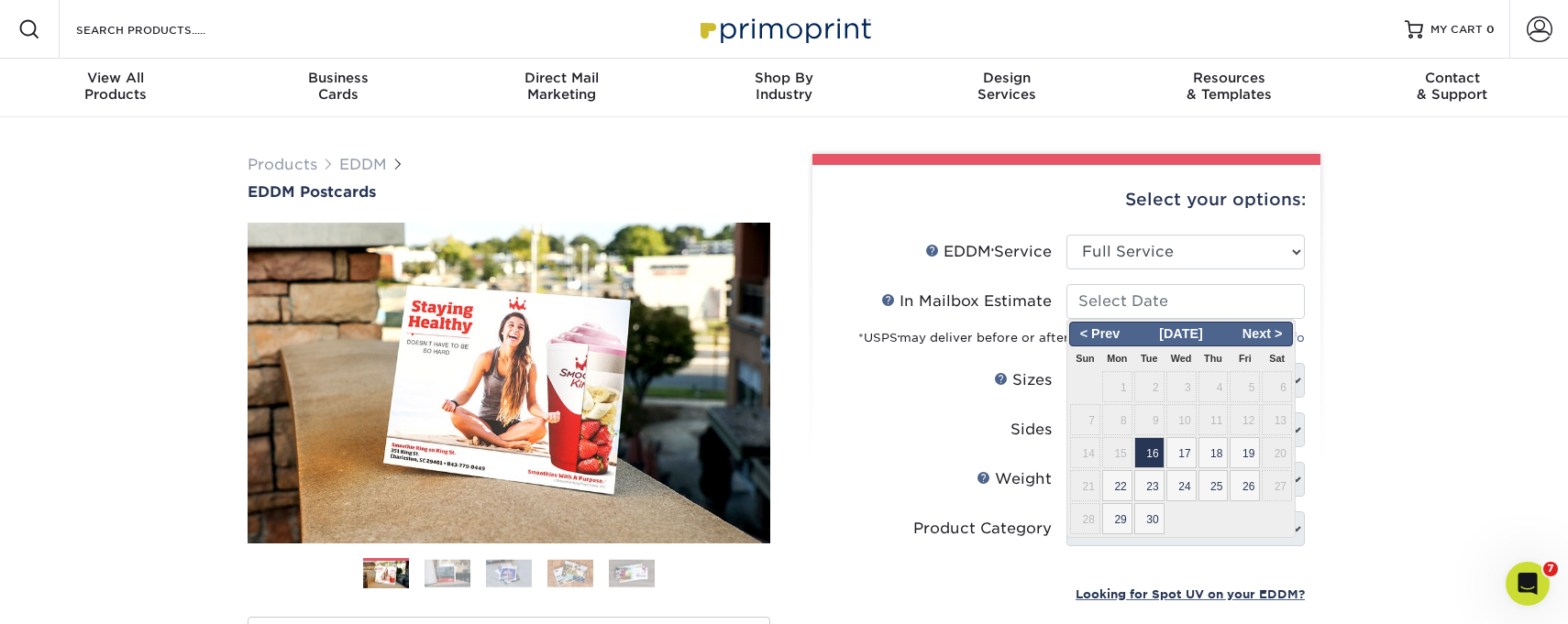
click at [1161, 453] on span "16" at bounding box center [1149, 453] width 30 height 31
type input "2025-09-16"
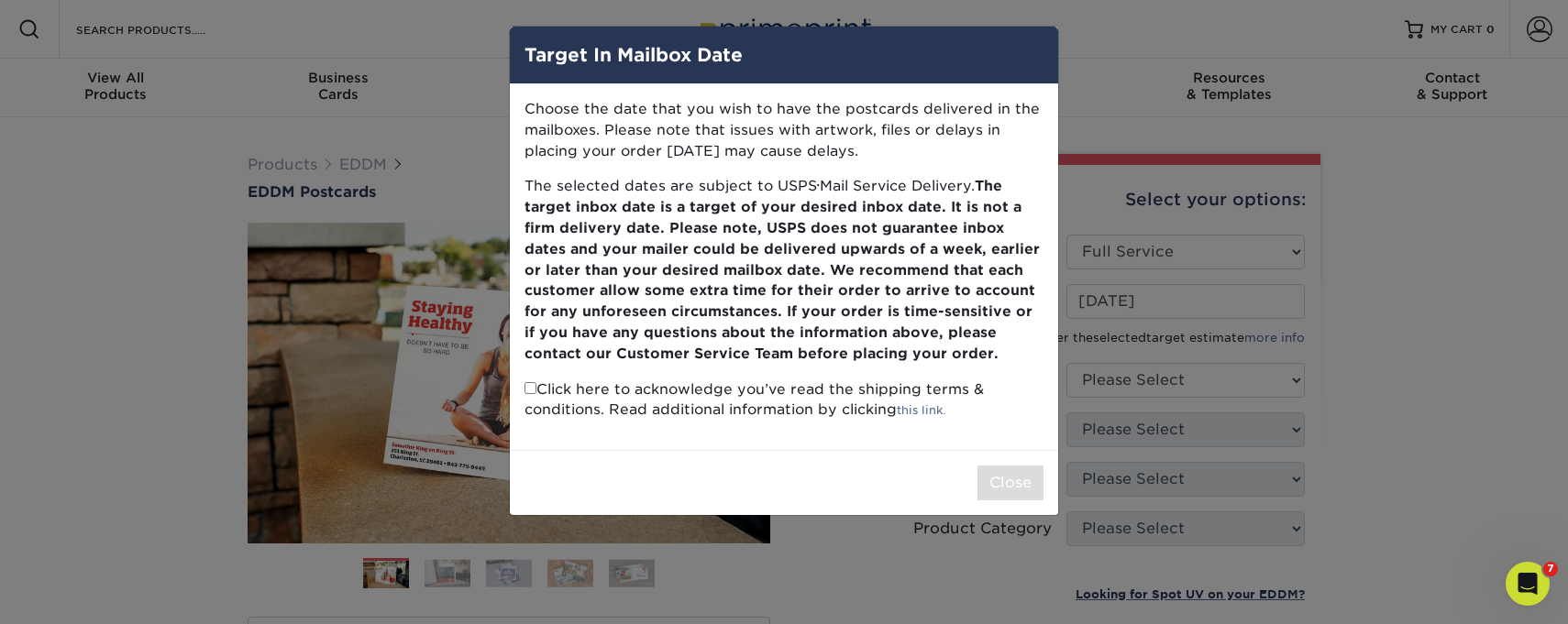
click at [533, 390] on input "checkbox" at bounding box center [531, 389] width 12 height 12
checkbox input "true"
click at [1021, 475] on button "Close" at bounding box center [1010, 484] width 66 height 35
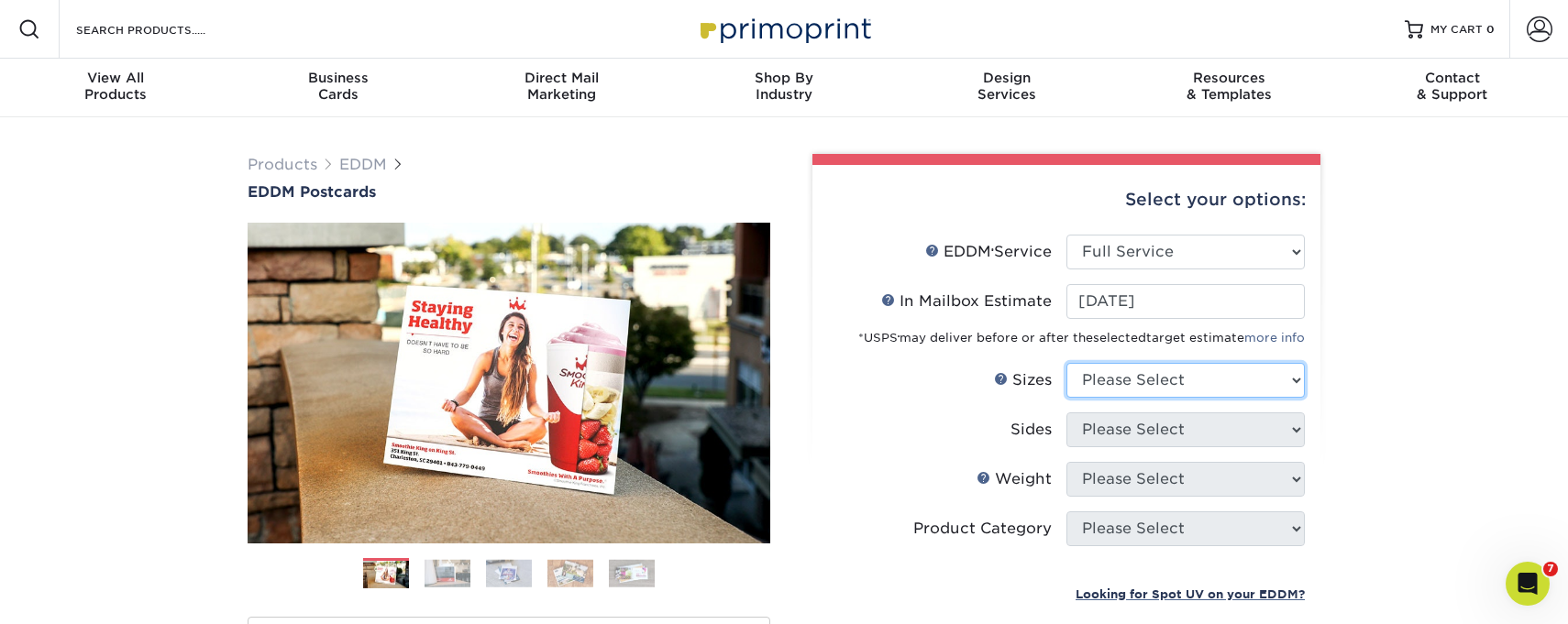
click at [1146, 396] on select "Please Select 4.5" x 12" 6" x 12" 6.5" x 8" 6.5" x 9" 6.5" x 12" 7" x 8.5" 8" x…" at bounding box center [1185, 381] width 238 height 35
click at [1067, 363] on select "Please Select 4.5" x 12" 6" x 12" 6.5" x 8" 6.5" x 9" 6.5" x 12" 7" x 8.5" 8" x…" at bounding box center [1185, 381] width 238 height 35
click at [1113, 377] on select "Please Select 4.5" x 12" 6" x 12" 6.5" x 8" 6.5" x 9" 6.5" x 12" 7" x 8.5" 8" x…" at bounding box center [1185, 381] width 238 height 35
select select "6.50x8.00"
click at [1067, 363] on select "Please Select 4.5" x 12" 6" x 12" 6.5" x 8" 6.5" x 9" 6.5" x 12" 7" x 8.5" 8" x…" at bounding box center [1185, 381] width 238 height 35
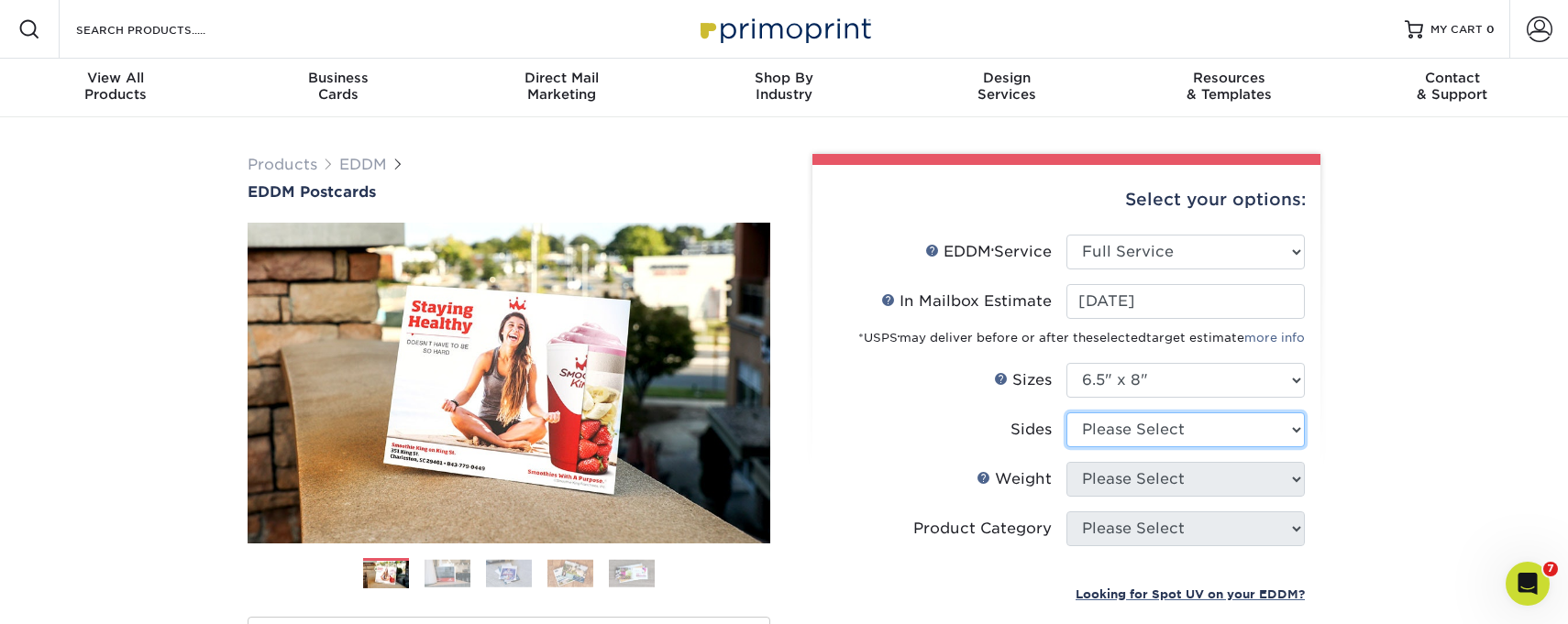
click at [1121, 419] on select "Please Select Print Both Sides Print Front Only" at bounding box center [1185, 431] width 238 height 35
select select "13abbda7-1d64-4f25-8bb2-c179b224825d"
click at [1067, 413] on select "Please Select Print Both Sides Print Front Only" at bounding box center [1185, 431] width 238 height 35
click at [1116, 486] on select "Please Select 16PT 14PT" at bounding box center [1185, 480] width 238 height 35
select select "16PT"
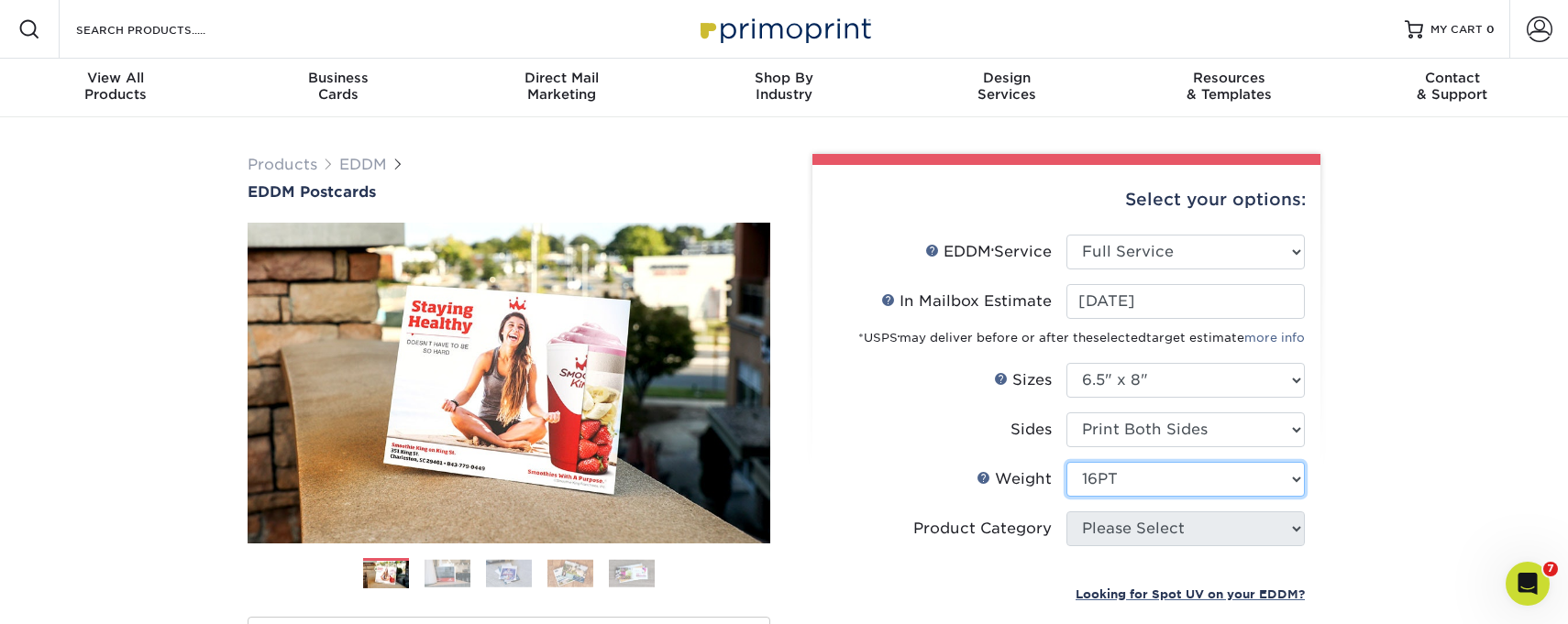
click at [1067, 462] on select "Please Select 16PT 14PT" at bounding box center [1185, 480] width 238 height 35
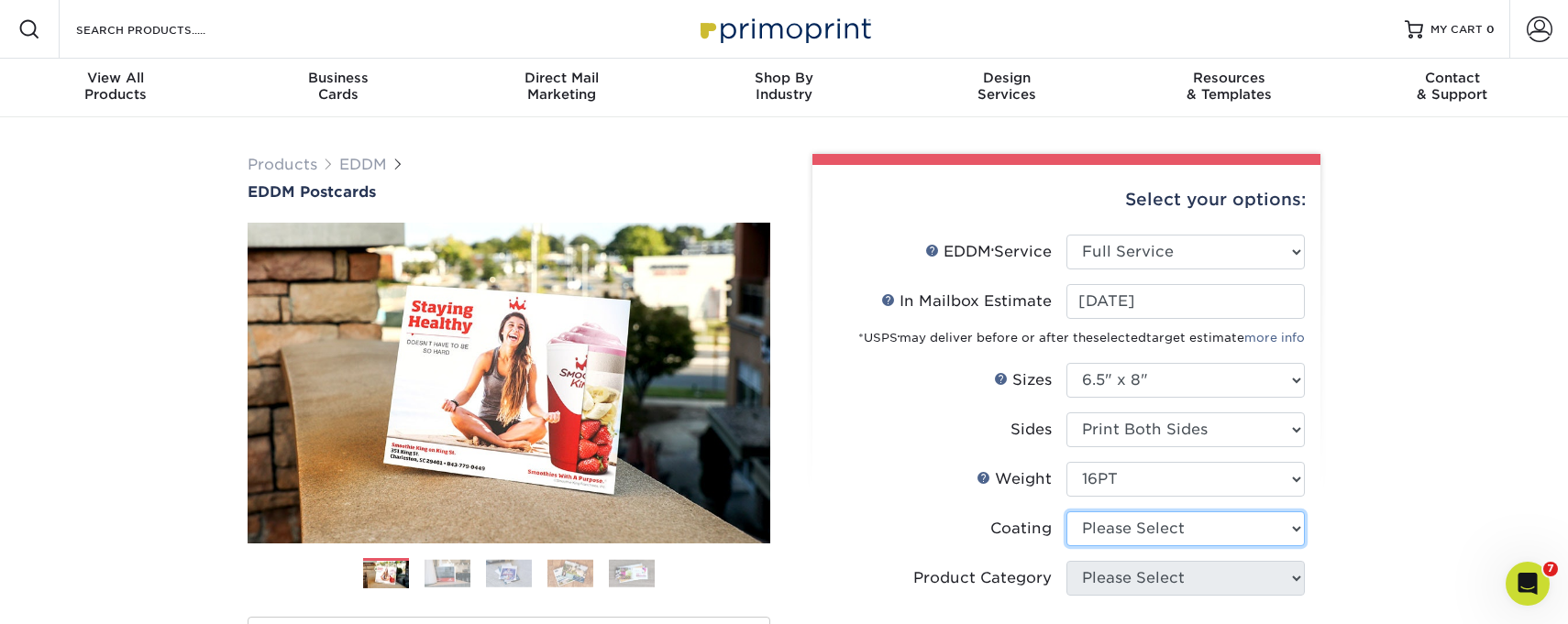
click at [1112, 519] on select at bounding box center [1185, 529] width 238 height 35
select select "121bb7b5-3b4d-429f-bd8d-bbf80e953313"
click at [1067, 511] on select at bounding box center [1185, 529] width 238 height 35
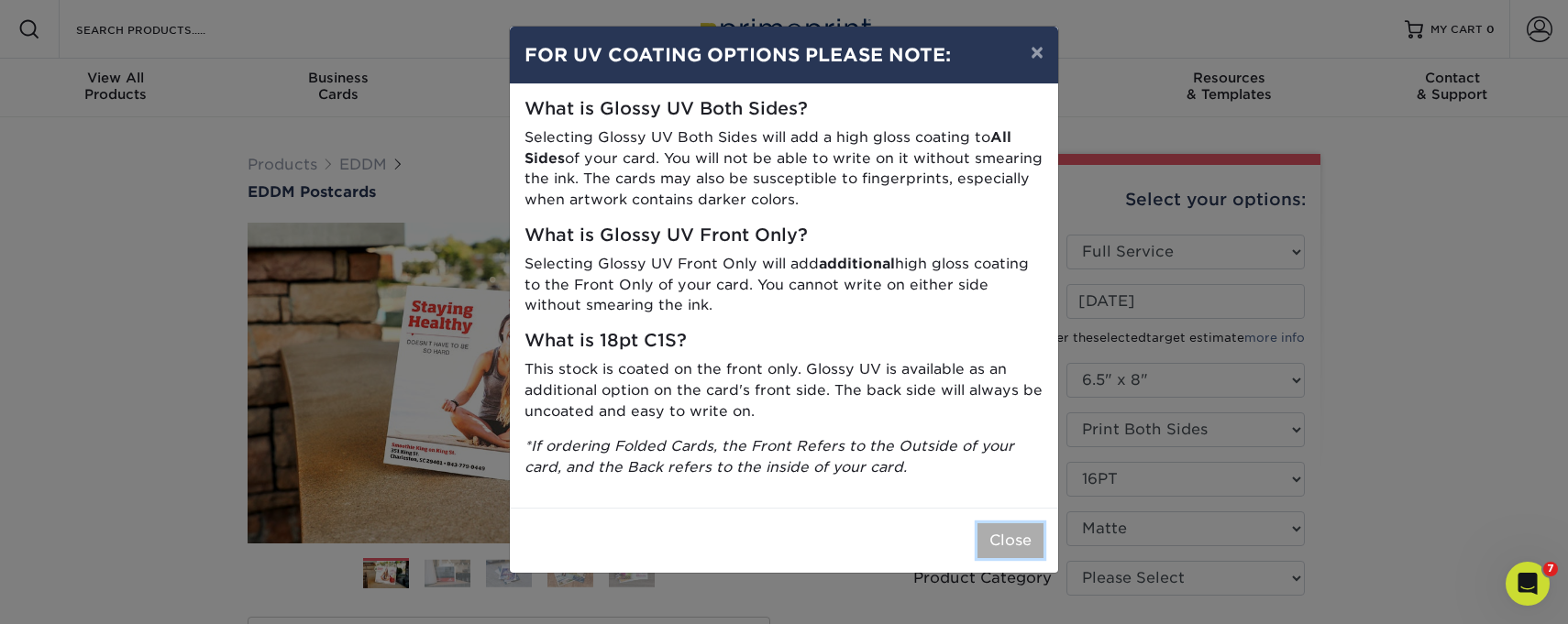
click at [1021, 536] on button "Close" at bounding box center [1010, 542] width 66 height 35
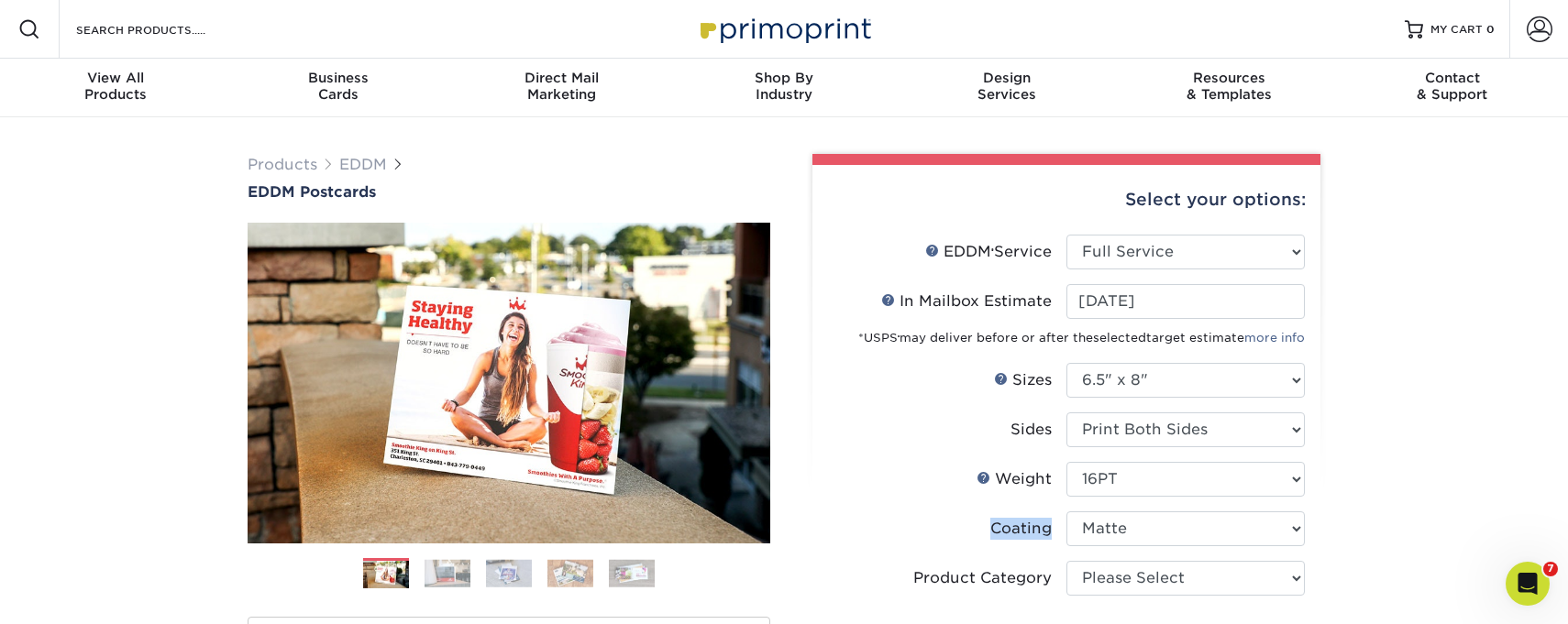
click at [1116, 571] on ul "EDDM Service Help EDDM ® Service Please Select Full Service Print Only In Mailb…" at bounding box center [1067, 444] width 479 height 420
click at [1130, 579] on select "Please Select Postcards" at bounding box center [1185, 579] width 238 height 35
select select "9b7272e0-d6c8-4c3c-8e97-d3a1bcdab858"
click at [1067, 561] on select "Please Select Postcards" at bounding box center [1185, 579] width 238 height 35
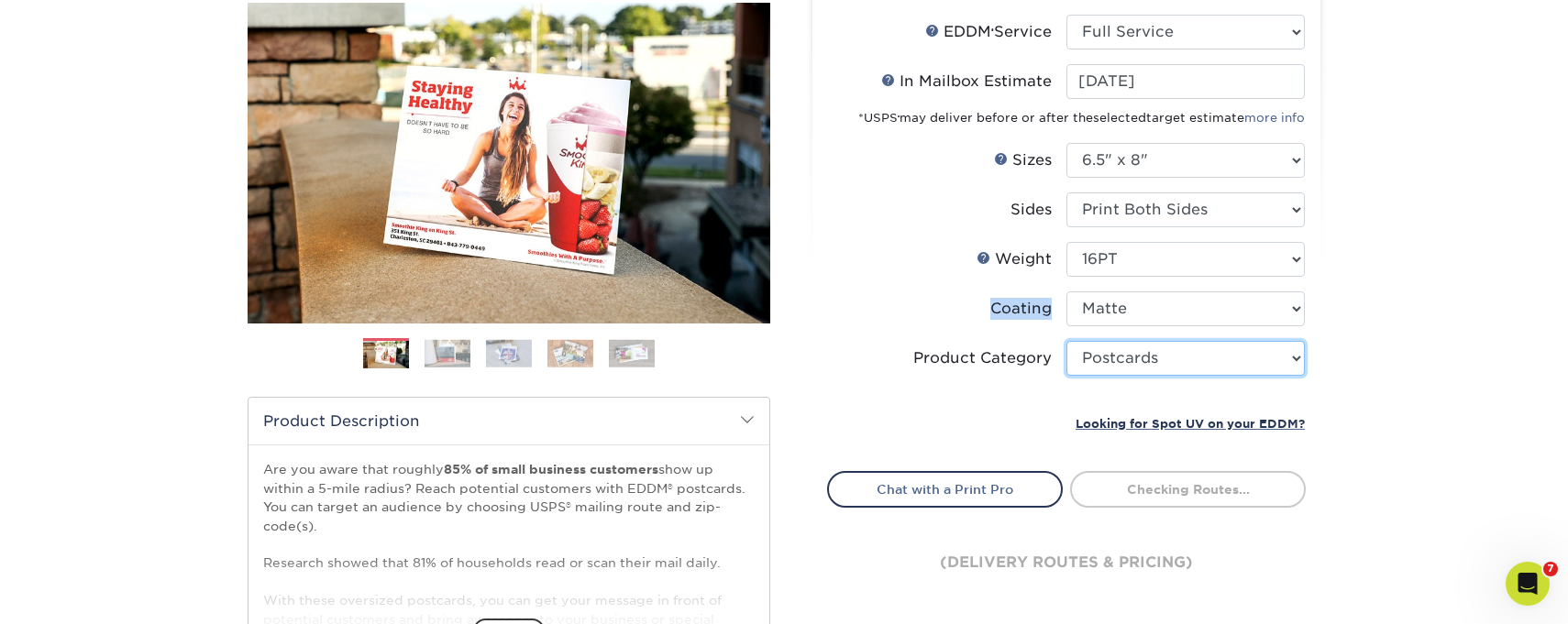
scroll to position [330, 0]
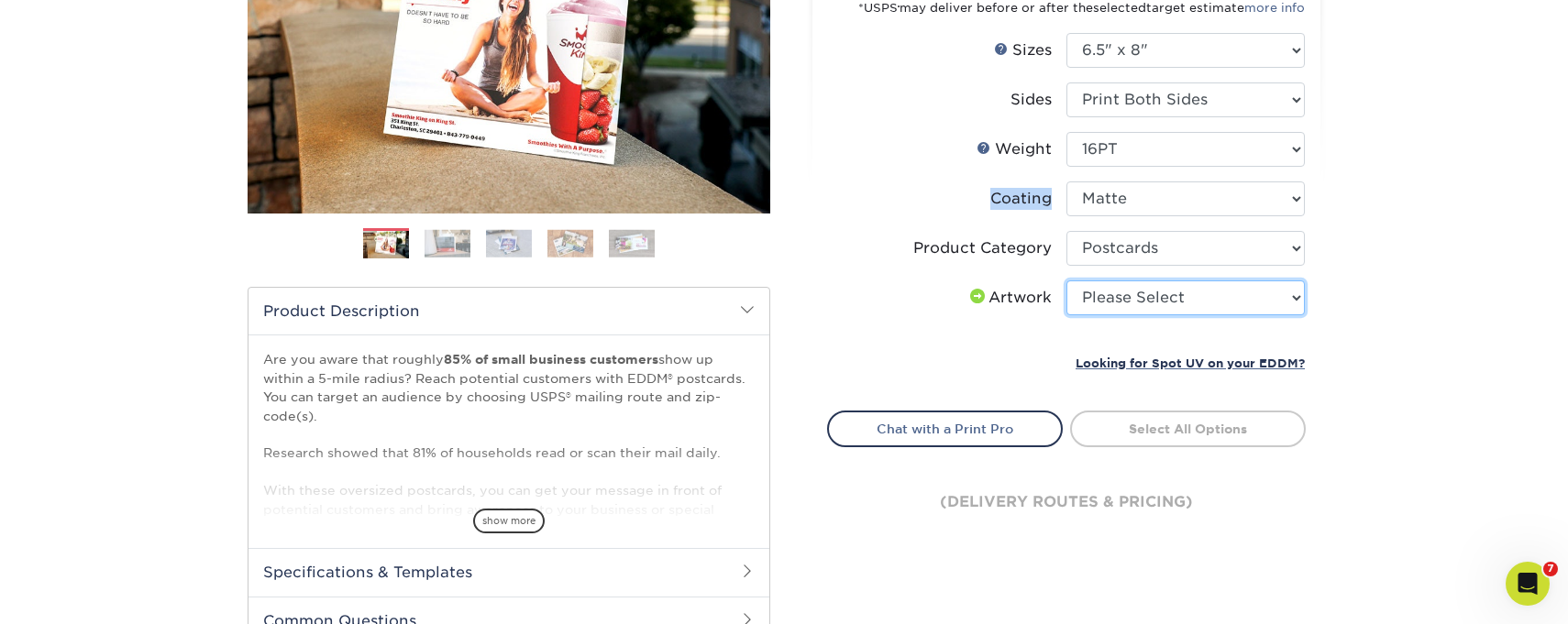
click at [1148, 286] on select "Please Select I will upload files I need a design - $150" at bounding box center [1185, 298] width 238 height 35
select select "upload"
click at [1067, 281] on select "Please Select I will upload files I need a design - $150" at bounding box center [1185, 298] width 238 height 35
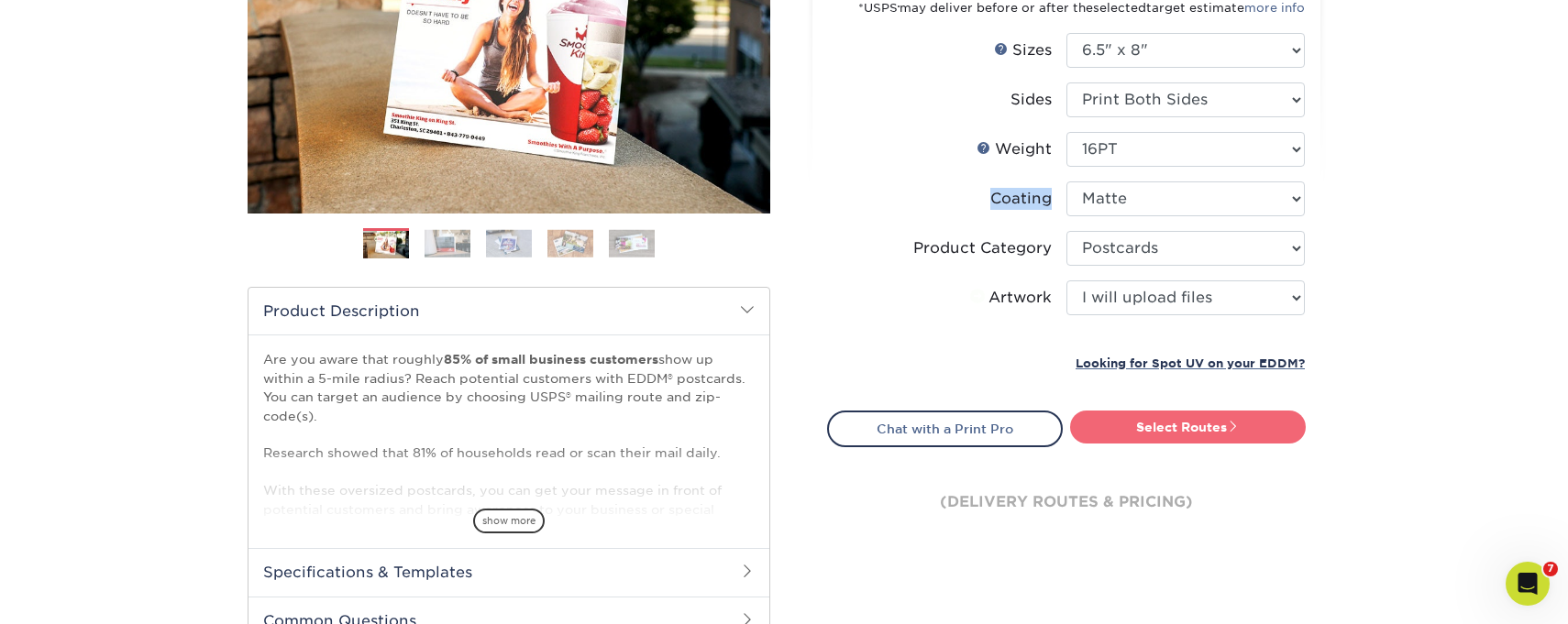
click at [1169, 433] on link "Select Routes" at bounding box center [1188, 428] width 235 height 33
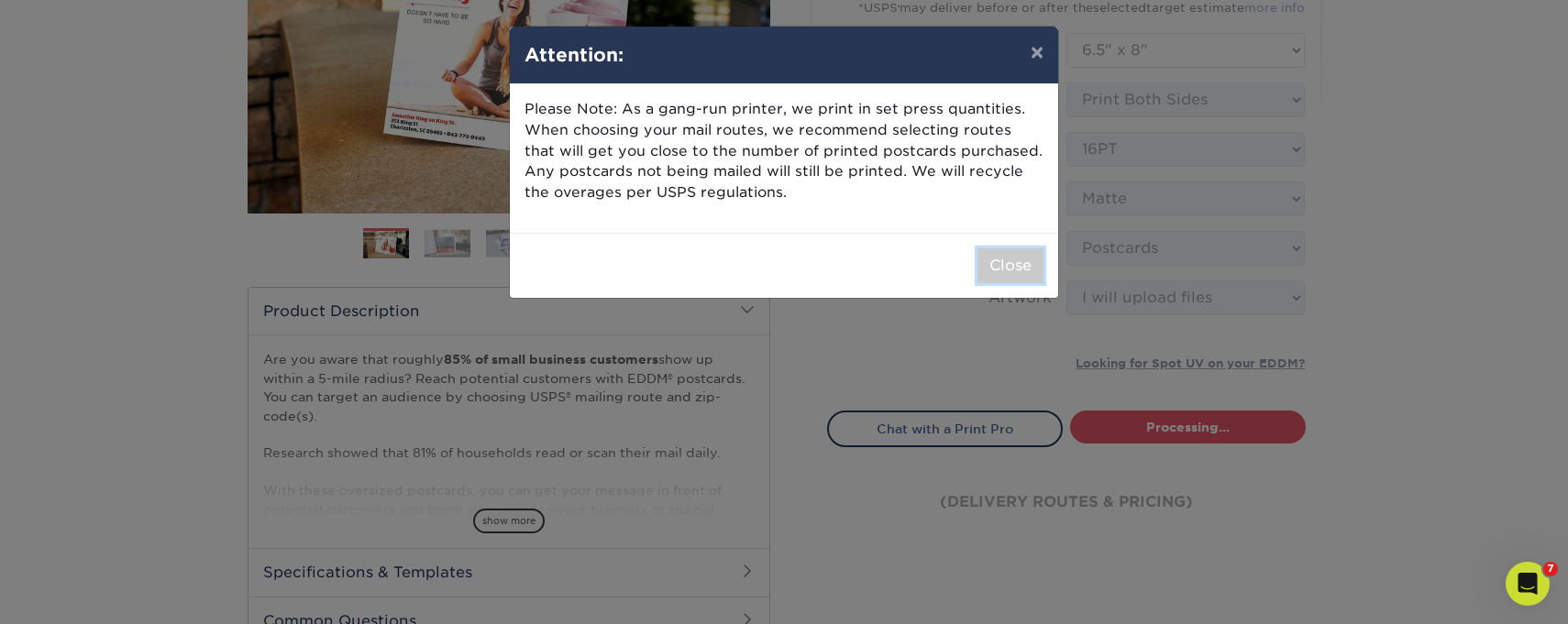
click at [1018, 261] on button "Close" at bounding box center [1010, 266] width 66 height 35
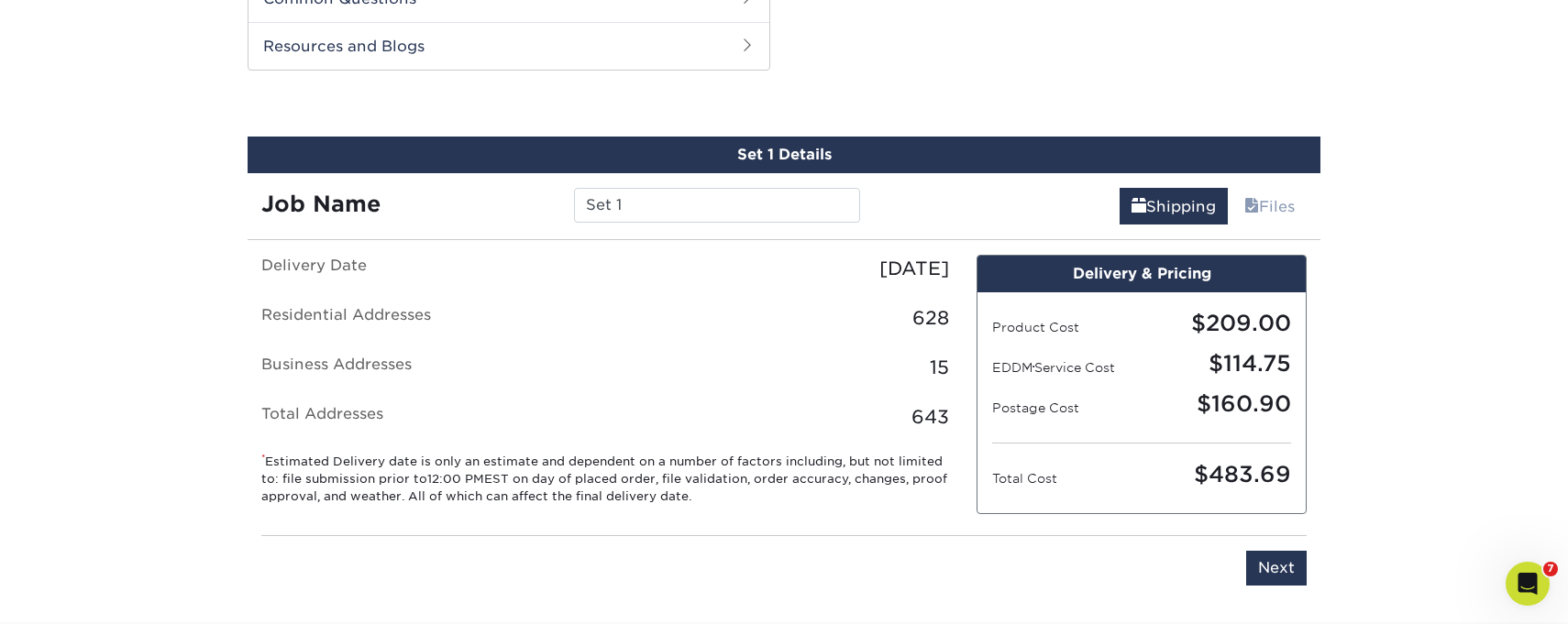
scroll to position [932, 0]
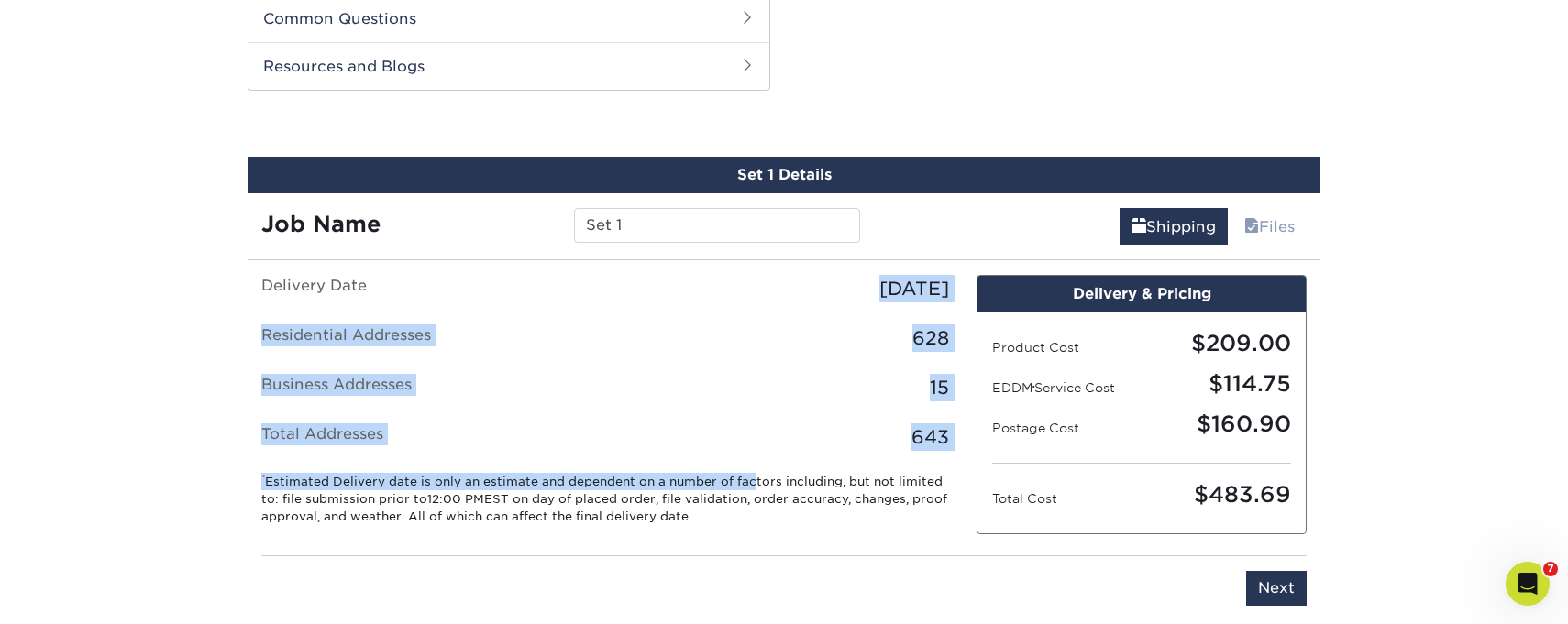
drag, startPoint x: 461, startPoint y: 388, endPoint x: 488, endPoint y: 417, distance: 39.6
click at [551, 480] on div "Delivery Date Tuesday, September 16th 2025 Residential Addresses 628 Business A…" at bounding box center [604, 407] width 715 height 266
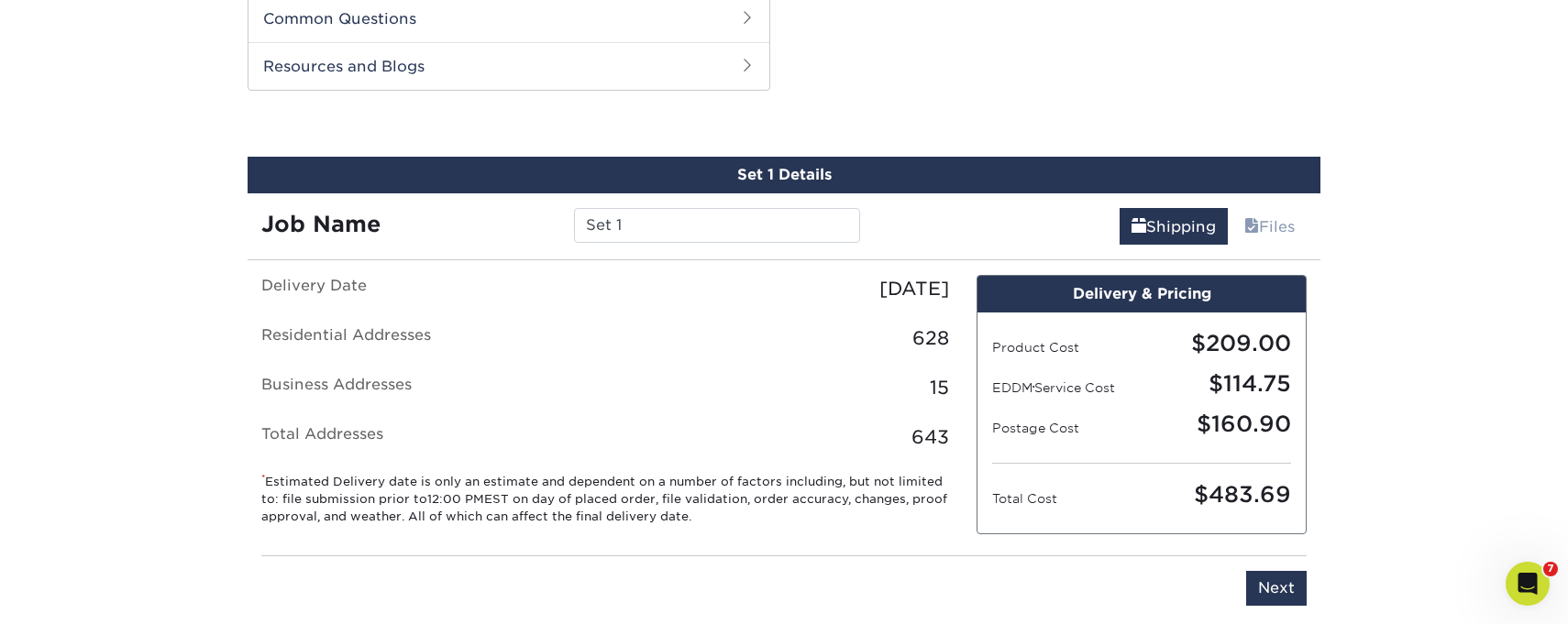
click at [1223, 583] on div "Please enter job name and select desired turnaround time, shipping address and …" at bounding box center [783, 580] width 1072 height 79
click at [1285, 582] on div "Please enter job name and select desired turnaround time, shipping address and …" at bounding box center [783, 580] width 1072 height 79
click at [1271, 583] on input "Next" at bounding box center [1277, 589] width 61 height 35
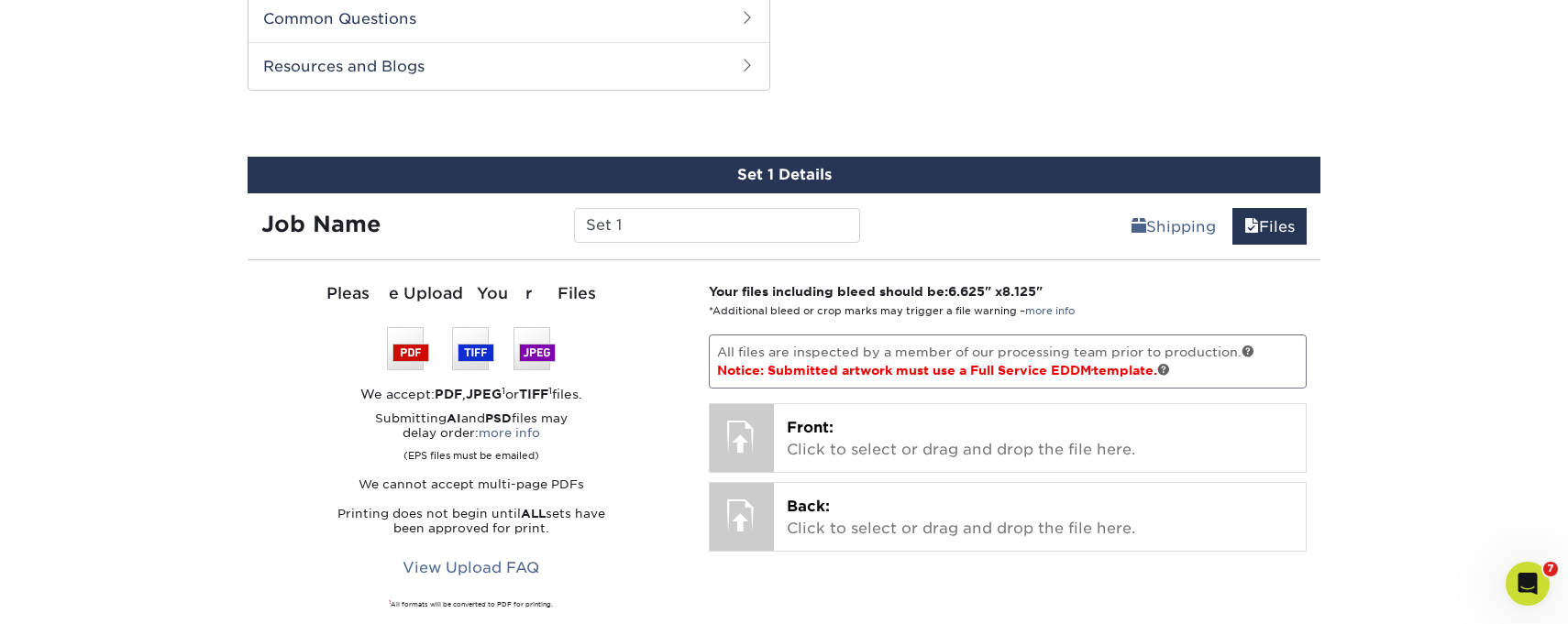
scroll to position [1263, 0]
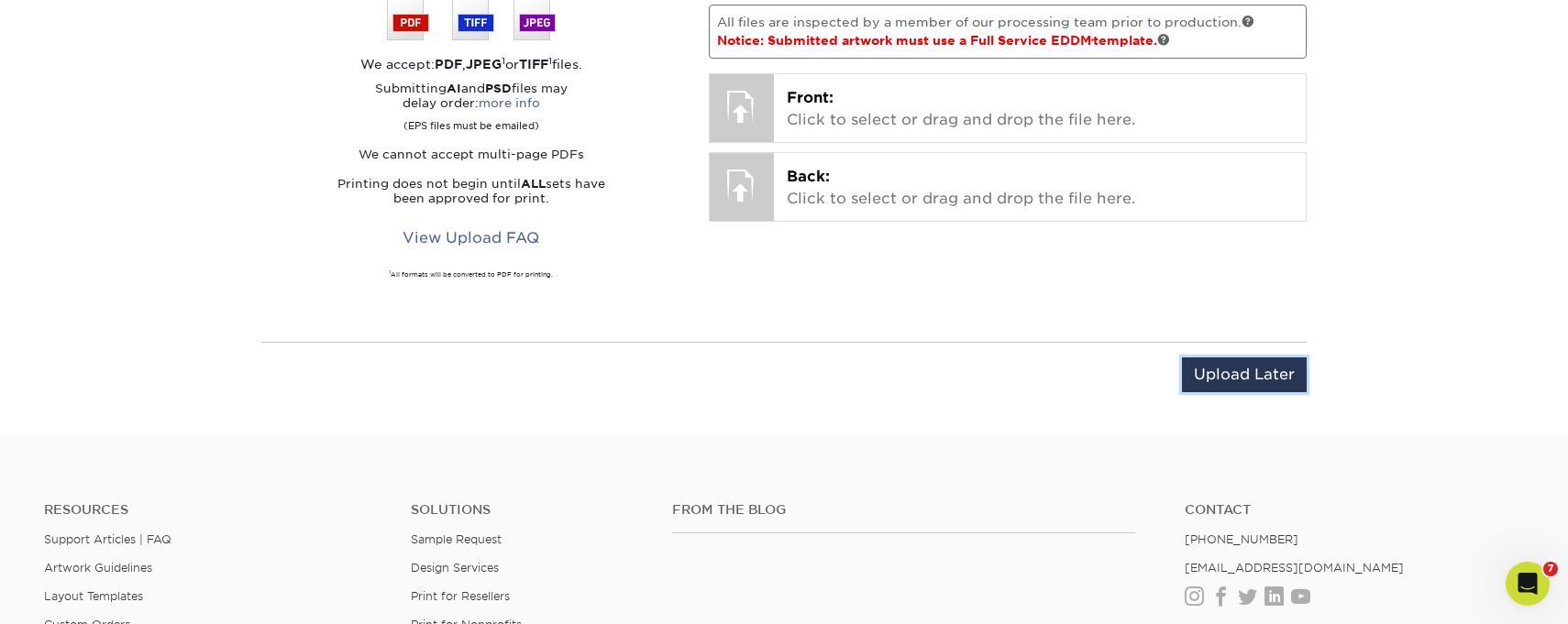
click at [1265, 377] on input "Upload Later" at bounding box center [1244, 375] width 125 height 35
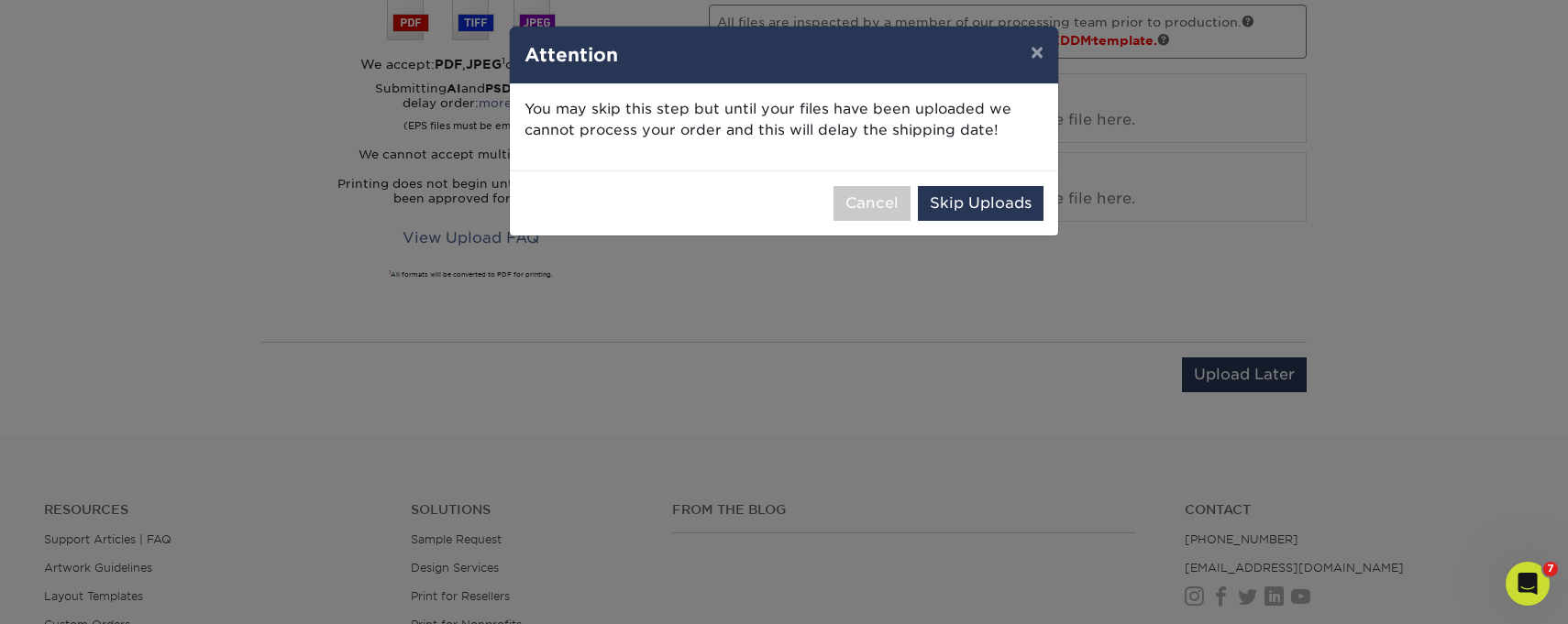
click at [1007, 185] on div "Cancel Skip Uploads" at bounding box center [784, 203] width 549 height 65
click at [983, 204] on button "Skip Uploads" at bounding box center [980, 204] width 126 height 35
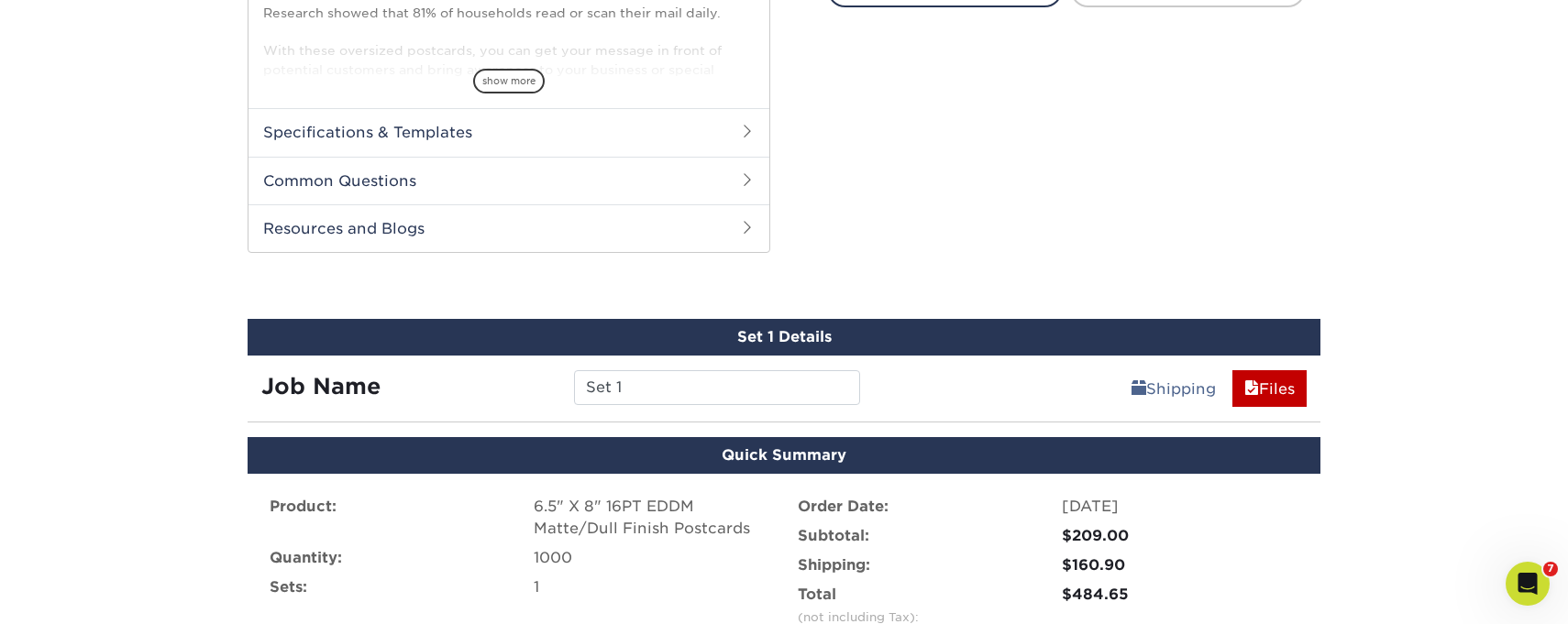
scroll to position [1100, 0]
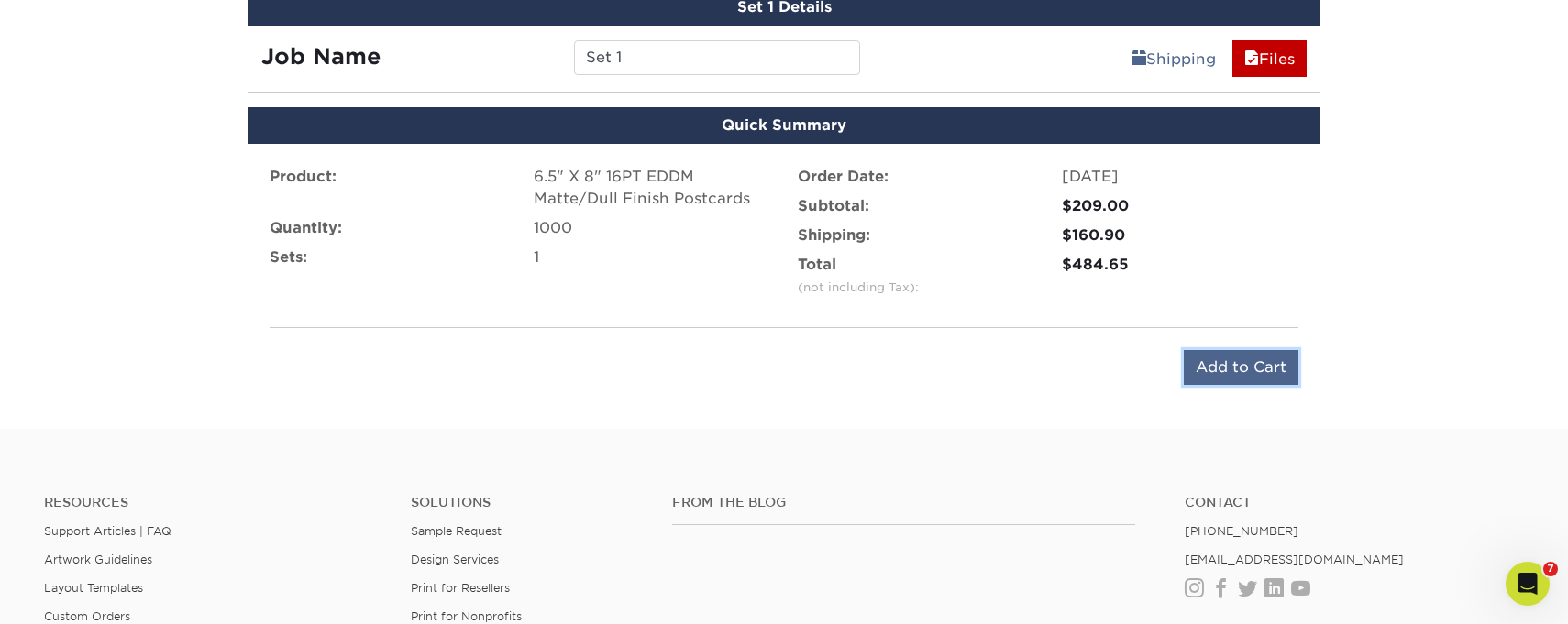
click at [1229, 361] on input "Add to Cart" at bounding box center [1240, 368] width 115 height 35
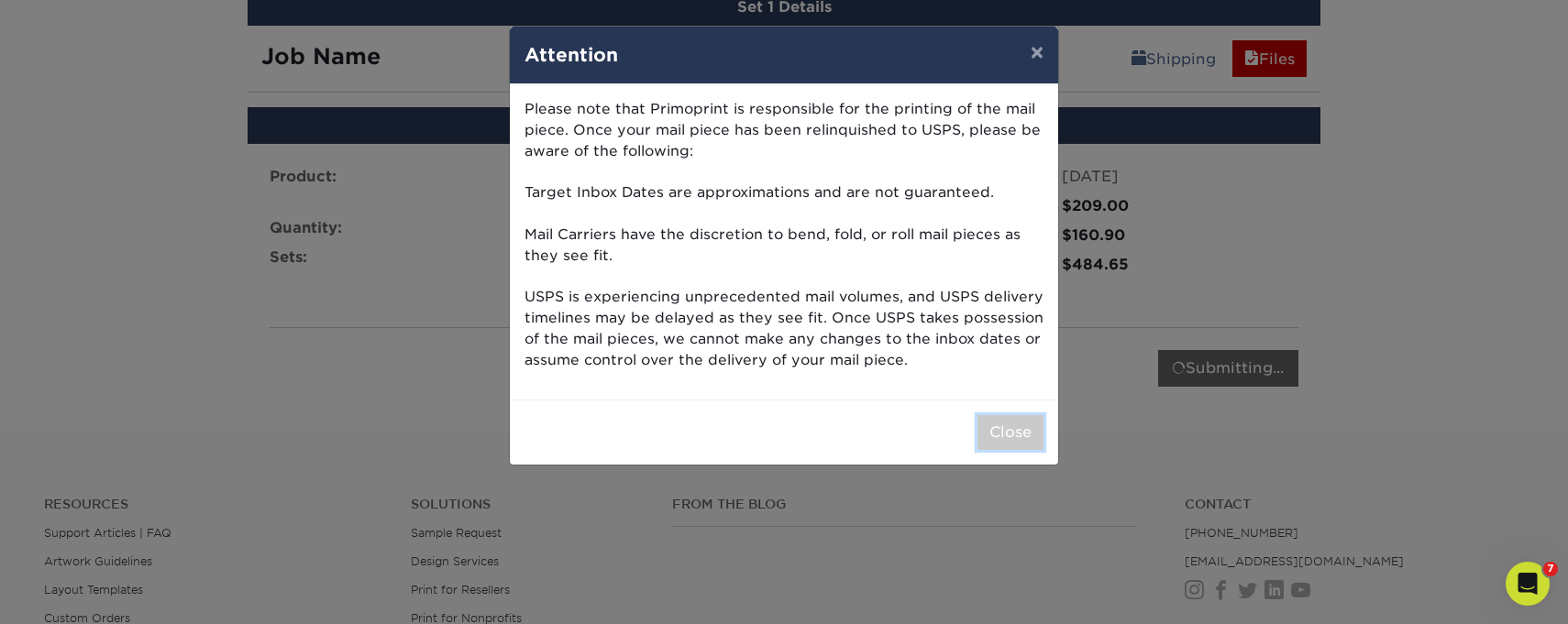
click at [1017, 421] on button "Close" at bounding box center [1010, 433] width 66 height 35
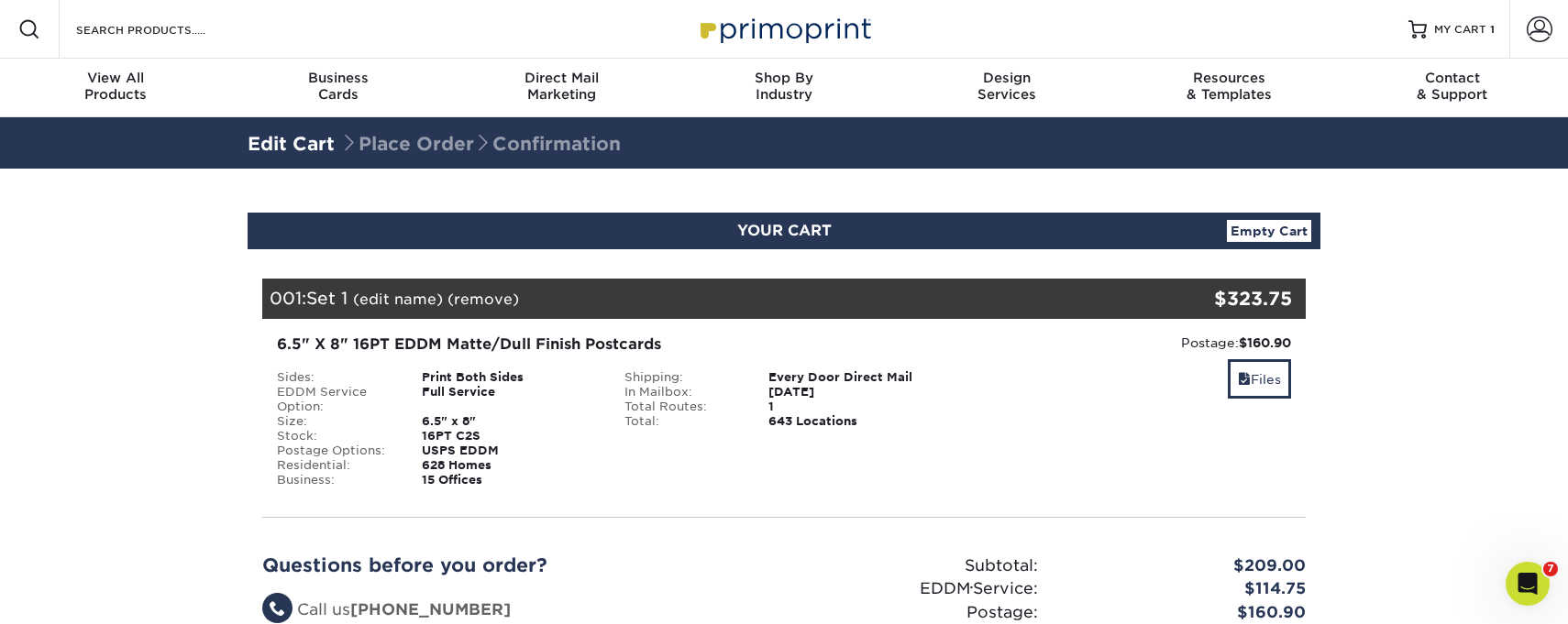
click at [1269, 232] on link "Empty Cart" at bounding box center [1269, 231] width 84 height 22
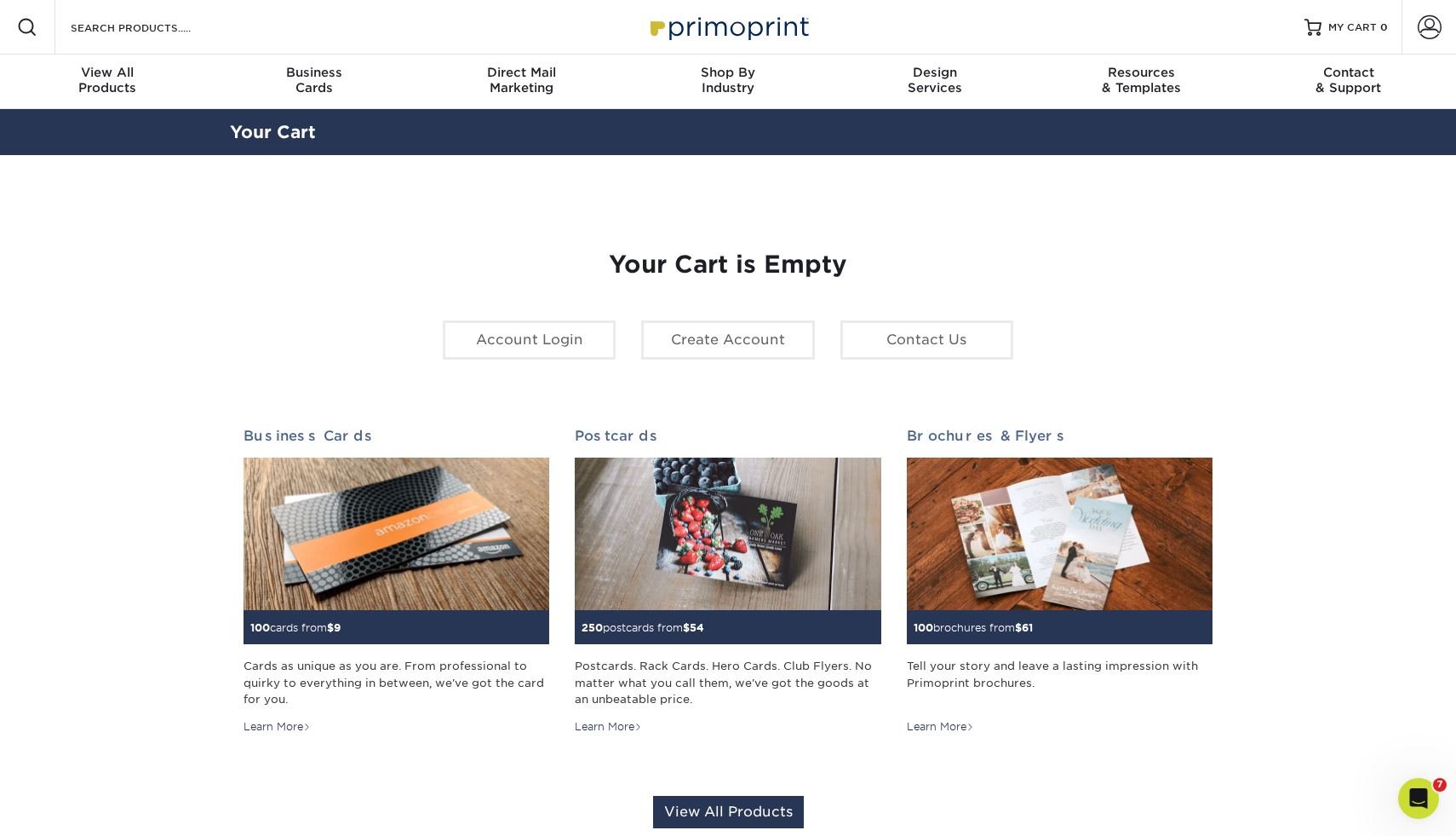
click at [167, 303] on section "YOUR CART Empty Cart Your Cart is Empty Account Login Create Account Contact Us…" at bounding box center [728, 539] width 1456 height 769
